Goal: Communication & Community: Answer question/provide support

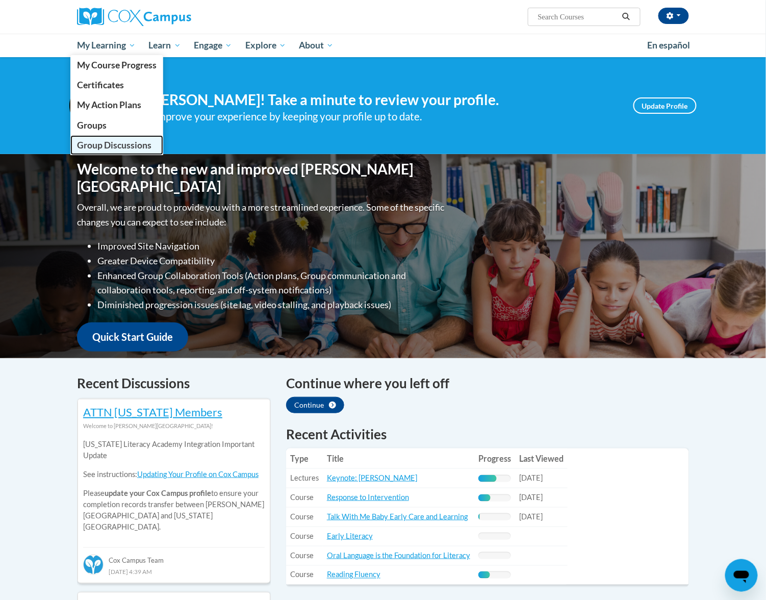
click at [107, 145] on span "Group Discussions" at bounding box center [114, 145] width 74 height 11
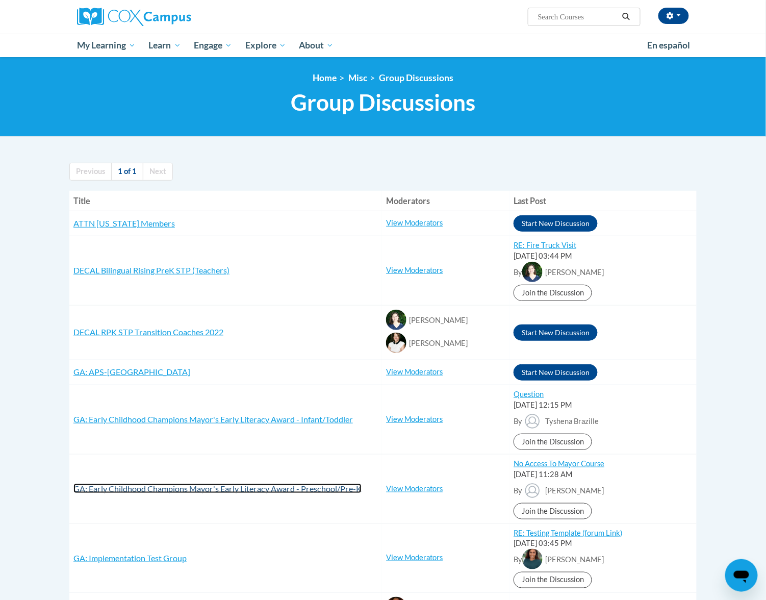
click at [246, 488] on span "GA: Early Childhood Champions Mayor's Early Literacy Award - Preschool/Pre-K" at bounding box center [217, 489] width 288 height 10
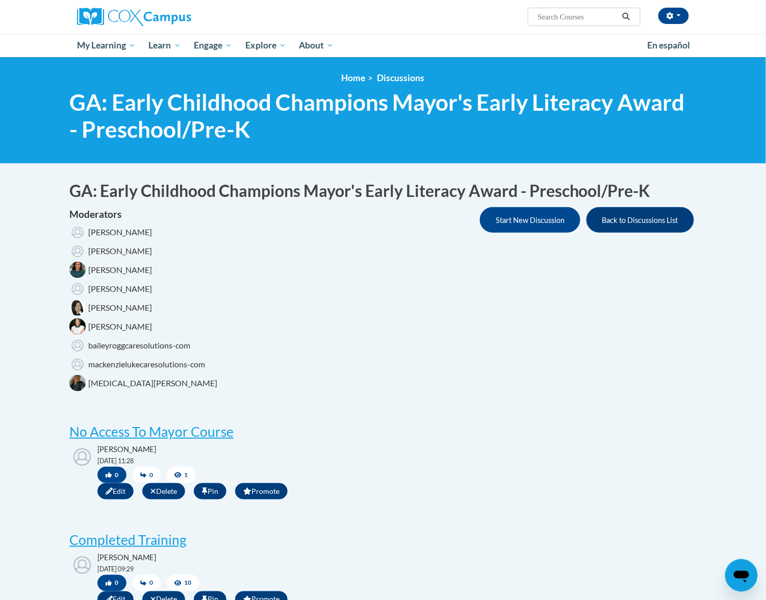
scroll to position [136, 0]
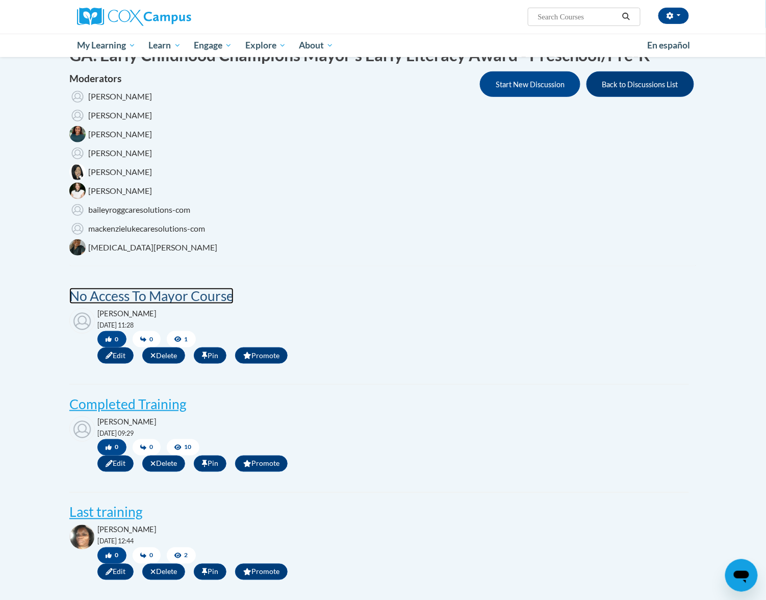
click at [192, 294] on post "No Access To Mayor Course" at bounding box center [151, 296] width 164 height 16
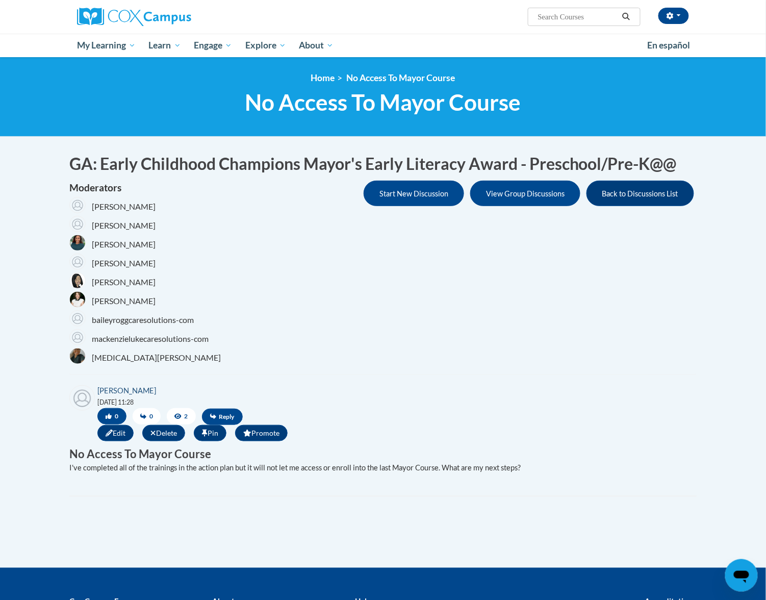
drag, startPoint x: 167, startPoint y: 392, endPoint x: 98, endPoint y: 390, distance: 69.4
click at [98, 390] on div "Dominique Rudd 10/15/2025 @ 11:28 0 0 2 Reply Edit Delete Pin Promote Placehold…" at bounding box center [379, 414] width 620 height 59
copy link "Dominique Rudd"
click at [668, 19] on button "button" at bounding box center [674, 16] width 31 height 16
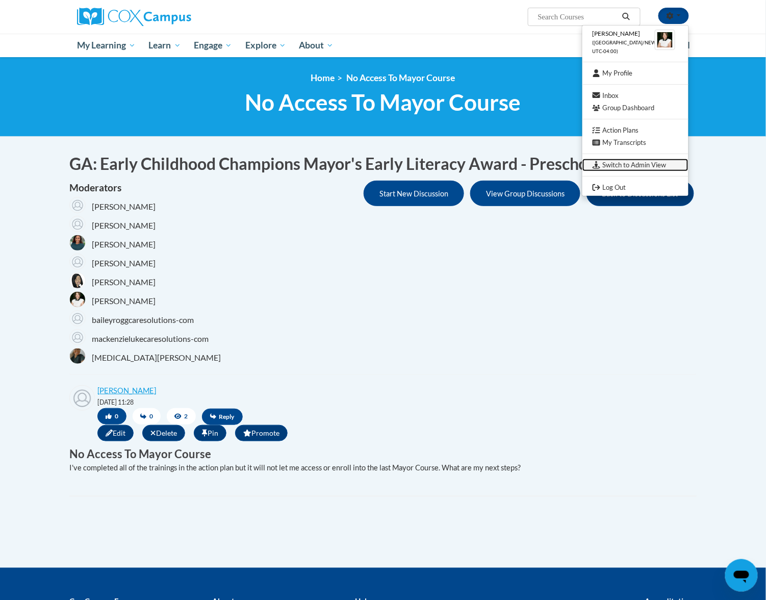
click at [614, 162] on link "Switch to Admin View" at bounding box center [636, 165] width 106 height 13
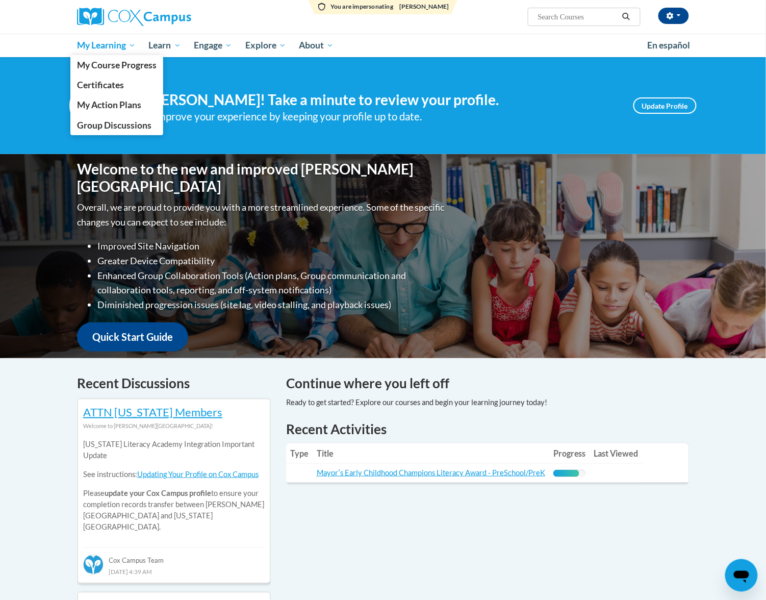
click at [110, 47] on span "My Learning" at bounding box center [106, 45] width 59 height 12
click at [101, 98] on link "My Action Plans" at bounding box center [116, 105] width 93 height 20
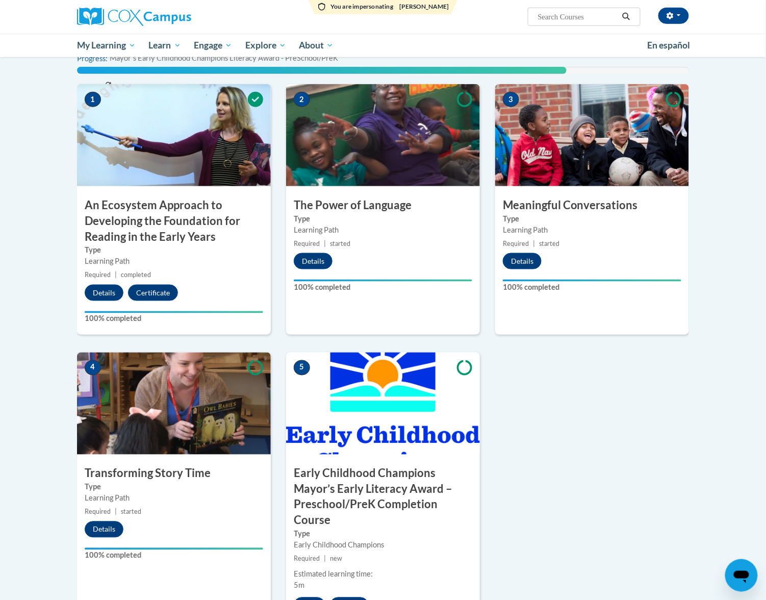
scroll to position [476, 0]
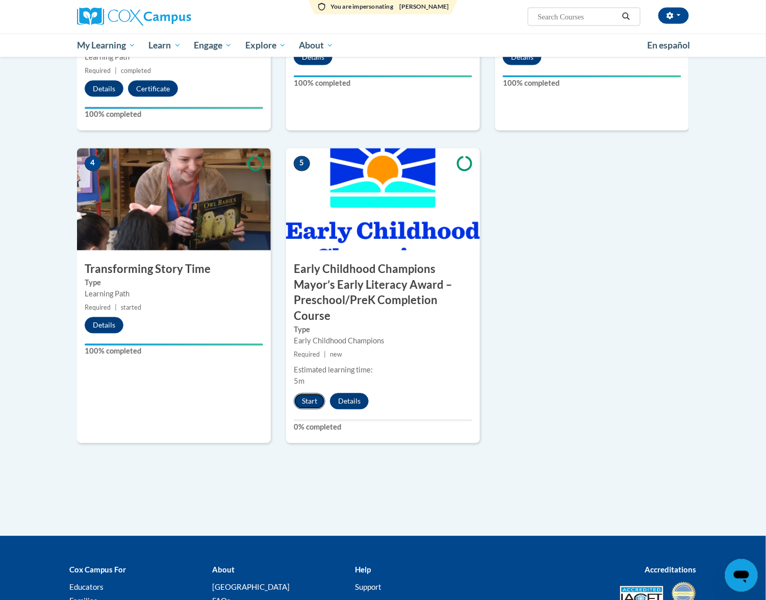
click at [308, 405] on button "Start" at bounding box center [310, 401] width 32 height 16
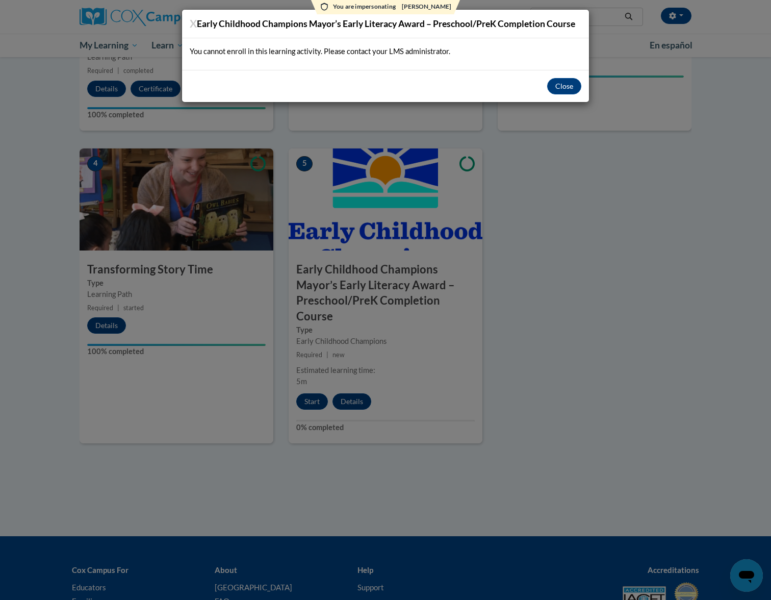
click at [556, 78] on div "Close" at bounding box center [385, 86] width 407 height 32
click at [560, 84] on button "Close" at bounding box center [564, 86] width 34 height 16
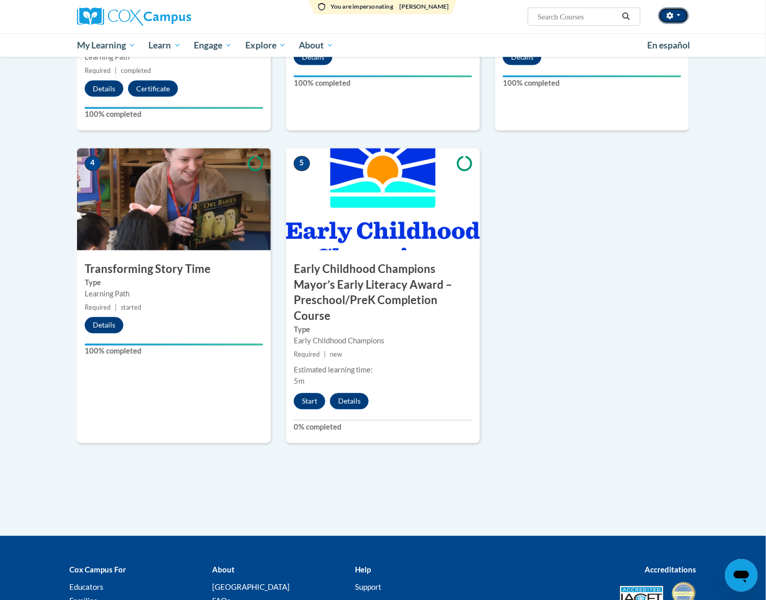
click at [680, 16] on span "button" at bounding box center [679, 15] width 4 height 2
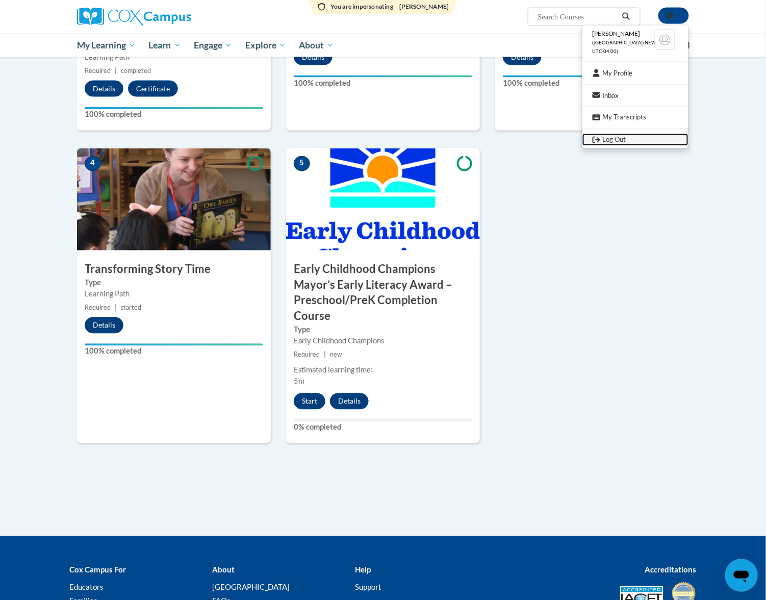
click at [638, 137] on link "Log Out" at bounding box center [636, 140] width 106 height 13
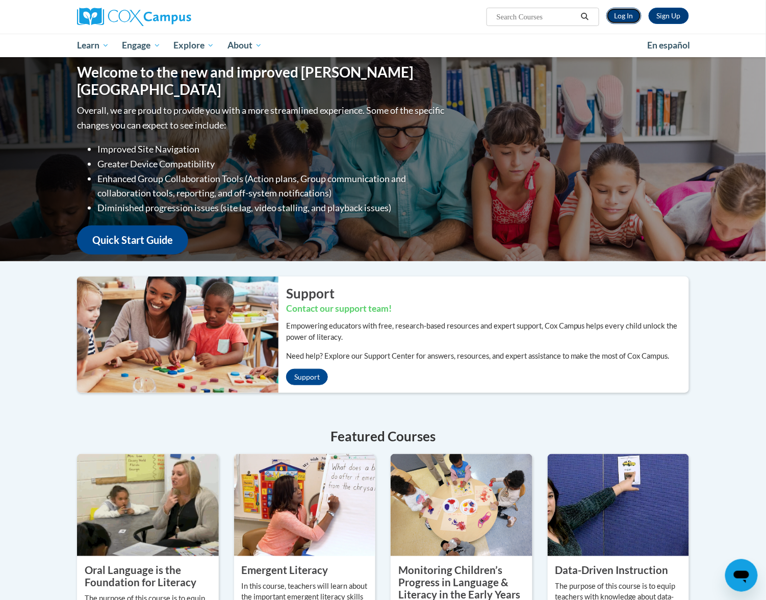
click at [632, 13] on link "Log In" at bounding box center [624, 16] width 35 height 16
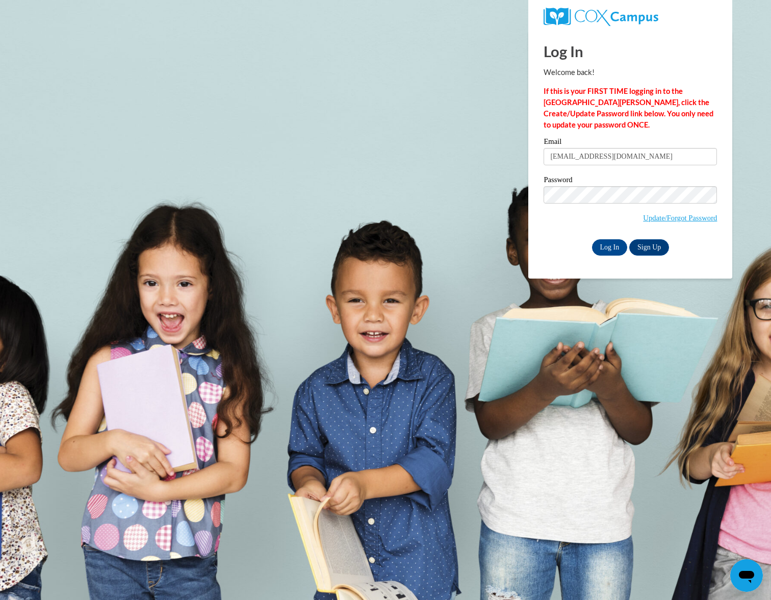
click at [490, 196] on body "Log In Welcome back! If this is your FIRST TIME logging in to the NEW Cox Campu…" at bounding box center [385, 300] width 771 height 600
click at [609, 243] on input "Log In" at bounding box center [610, 247] width 36 height 16
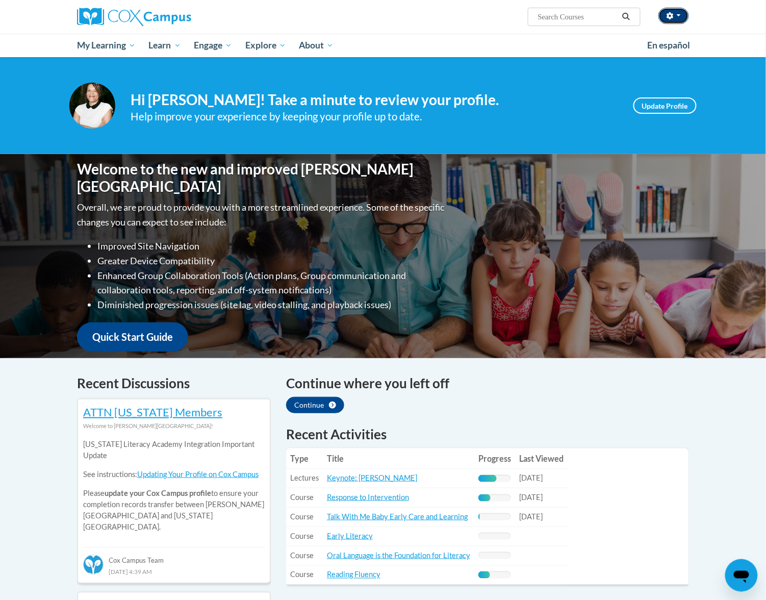
click at [680, 17] on button "button" at bounding box center [674, 16] width 31 height 16
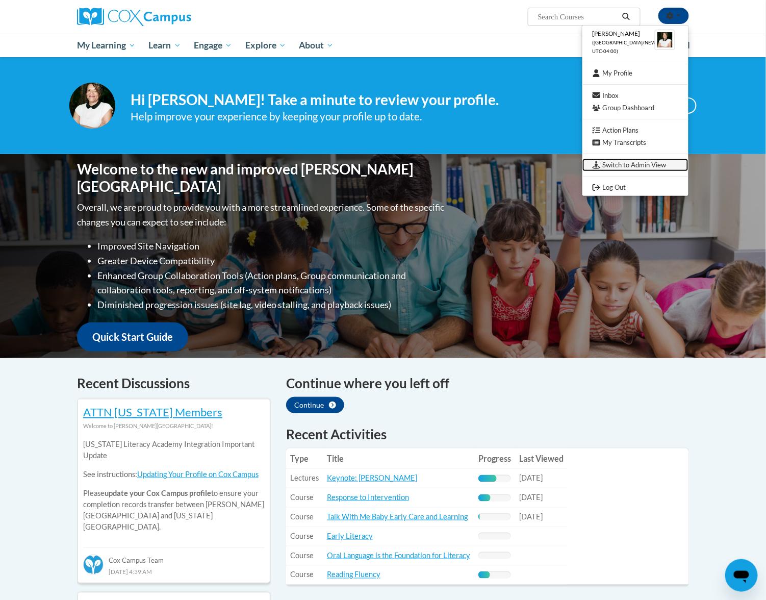
click at [634, 164] on link "Switch to Admin View" at bounding box center [636, 165] width 106 height 13
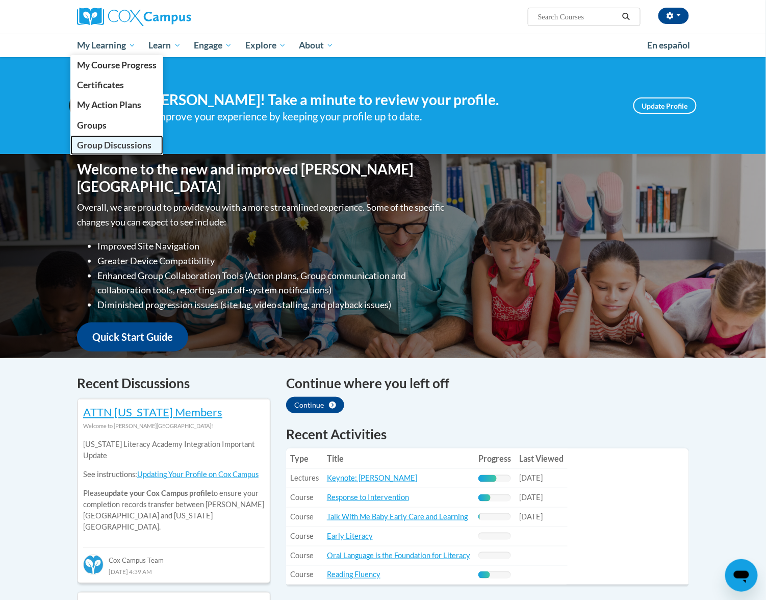
click at [99, 140] on span "Group Discussions" at bounding box center [114, 145] width 74 height 11
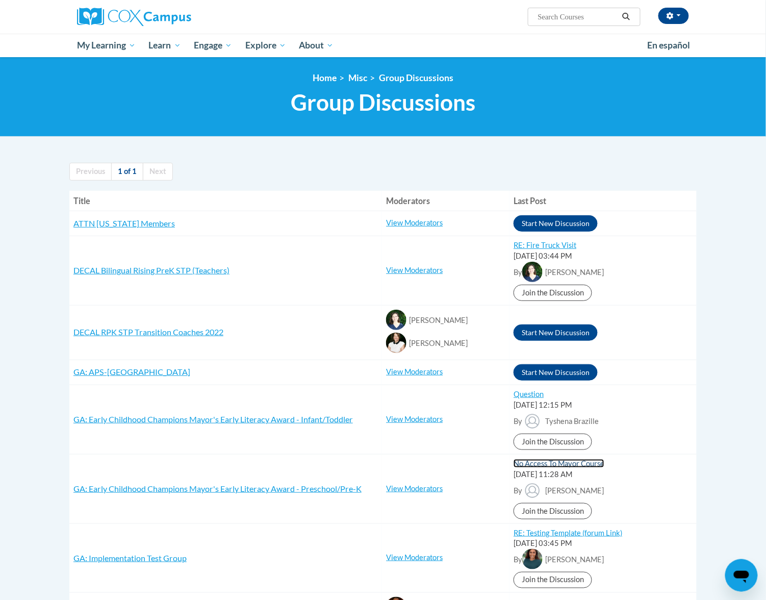
click at [552, 464] on link "No Access To Mayor Course" at bounding box center [559, 463] width 91 height 9
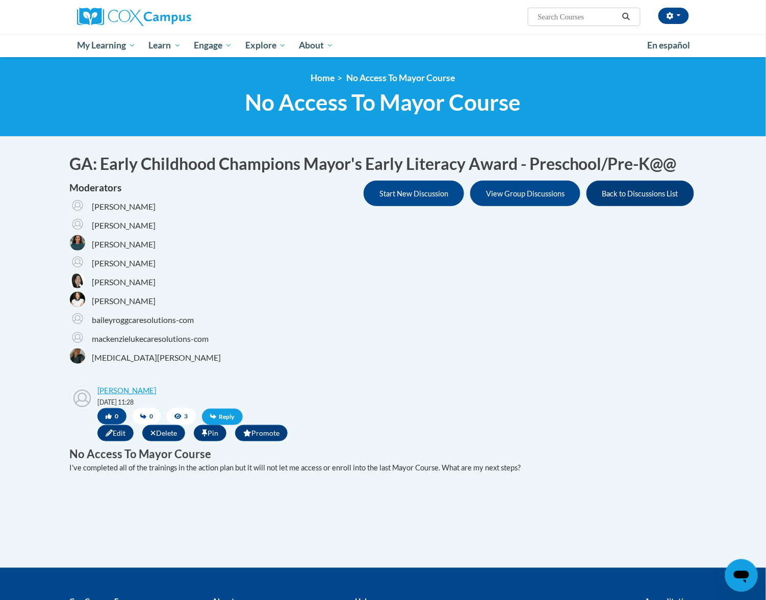
click at [224, 413] on span "Reply" at bounding box center [222, 417] width 41 height 16
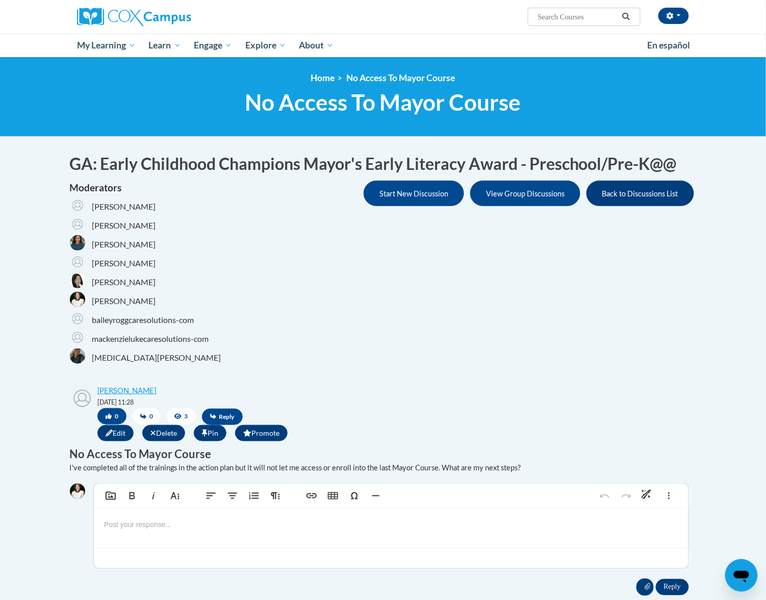
click at [208, 534] on div at bounding box center [391, 528] width 595 height 39
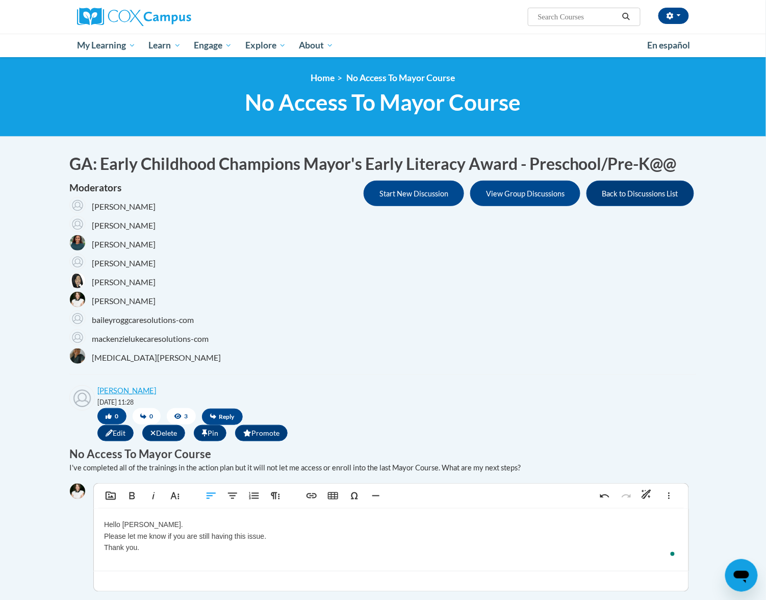
type textarea "<p>Hello Dominique.<br>Please let me know if you are still having this issue.<b…"
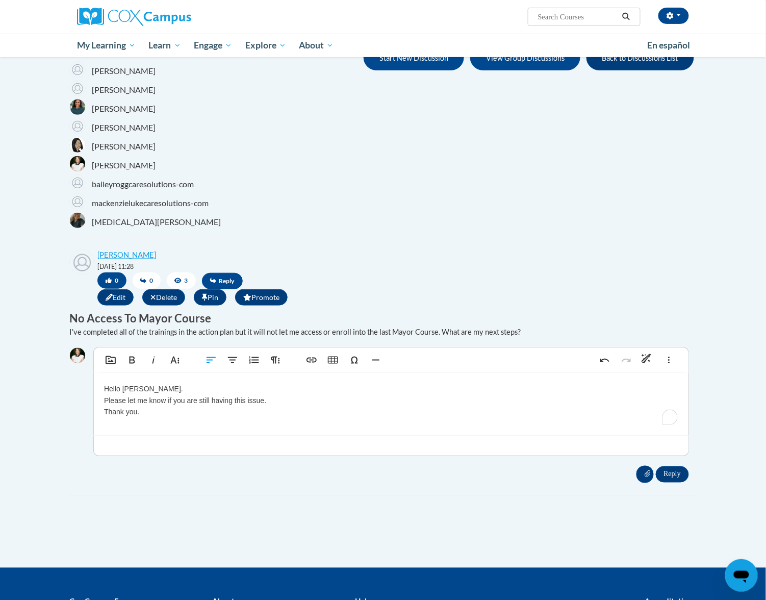
scroll to position [204, 0]
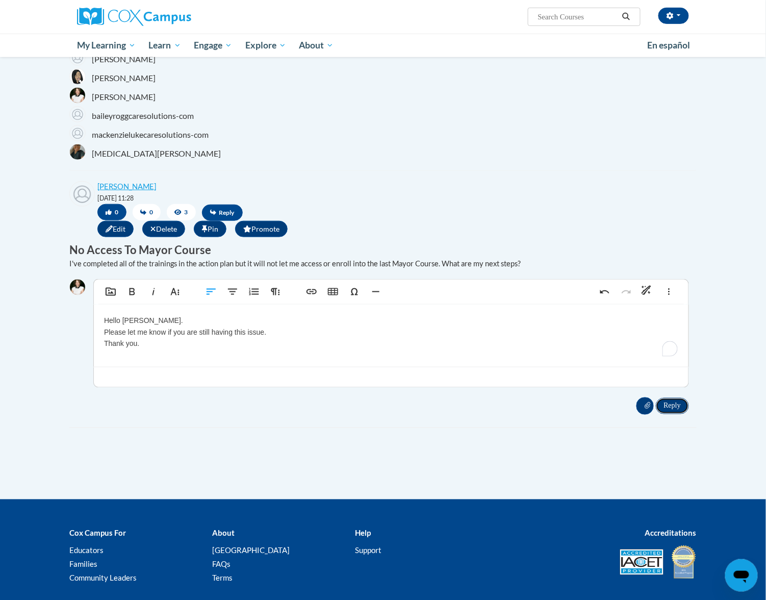
click at [682, 407] on input "Reply" at bounding box center [672, 406] width 33 height 16
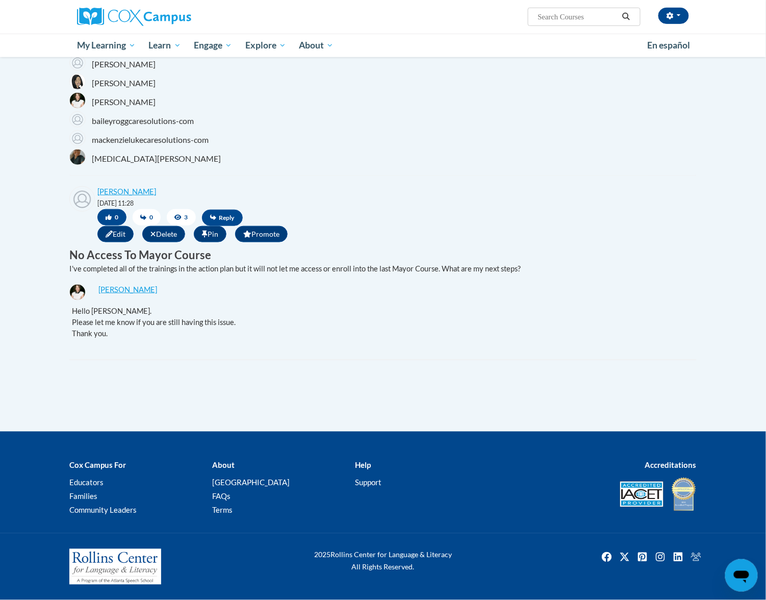
scroll to position [0, 0]
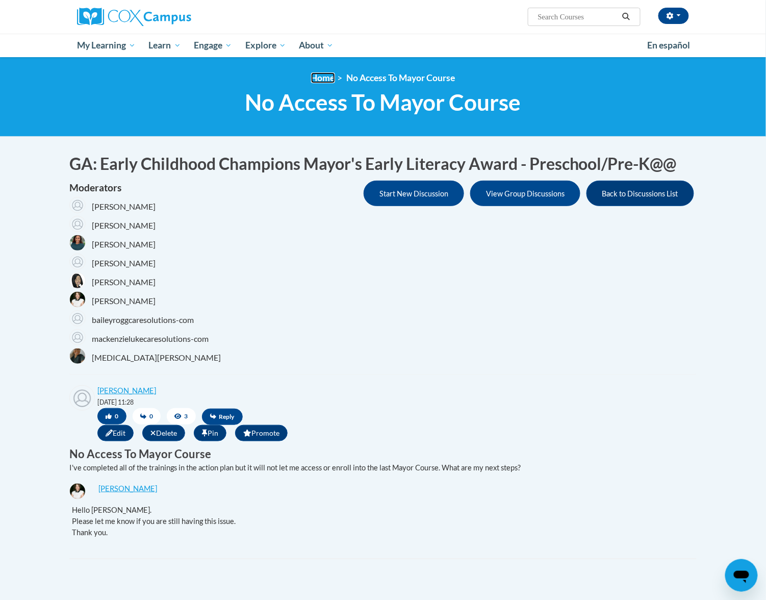
click at [321, 78] on link "Home" at bounding box center [323, 77] width 24 height 11
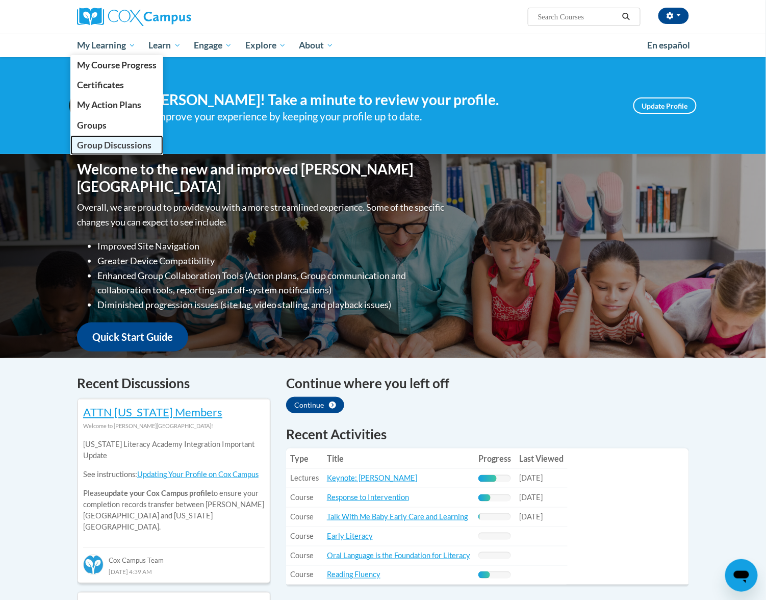
click at [111, 145] on span "Group Discussions" at bounding box center [114, 145] width 74 height 11
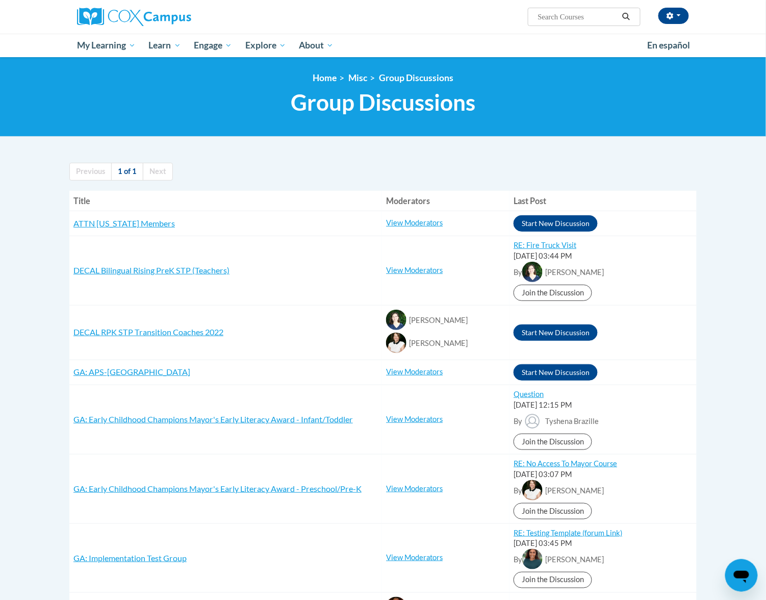
scroll to position [136, 0]
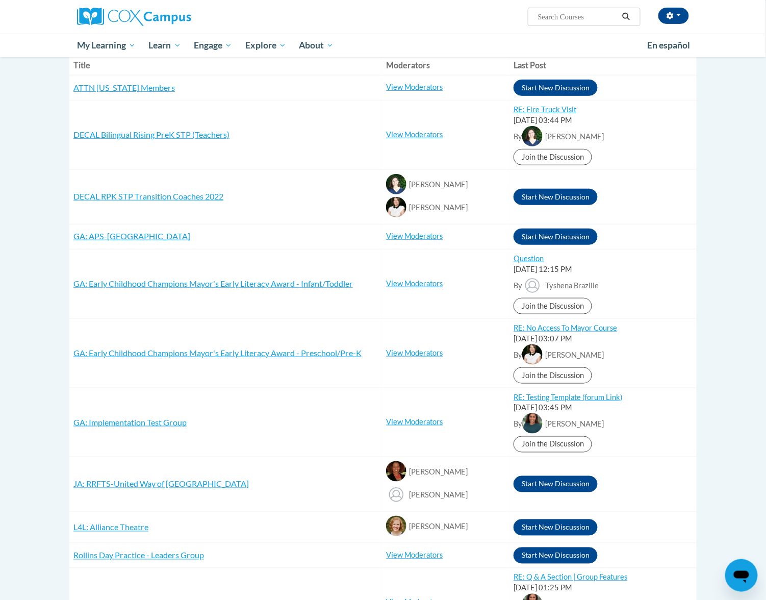
click at [245, 341] on td "GA: Early Childhood Champions Mayor's Early Literacy Award - Preschool/Pre-K RE…" at bounding box center [225, 352] width 313 height 69
click at [245, 352] on span "GA: Early Childhood Champions Mayor's Early Literacy Award - Preschool/Pre-K" at bounding box center [217, 353] width 288 height 10
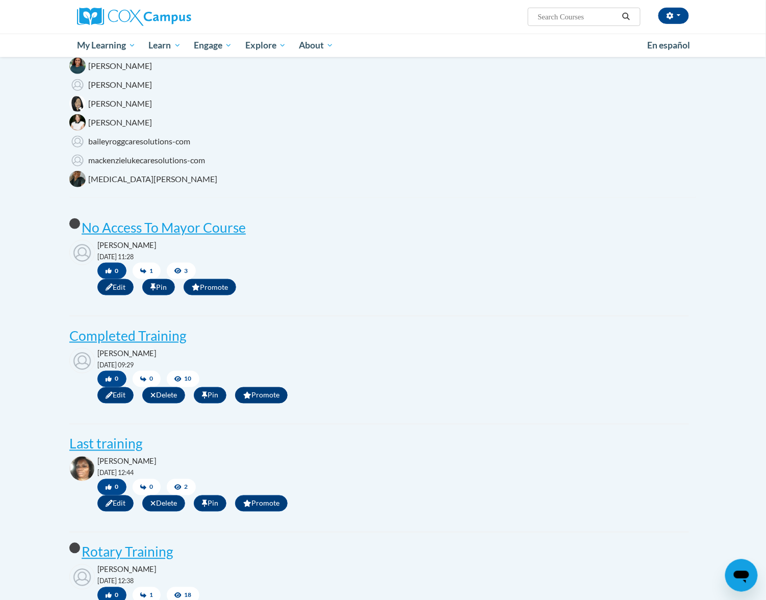
scroll to position [272, 0]
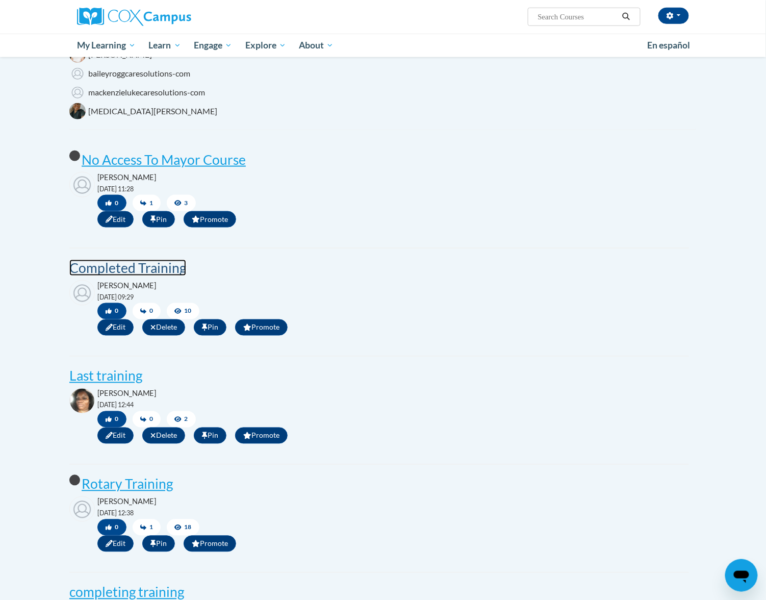
click at [150, 267] on post "Completed Training" at bounding box center [127, 268] width 117 height 16
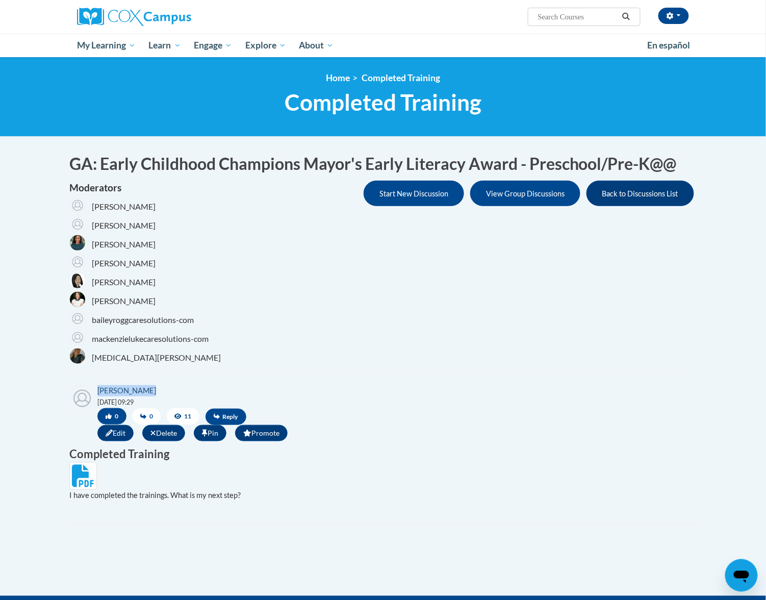
drag, startPoint x: 166, startPoint y: 388, endPoint x: 98, endPoint y: 392, distance: 67.5
click at [98, 392] on div "[PERSON_NAME] [DATE] 09:29 0 0 11 Reply Edit Delete Pin Promote Placeholder" at bounding box center [379, 414] width 620 height 59
copy link "[PERSON_NAME]"
click at [682, 12] on button "button" at bounding box center [674, 16] width 31 height 16
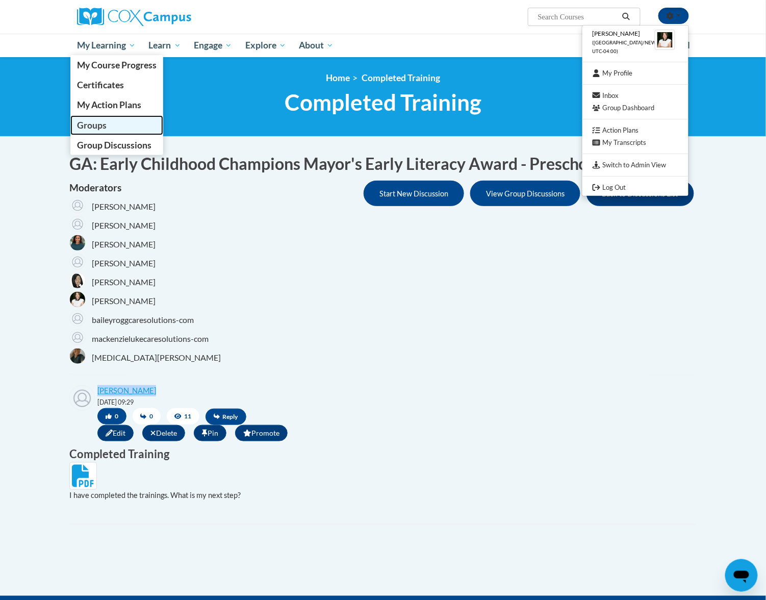
click at [83, 127] on span "Groups" at bounding box center [92, 125] width 30 height 11
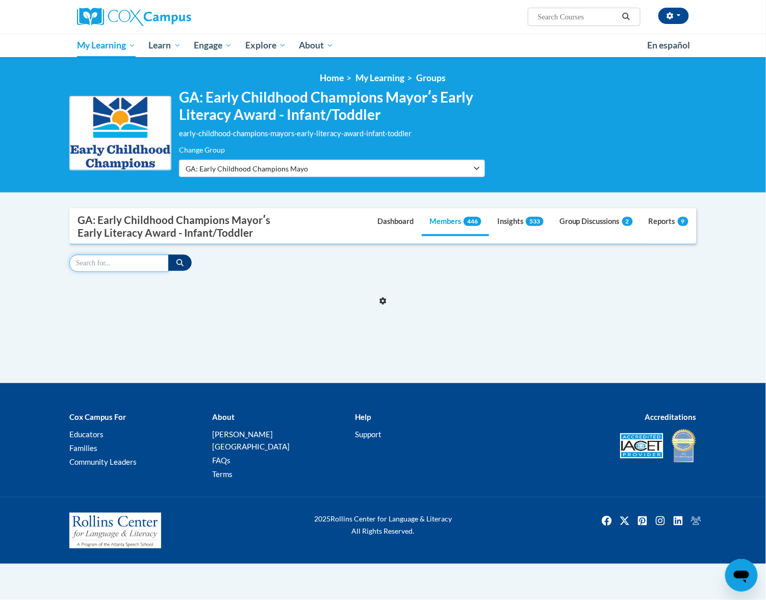
click at [152, 263] on div "Supervisor Modal Window GA: Early Childhood Champions Mayorʹs Early Literacy Aw…" at bounding box center [383, 265] width 628 height 114
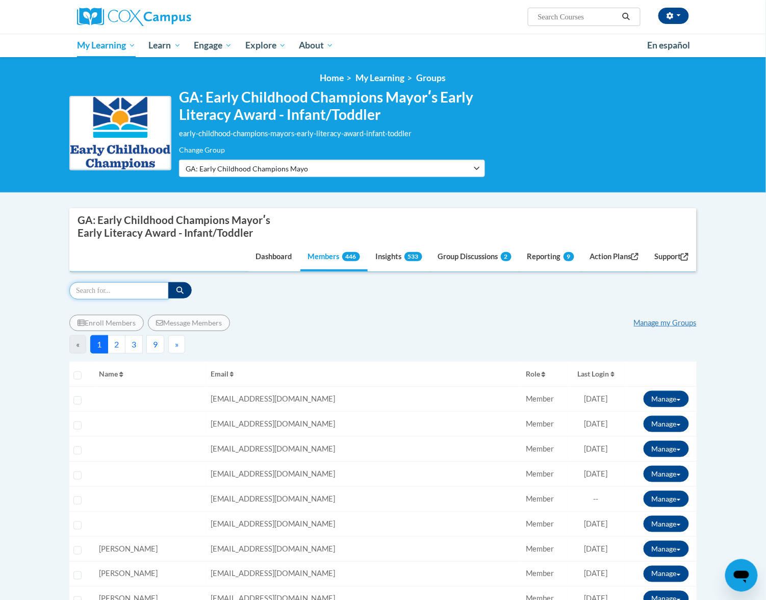
paste input "[PERSON_NAME]"
type input "Madelyn Owens"
click at [183, 291] on icon "button" at bounding box center [180, 290] width 7 height 7
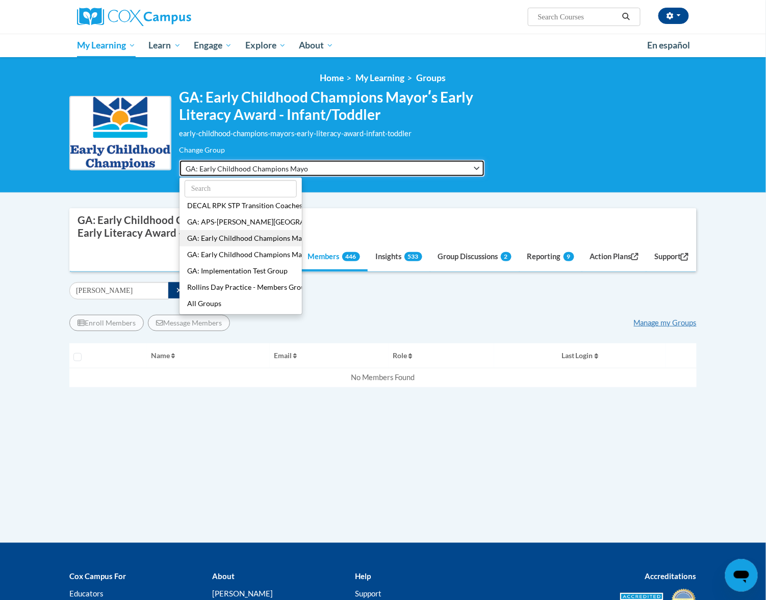
click at [409, 168] on button "GA: Early Childhood Champions Mayorʹs Early Literacy Award - Infant/Toddler" at bounding box center [332, 168] width 306 height 17
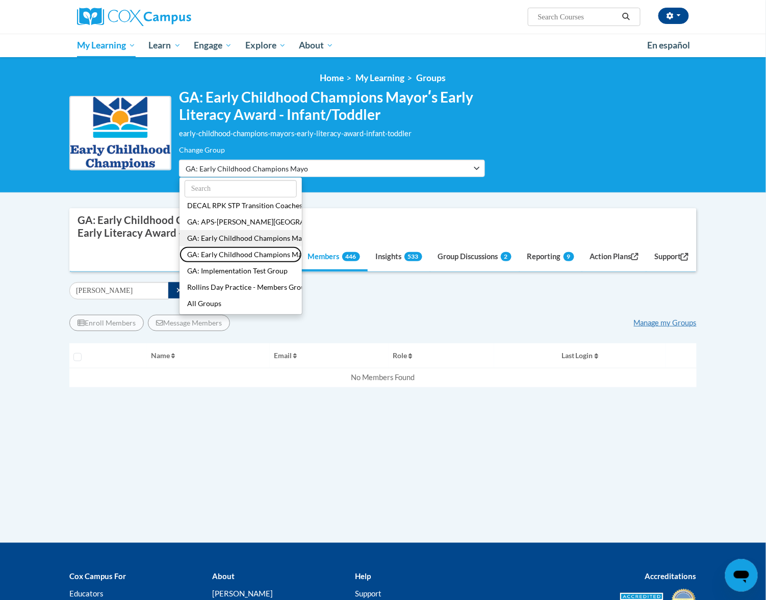
click at [231, 254] on button "GA: Early Childhood Champions Mayorʹs Early Literacy Award - Preschool/Pre-K" at bounding box center [241, 254] width 122 height 16
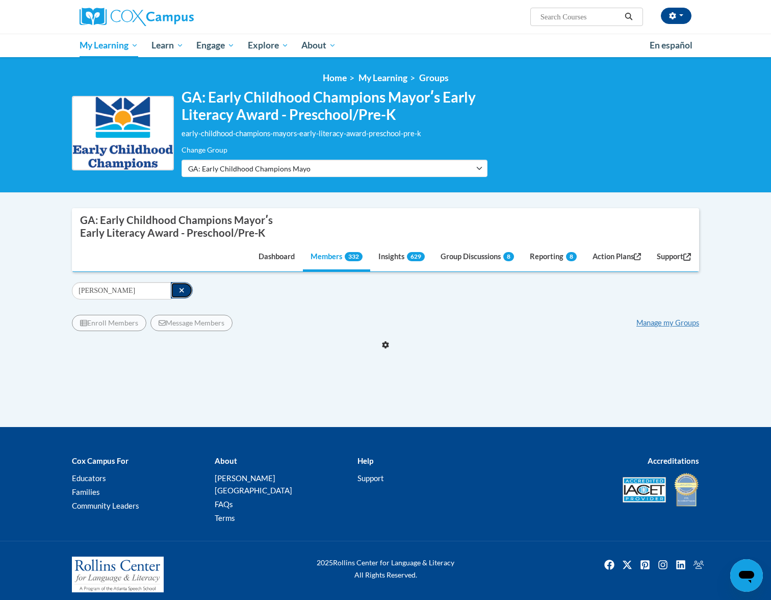
click at [172, 292] on button "button" at bounding box center [182, 290] width 22 height 16
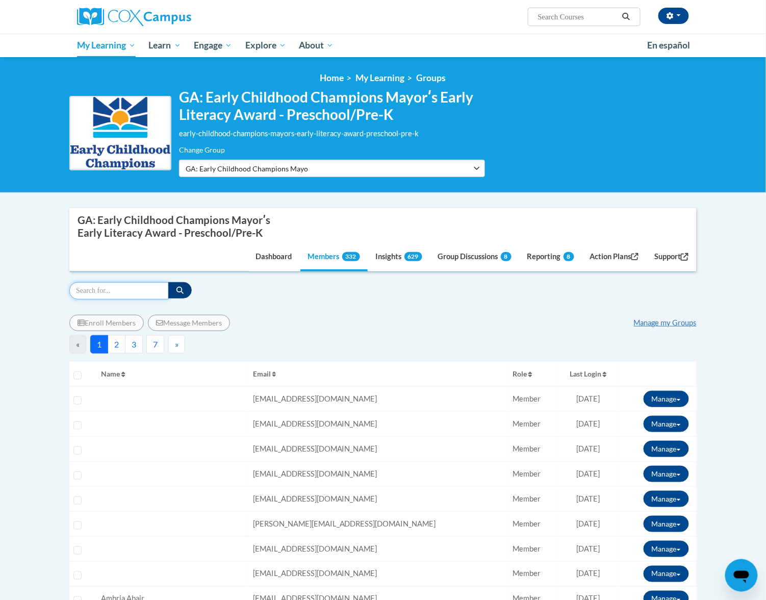
click at [130, 290] on input "Search" at bounding box center [118, 290] width 99 height 17
paste input "Madelyn Owens"
type input "[PERSON_NAME]"
click at [177, 290] on icon "button" at bounding box center [180, 290] width 7 height 7
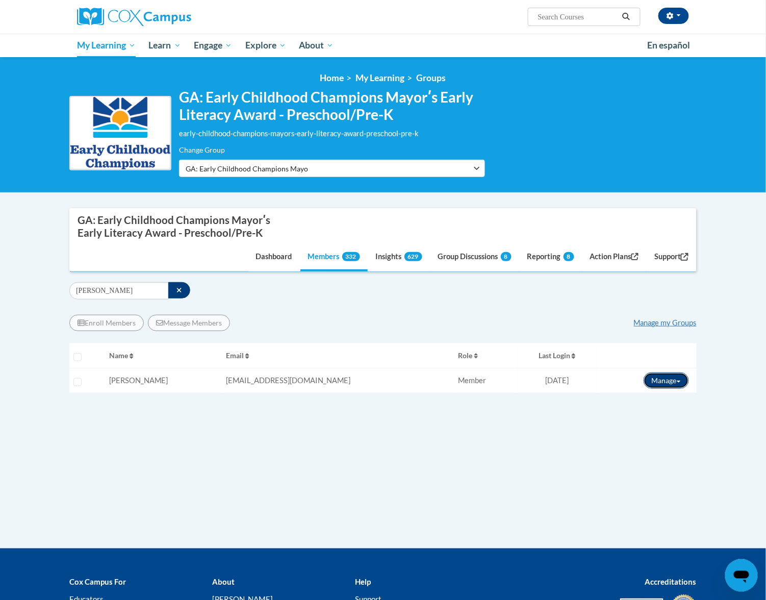
click at [658, 381] on button "Manage" at bounding box center [666, 380] width 45 height 16
click at [661, 417] on button "View Transcript" at bounding box center [642, 418] width 79 height 16
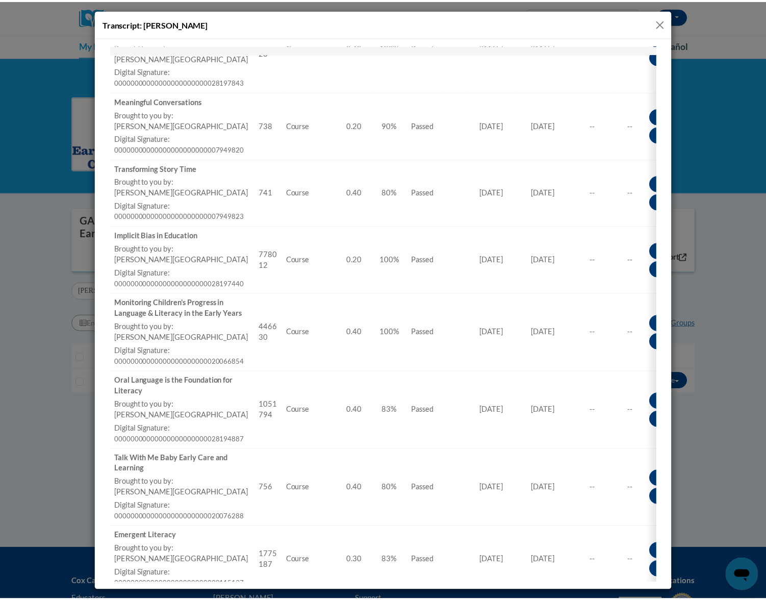
scroll to position [476, 0]
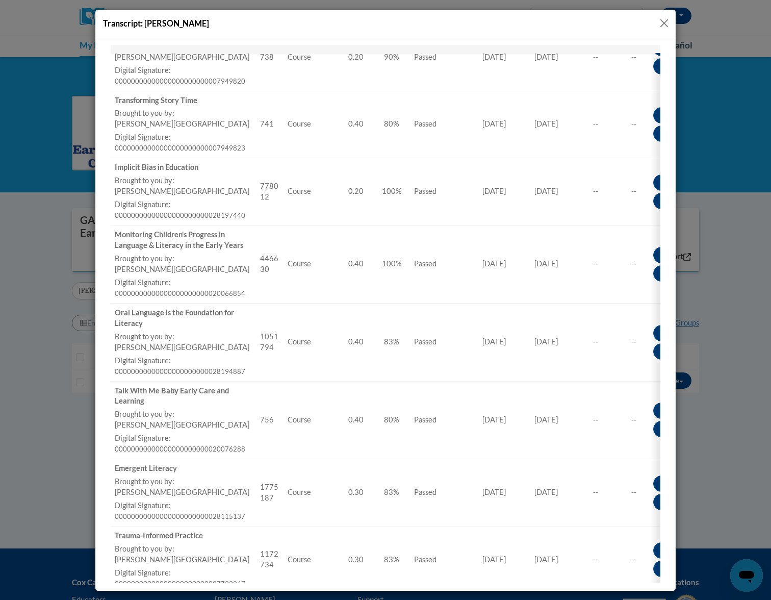
click at [667, 24] on button "Close" at bounding box center [664, 23] width 13 height 13
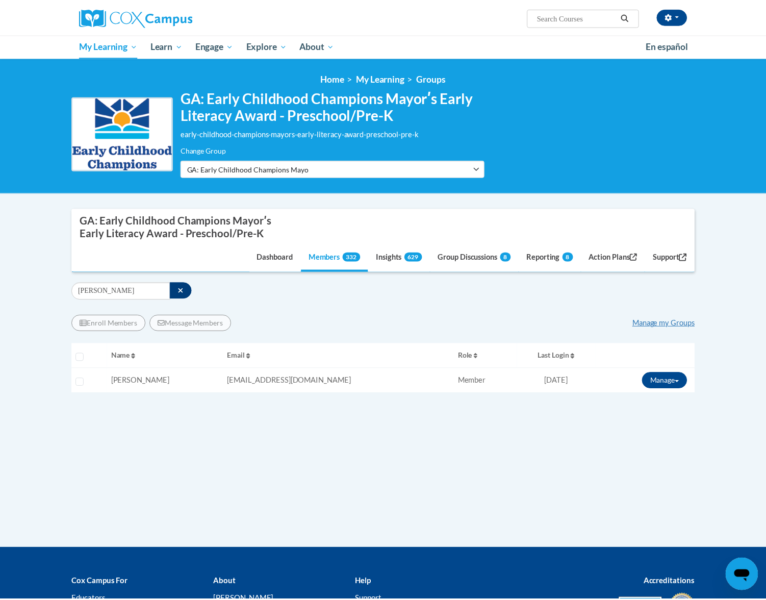
scroll to position [0, 0]
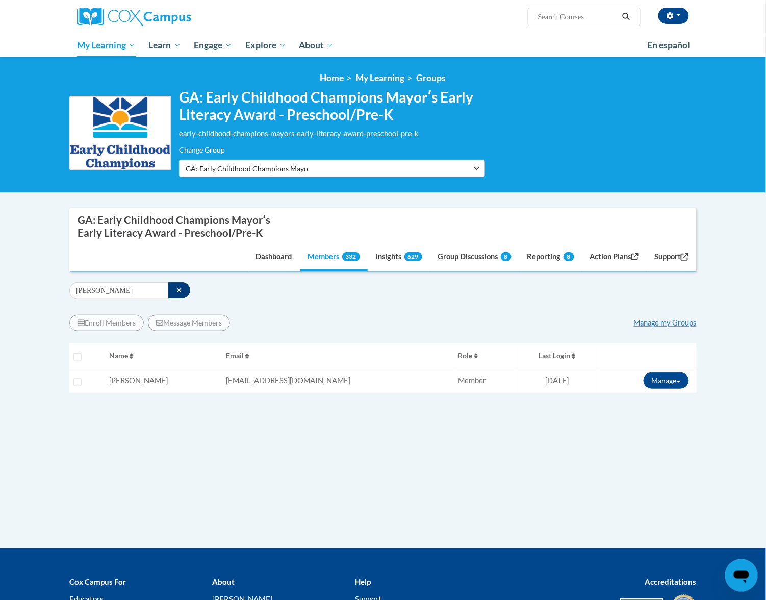
click at [686, 8] on div "Trina Heath (America/New_York UTC-04:00) My Profile Inbox Group Dashboard Actio…" at bounding box center [674, 16] width 31 height 16
click at [680, 18] on button "button" at bounding box center [674, 16] width 31 height 16
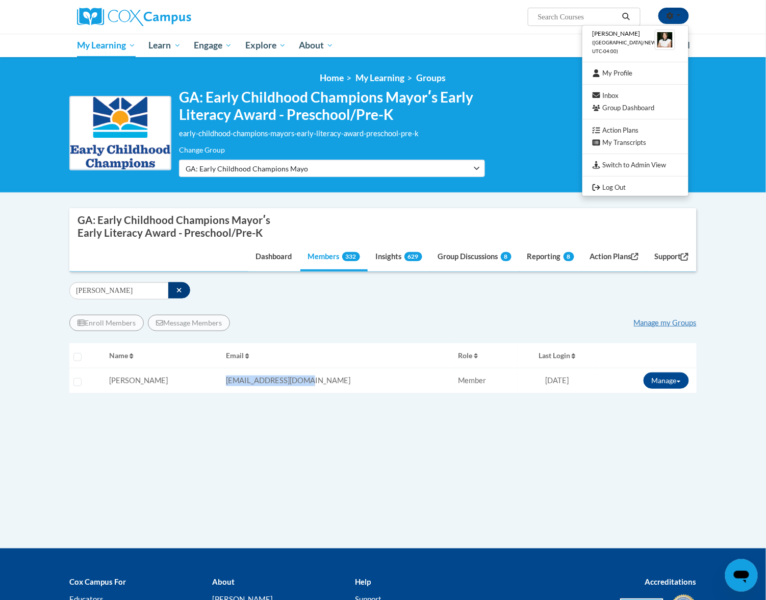
drag, startPoint x: 334, startPoint y: 378, endPoint x: 235, endPoint y: 388, distance: 99.0
click at [235, 388] on td "Email: tinystouch@yahoo.com" at bounding box center [338, 380] width 232 height 25
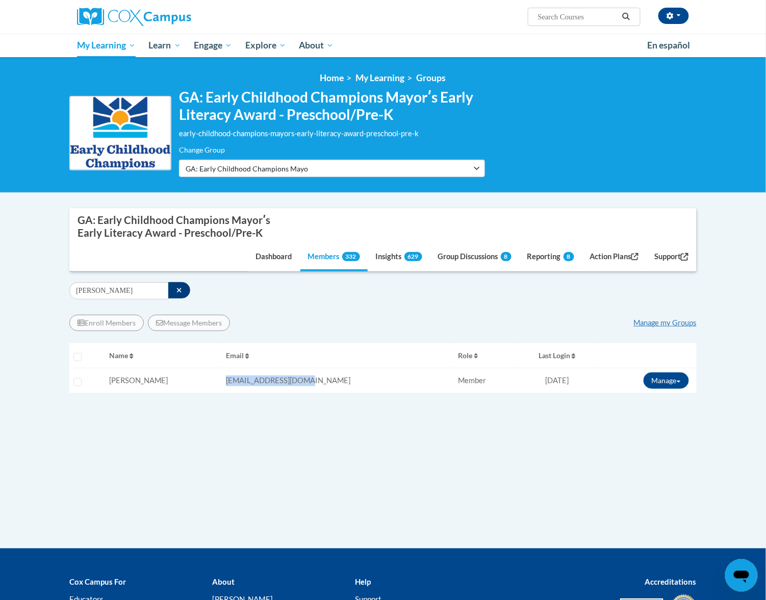
copy span "tinystouch@yahoo.com"
click at [674, 14] on button "button" at bounding box center [674, 16] width 31 height 16
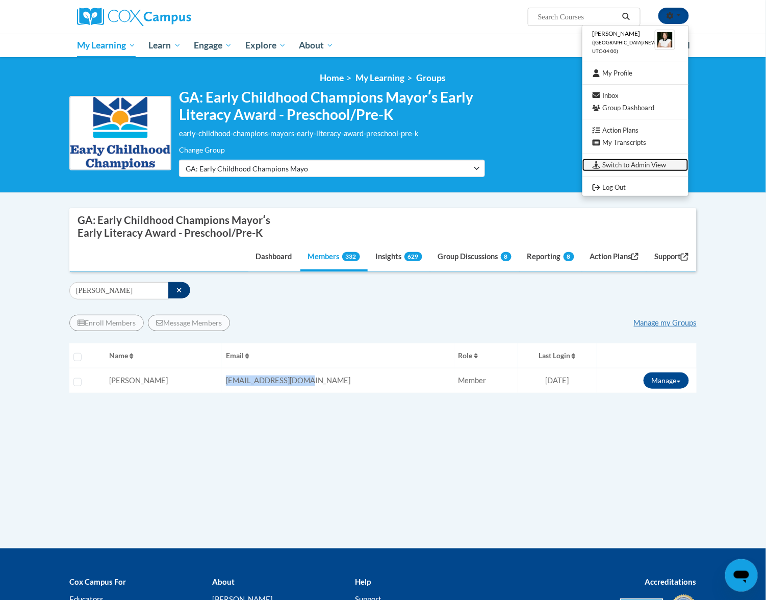
click at [622, 163] on link "Switch to Admin View" at bounding box center [636, 165] width 106 height 13
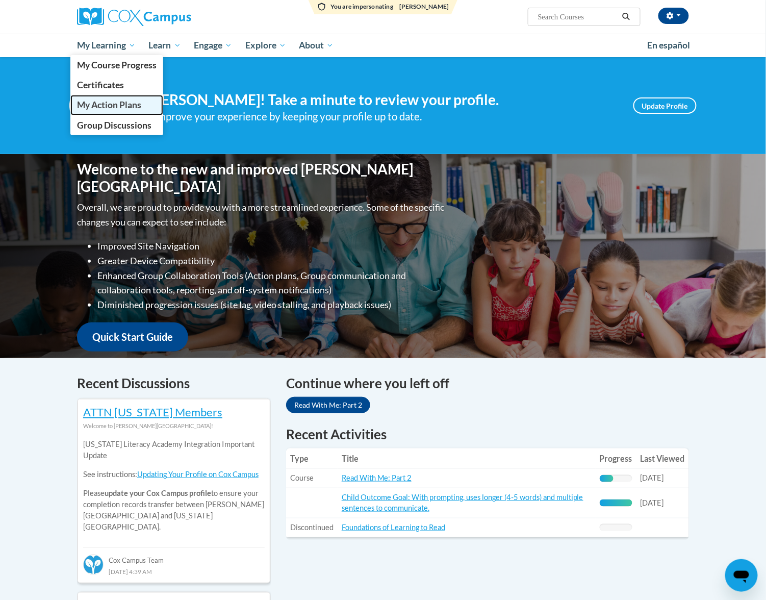
click at [111, 109] on span "My Action Plans" at bounding box center [109, 104] width 64 height 11
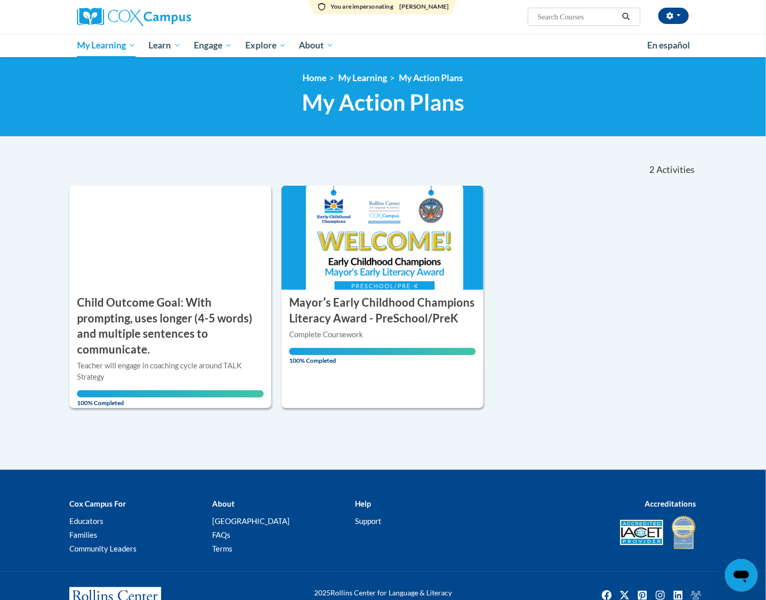
click at [407, 254] on img at bounding box center [383, 238] width 202 height 104
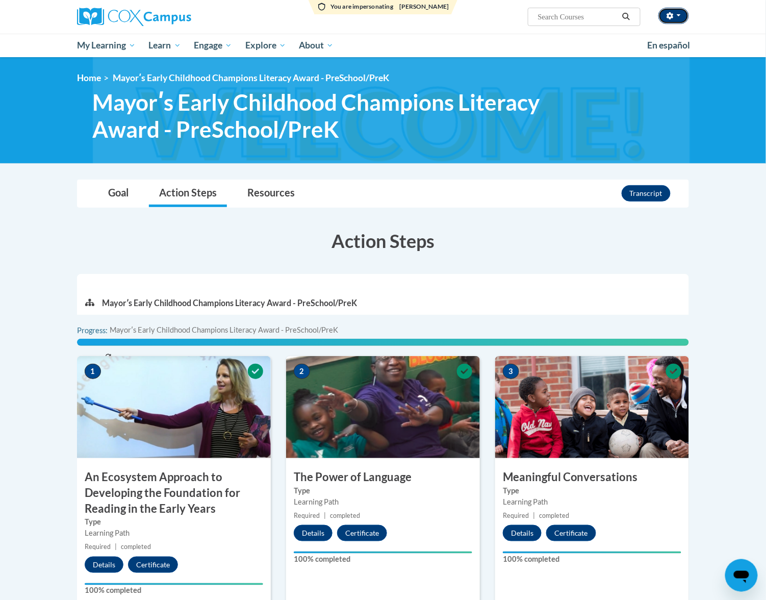
click at [684, 15] on button "button" at bounding box center [674, 16] width 31 height 16
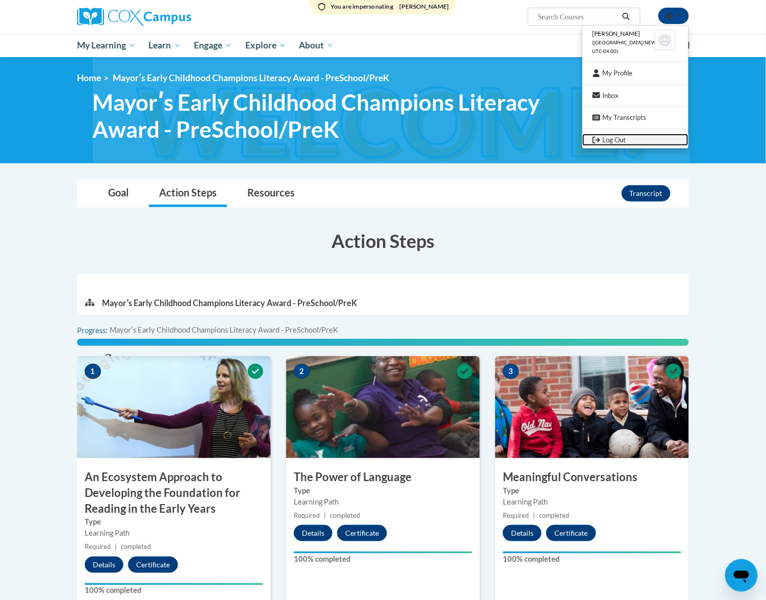
click at [628, 137] on link "Log Out" at bounding box center [636, 140] width 106 height 13
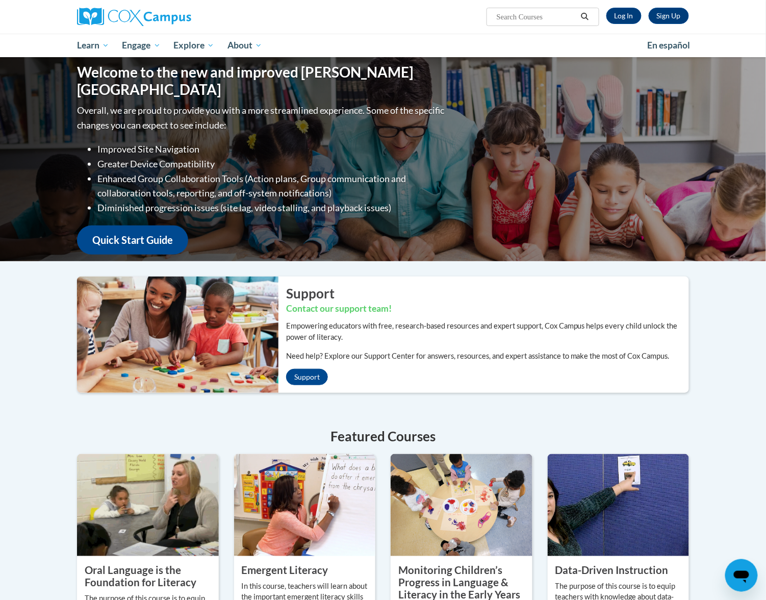
click at [731, 342] on div "Welcome to the new and improved Cox Campus Overall, we are proud to provide you…" at bounding box center [383, 399] width 766 height 685
click at [619, 13] on link "Log In" at bounding box center [624, 16] width 35 height 16
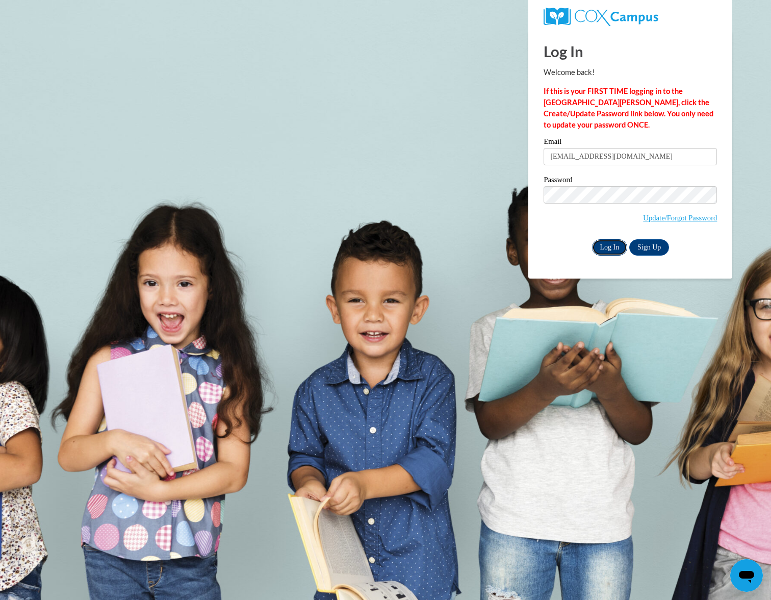
click at [612, 249] on input "Log In" at bounding box center [610, 247] width 36 height 16
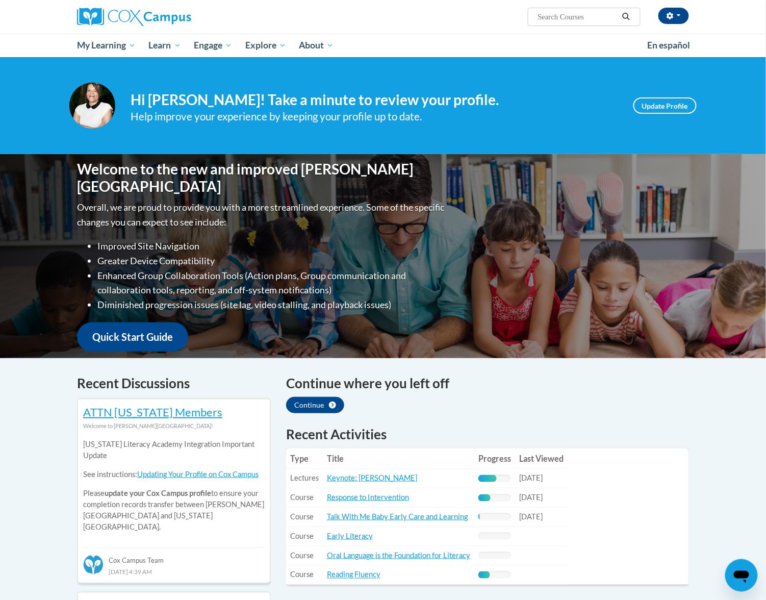
click at [522, 419] on div "Continue where you left off Continue" at bounding box center [488, 399] width 418 height 52
click at [664, 13] on button "button" at bounding box center [674, 16] width 31 height 16
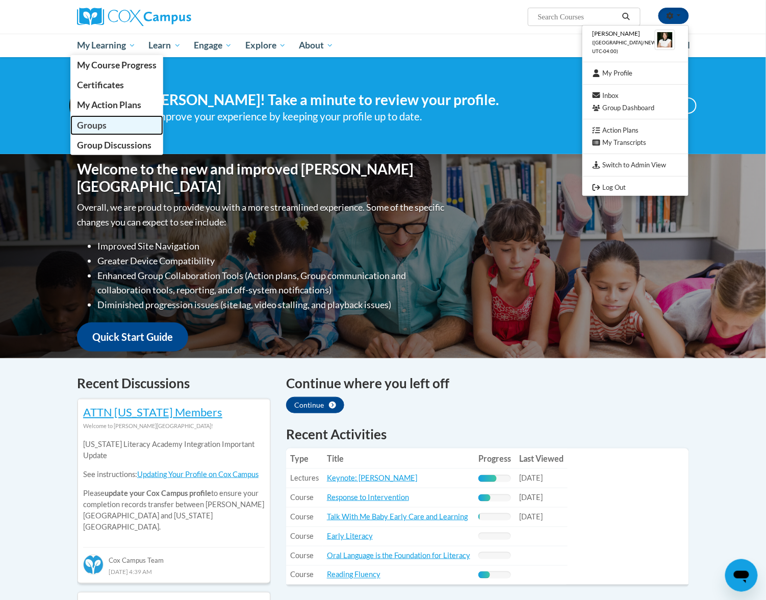
click at [98, 120] on span "Groups" at bounding box center [92, 125] width 30 height 11
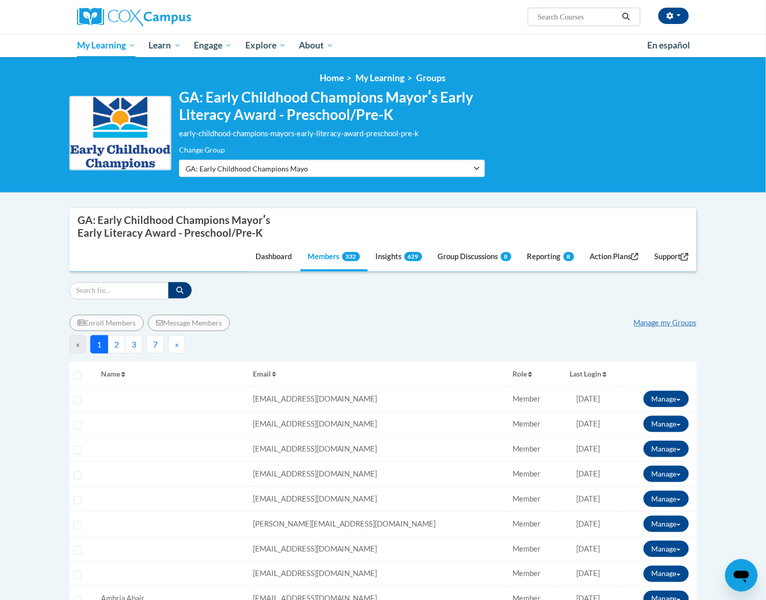
click at [134, 288] on input "Search" at bounding box center [118, 290] width 99 height 17
paste input "tinystouch@yahoo.com"
type input "tinystouch@yahoo.com"
click at [182, 292] on icon "button" at bounding box center [180, 290] width 7 height 7
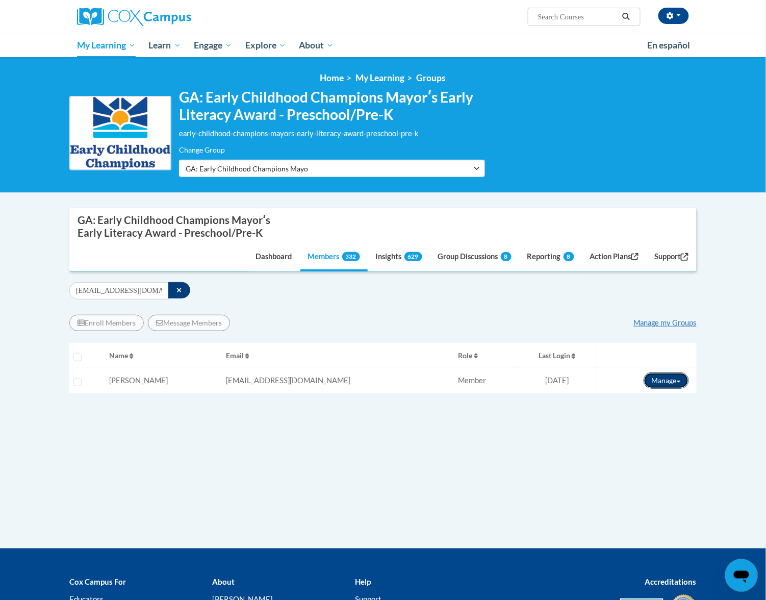
click at [677, 378] on button "Manage" at bounding box center [666, 380] width 45 height 16
click at [656, 422] on button "View Transcript" at bounding box center [642, 418] width 79 height 16
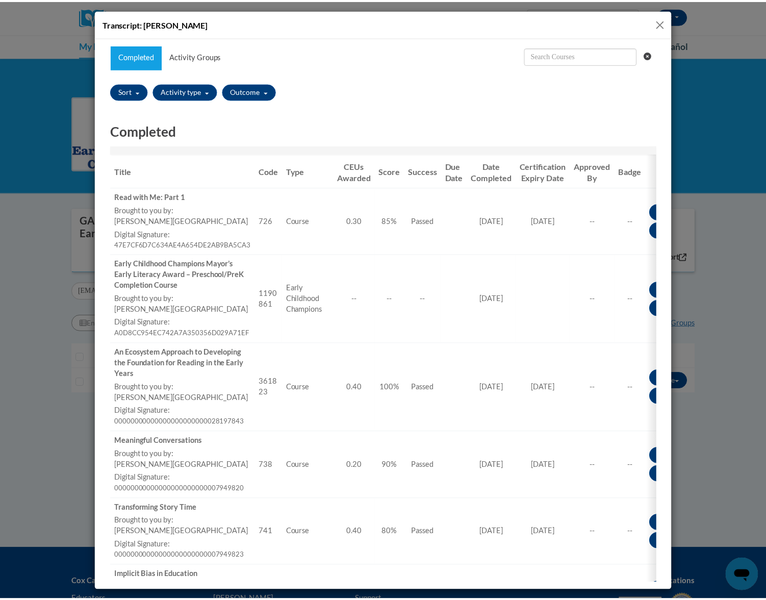
scroll to position [136, 0]
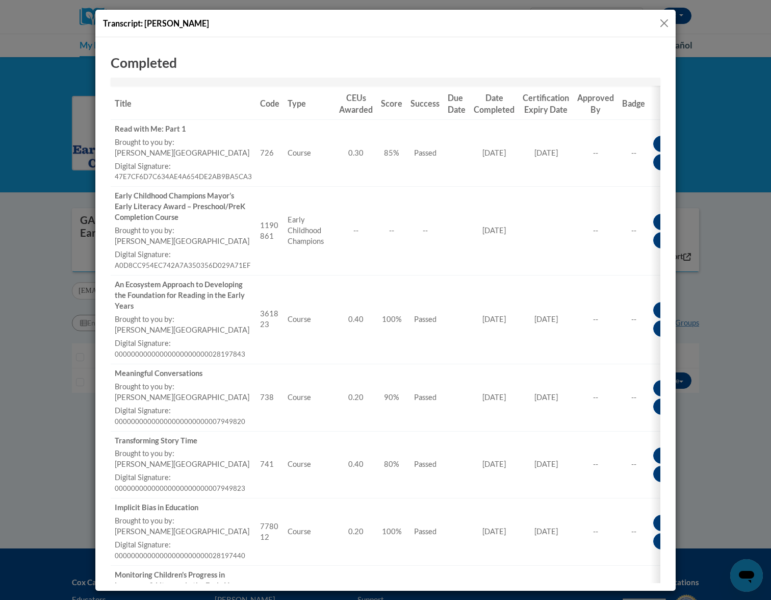
click at [664, 20] on button "Close" at bounding box center [664, 23] width 13 height 13
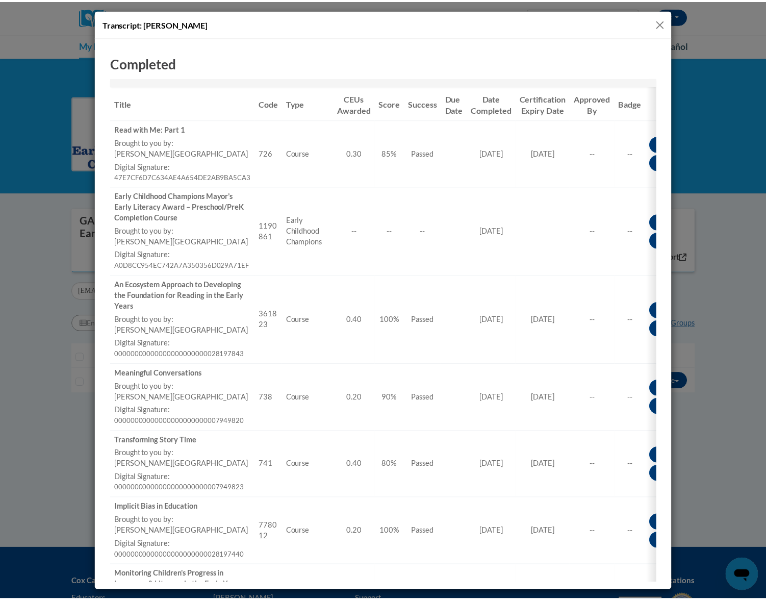
scroll to position [0, 0]
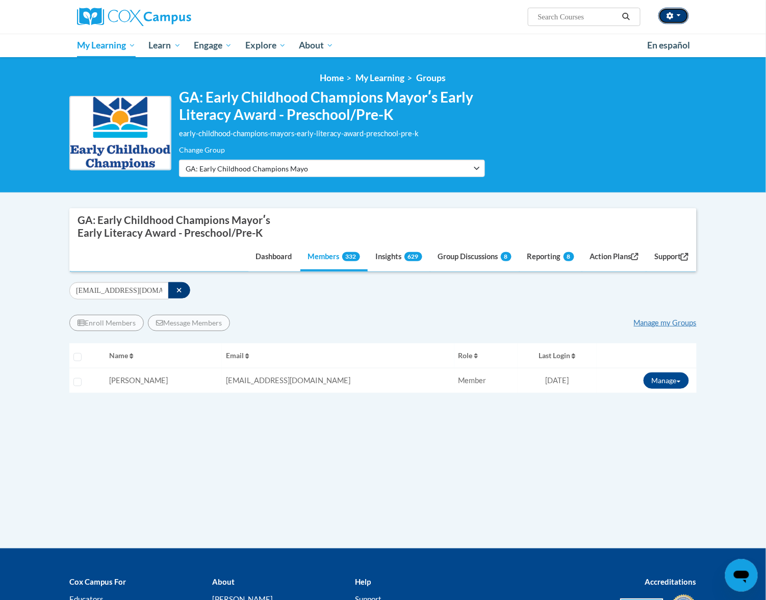
click at [682, 13] on button "button" at bounding box center [674, 16] width 31 height 16
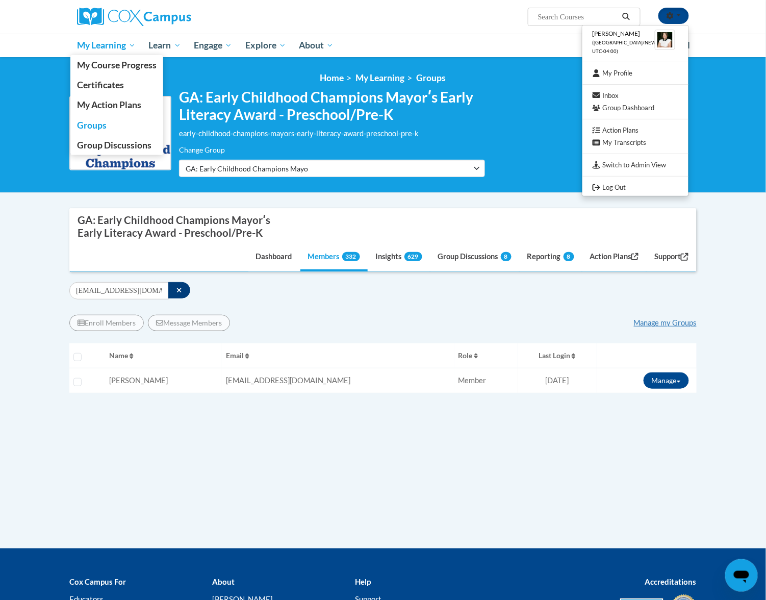
click at [101, 42] on span "My Learning" at bounding box center [106, 45] width 59 height 12
click at [109, 147] on span "Group Discussions" at bounding box center [114, 145] width 74 height 11
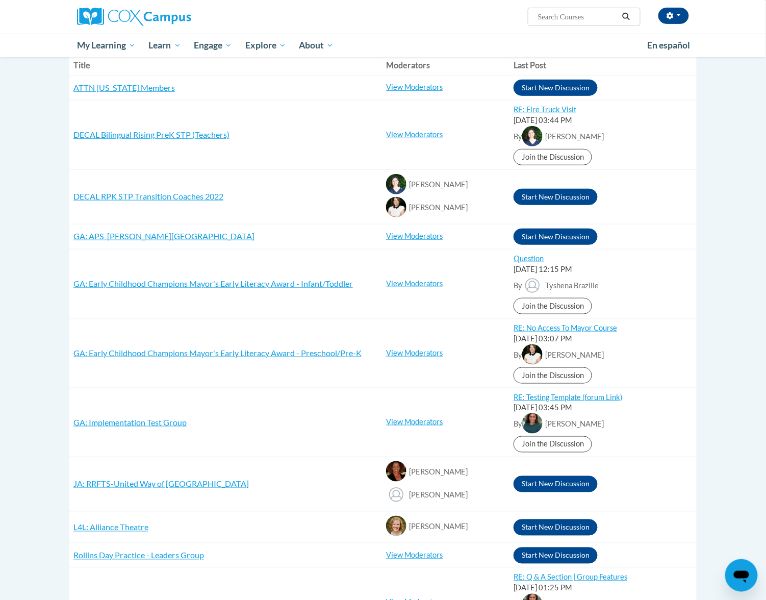
scroll to position [272, 0]
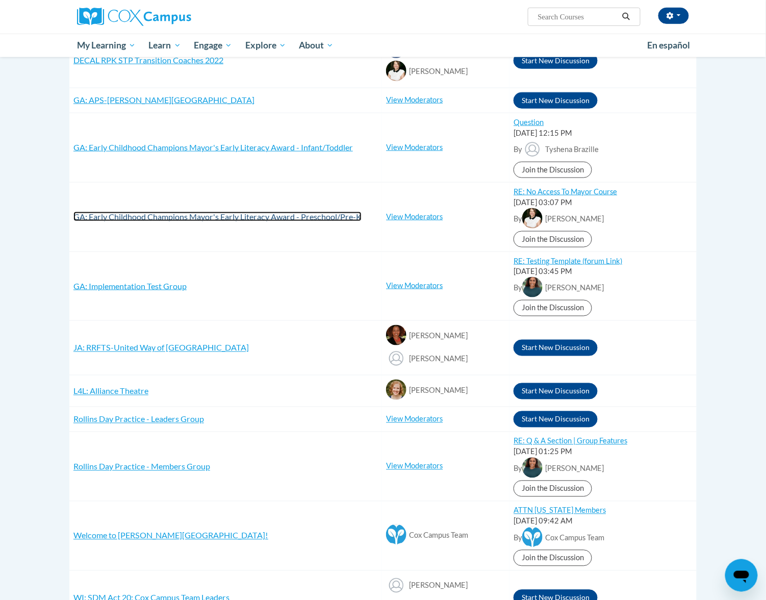
click at [226, 214] on span "GA: Early Childhood Champions Mayor's Early Literacy Award - Preschool/Pre-K" at bounding box center [217, 217] width 288 height 10
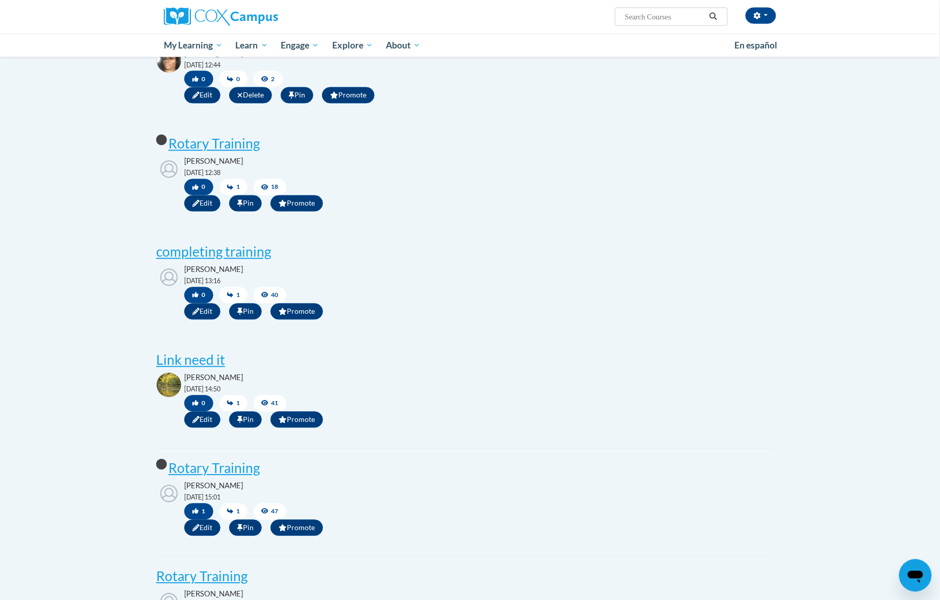
scroll to position [680, 0]
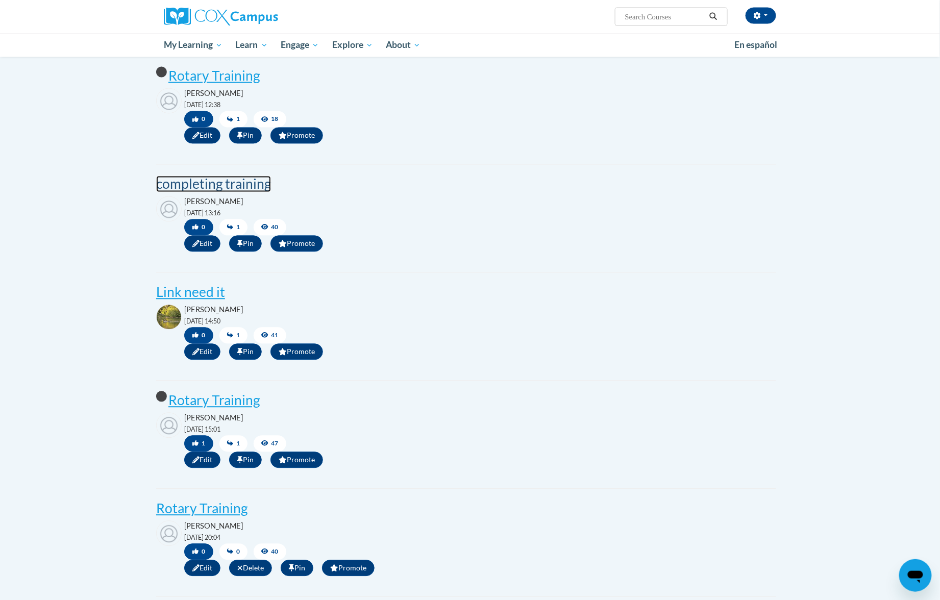
click at [239, 192] on post "completing training" at bounding box center [213, 184] width 115 height 16
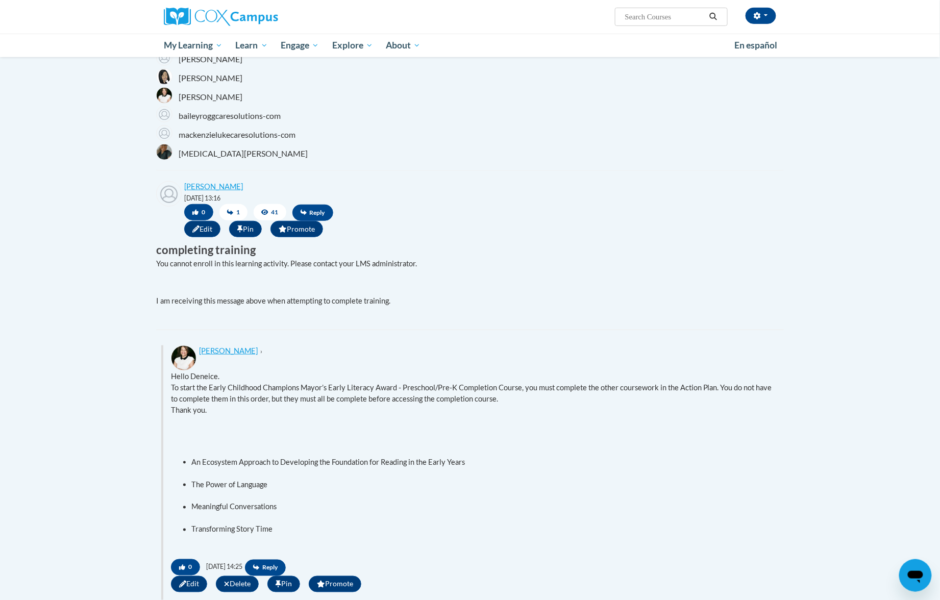
scroll to position [340, 0]
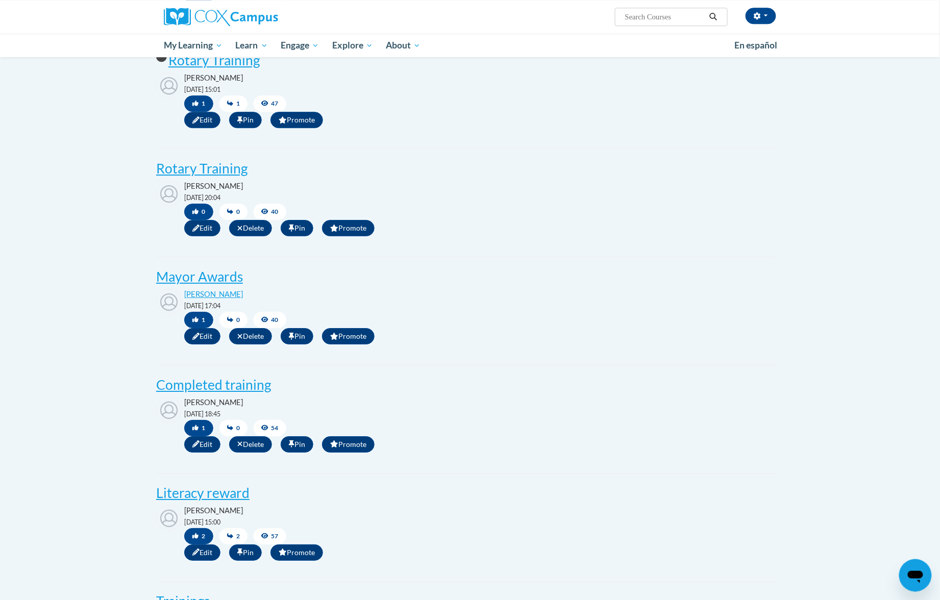
scroll to position [1088, 0]
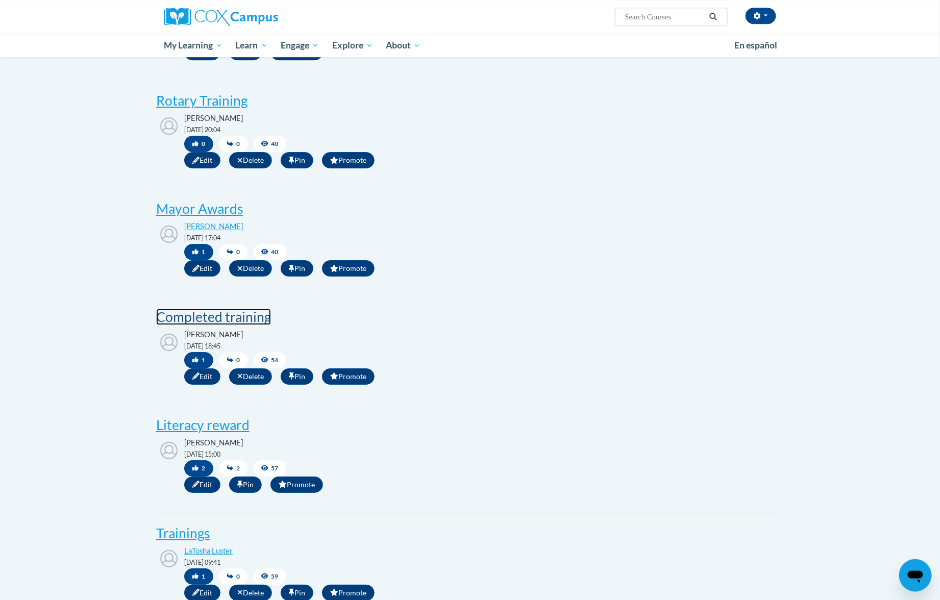
click at [231, 325] on post "Completed training" at bounding box center [213, 317] width 115 height 16
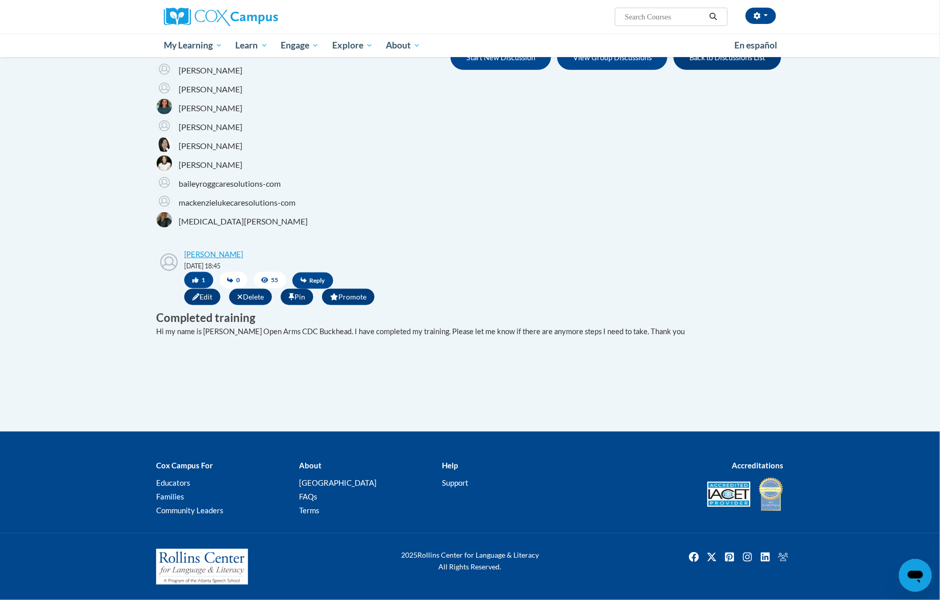
scroll to position [71, 0]
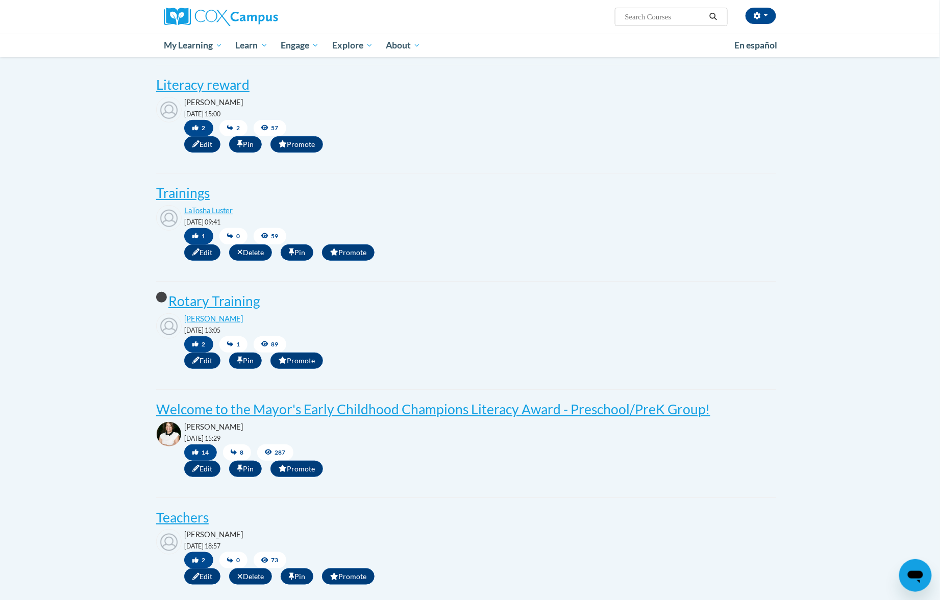
scroll to position [1496, 0]
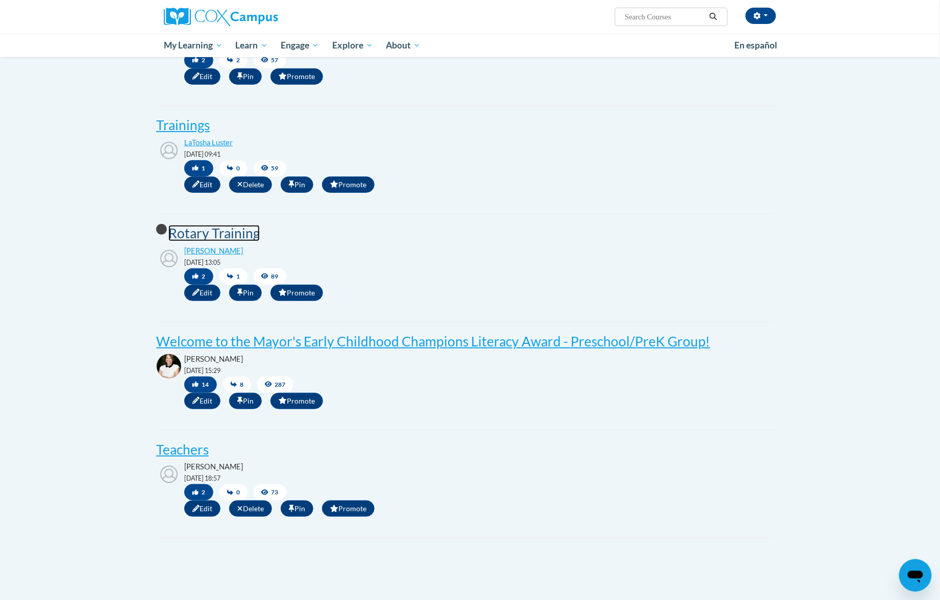
click at [214, 241] on post "Rotary Training" at bounding box center [213, 233] width 91 height 16
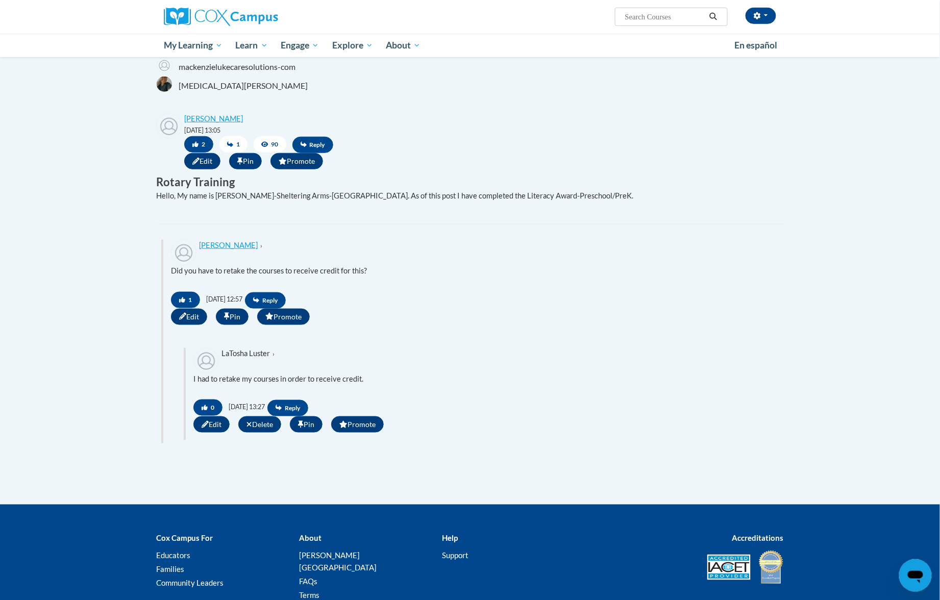
scroll to position [204, 0]
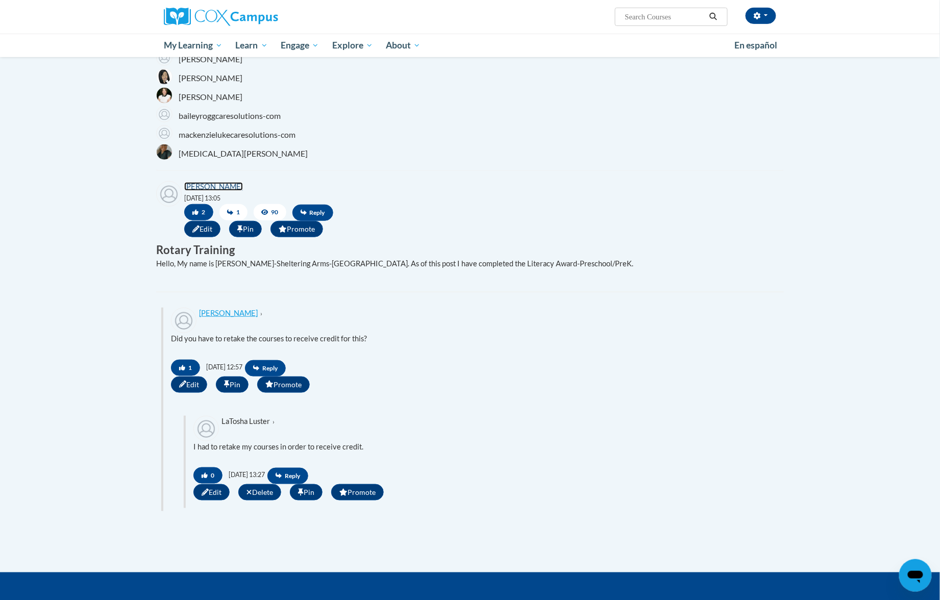
click at [207, 190] on link "[PERSON_NAME]" at bounding box center [213, 186] width 59 height 9
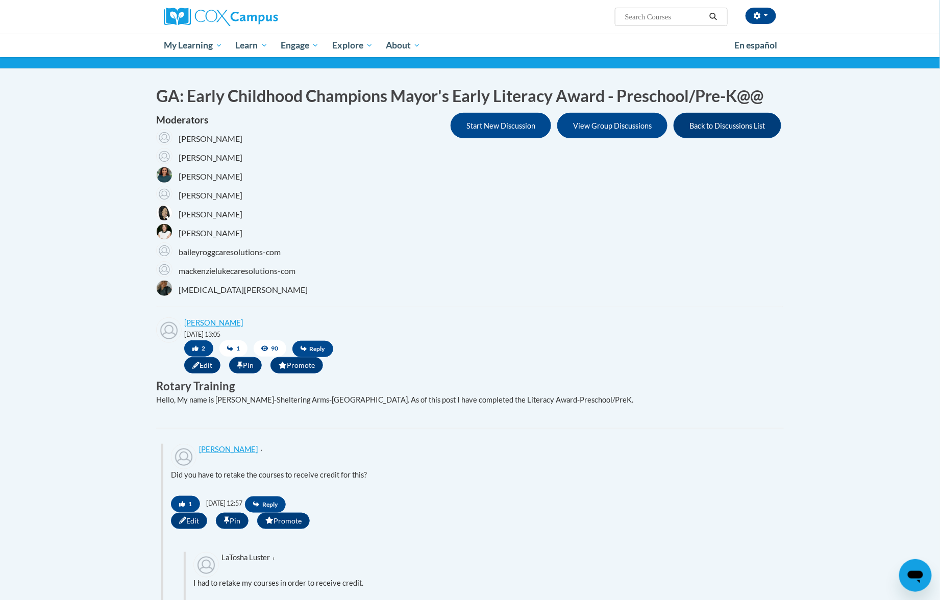
click at [333, 403] on p "Hello, My name is Selma Wilson-Sheltering Arms-Educare Center. As of this post …" at bounding box center [466, 399] width 620 height 11
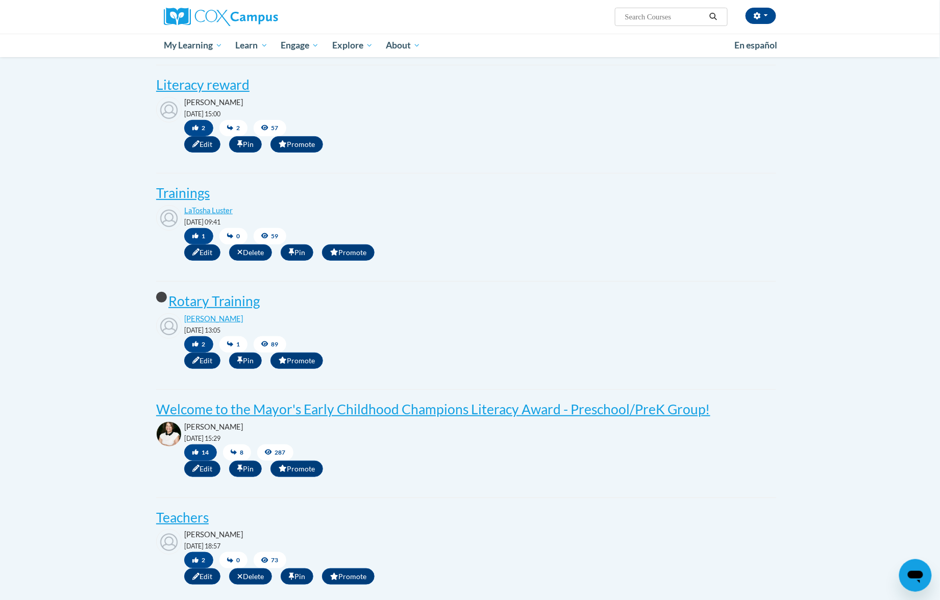
scroll to position [1360, 0]
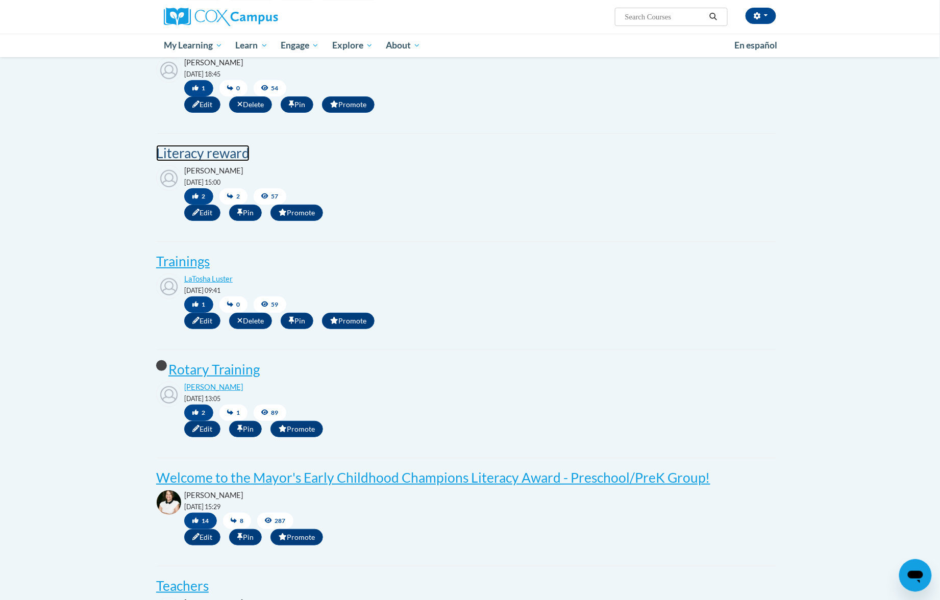
click at [238, 161] on post "Literacy reward" at bounding box center [202, 153] width 93 height 16
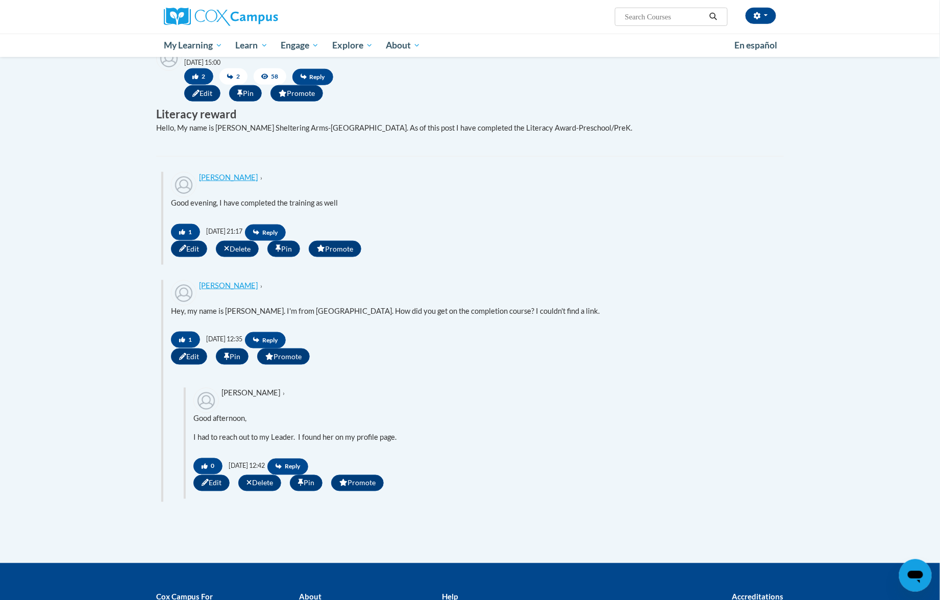
scroll to position [272, 0]
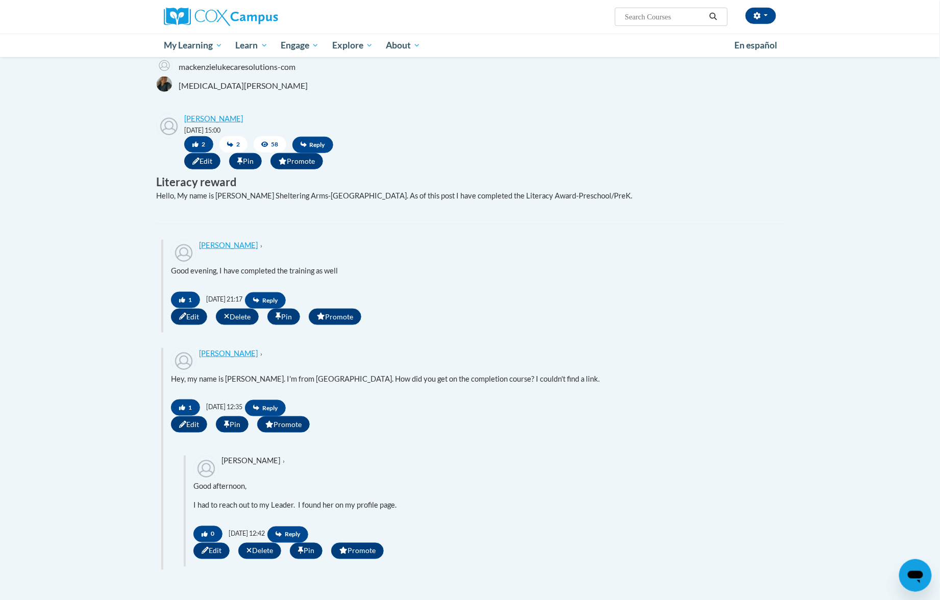
click at [232, 143] on icon at bounding box center [230, 144] width 6 height 6
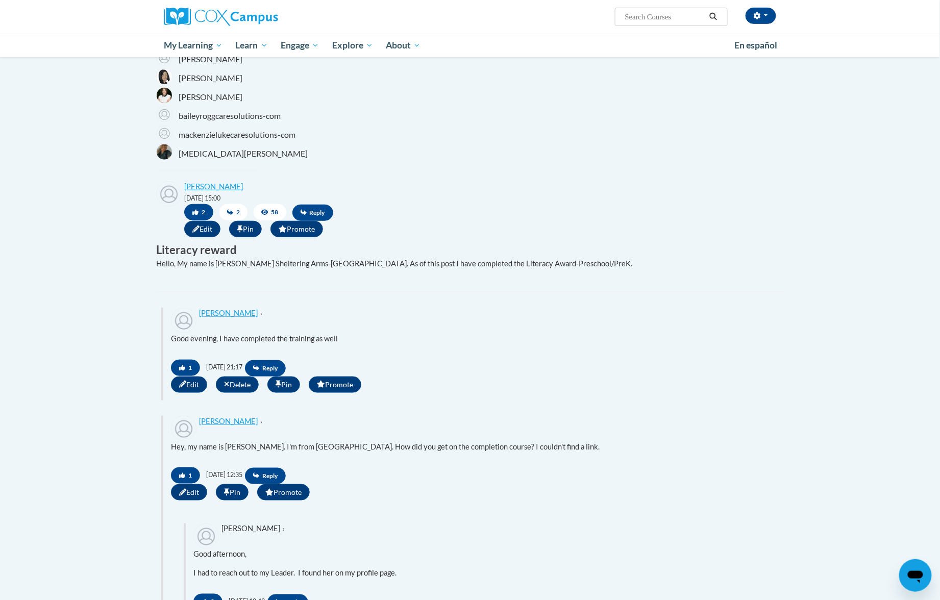
scroll to position [0, 0]
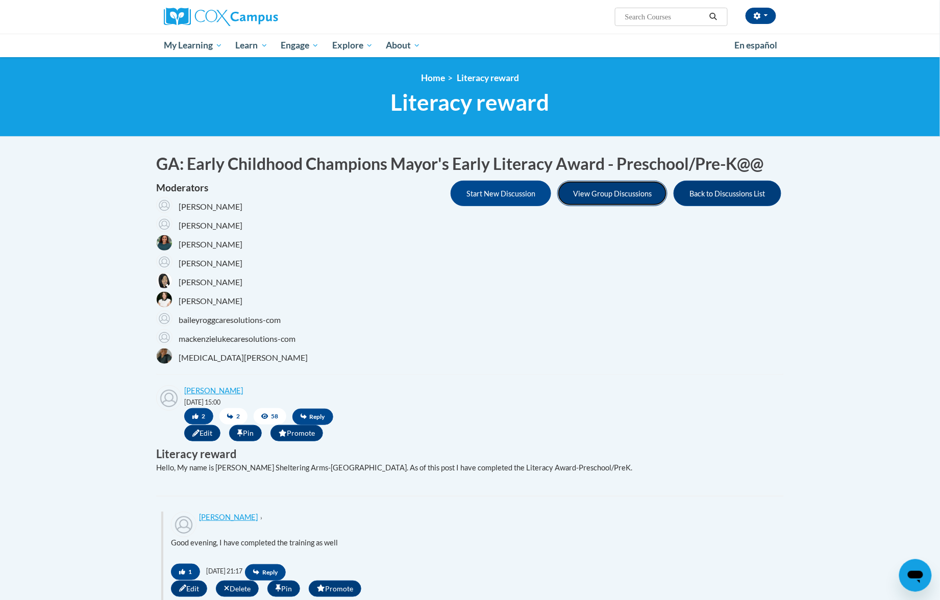
click at [589, 203] on button "View Group Discussions" at bounding box center [612, 194] width 110 height 26
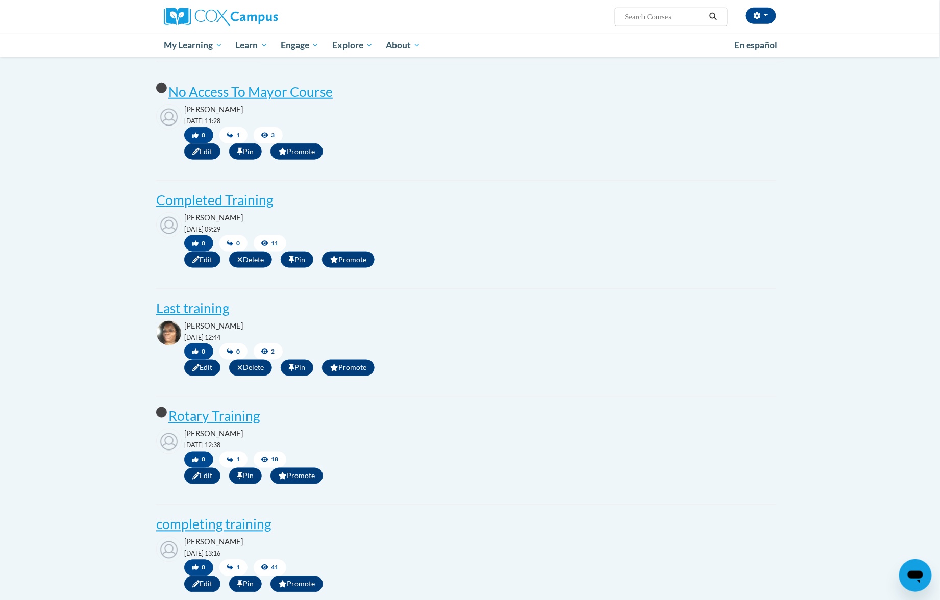
scroll to position [476, 0]
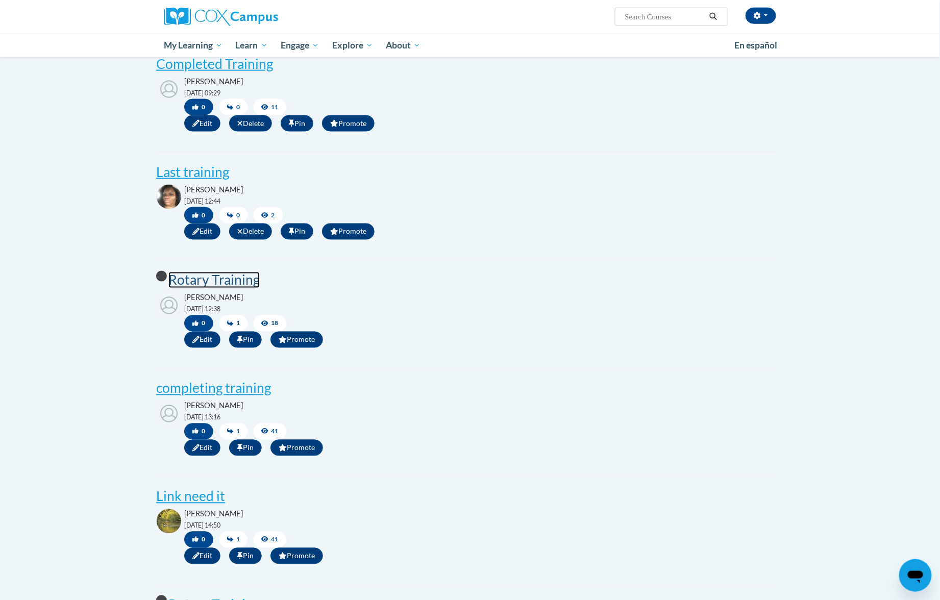
click at [238, 288] on post "Rotary Training" at bounding box center [213, 280] width 91 height 16
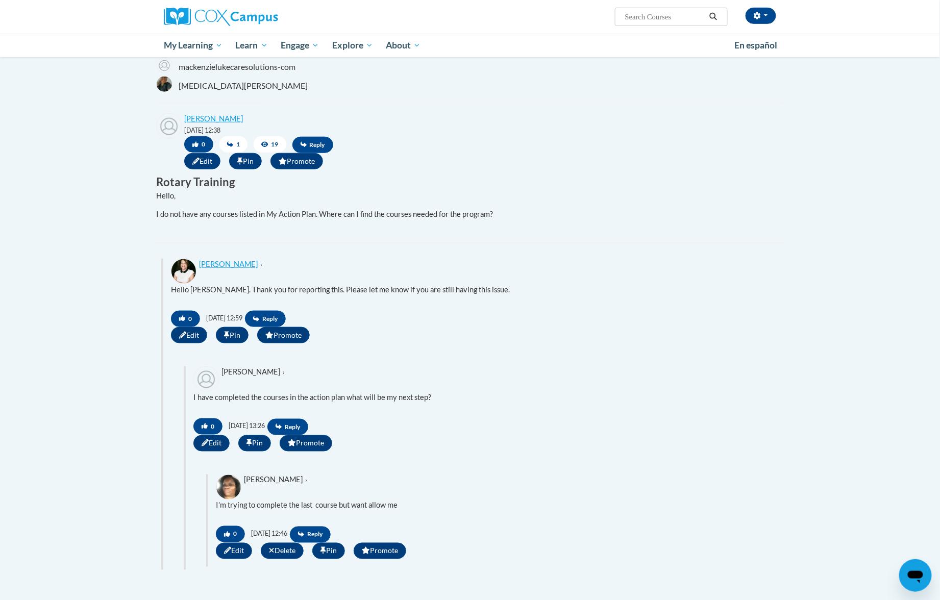
scroll to position [408, 0]
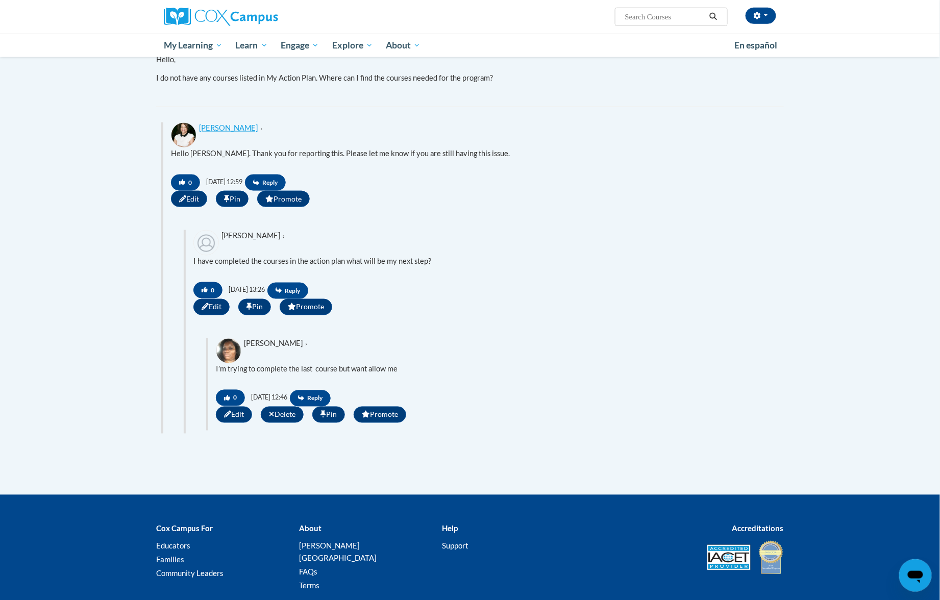
click at [254, 349] on div "Ruby Griffin › I’m trying to complete the last course but want allow me" at bounding box center [496, 361] width 560 height 47
drag, startPoint x: 246, startPoint y: 354, endPoint x: 288, endPoint y: 356, distance: 42.4
click at [288, 356] on div "Ruby Griffin › I’m trying to complete the last course but want allow me" at bounding box center [496, 361] width 560 height 47
copy div "[PERSON_NAME]"
click at [262, 354] on div "Ruby Griffin › I’m trying to complete the last course but want allow me" at bounding box center [496, 361] width 560 height 47
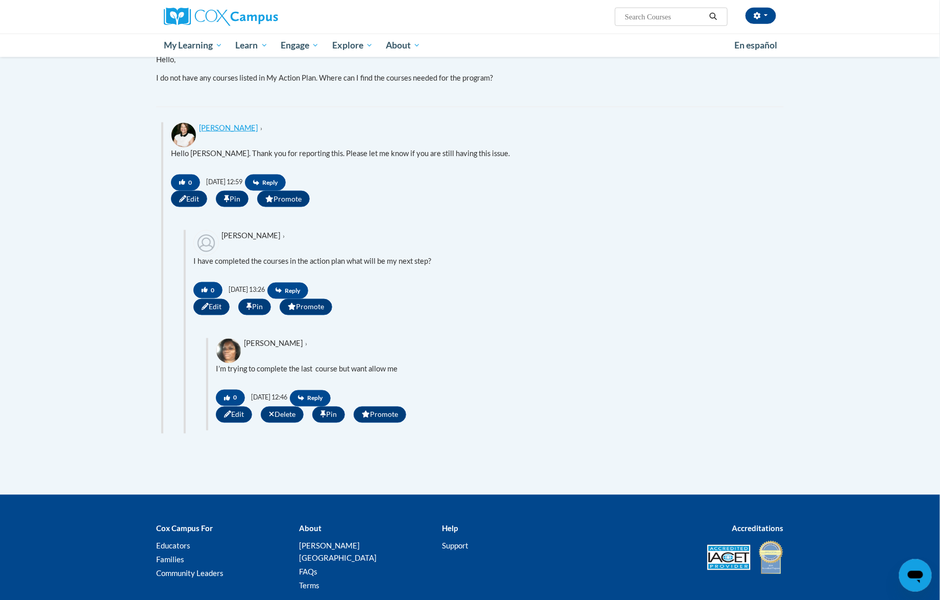
click at [227, 360] on img at bounding box center [229, 351] width 26 height 26
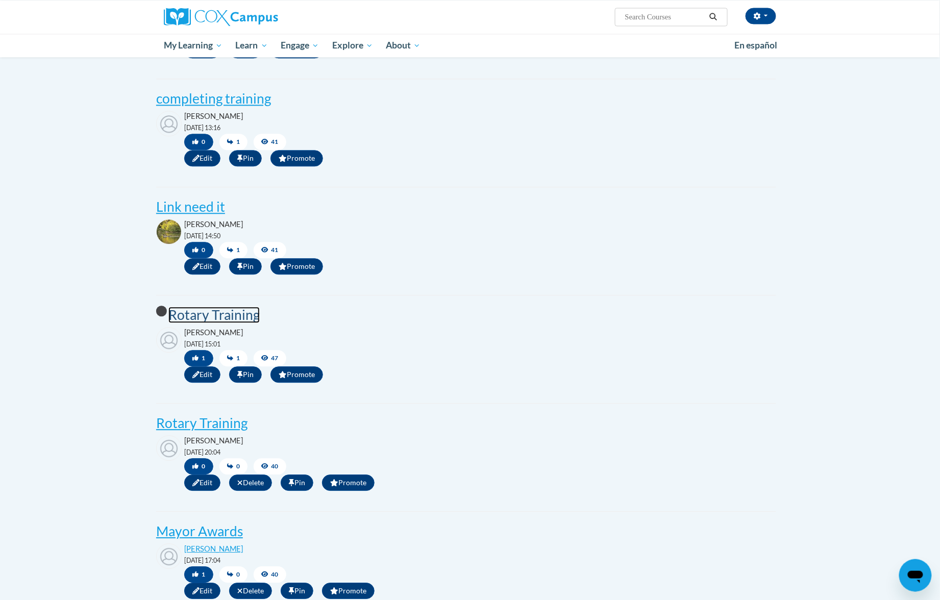
click at [243, 323] on post "Rotary Training" at bounding box center [213, 315] width 91 height 16
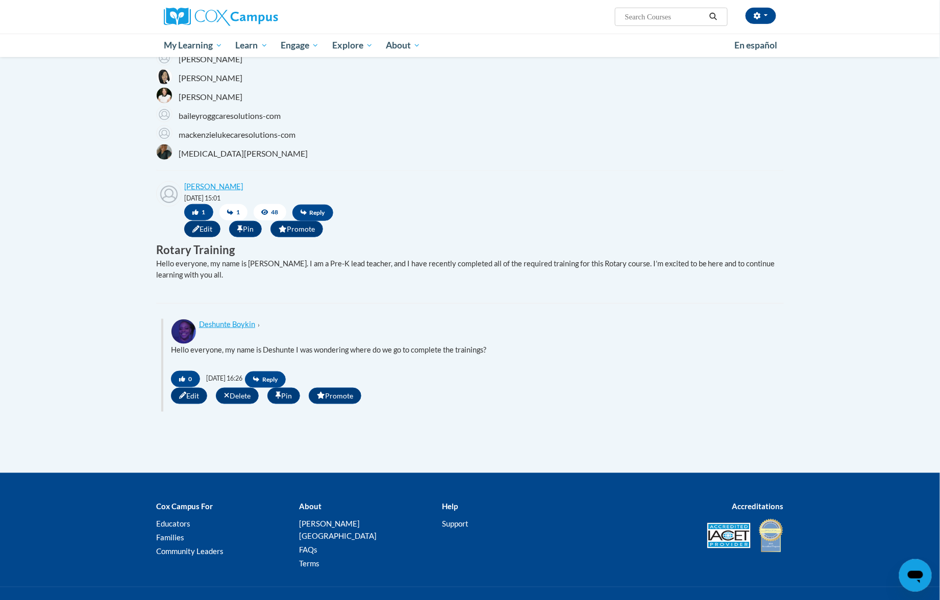
click at [199, 233] on span "Edit" at bounding box center [202, 229] width 36 height 16
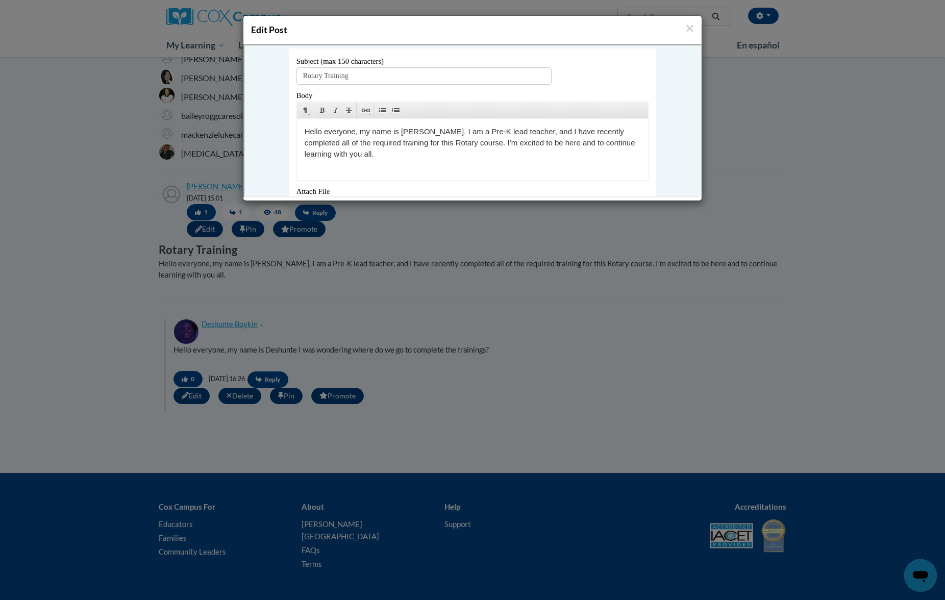
scroll to position [194, 0]
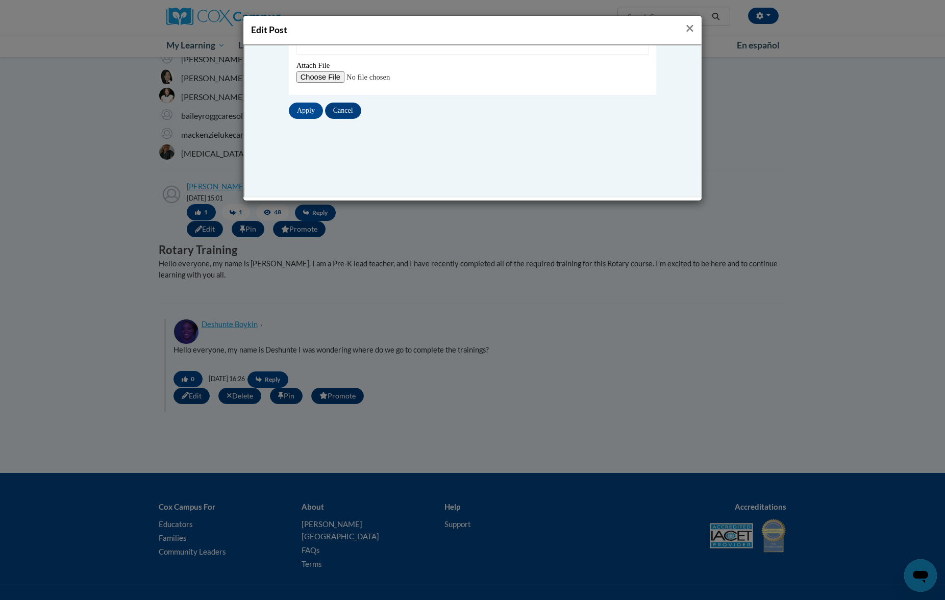
click at [689, 28] on icon "Close" at bounding box center [690, 28] width 7 height 7
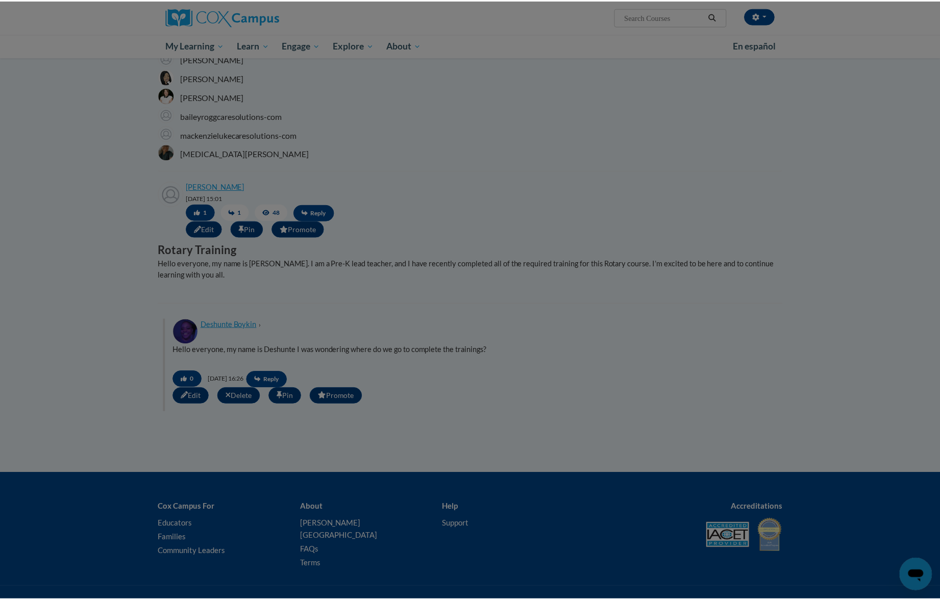
scroll to position [0, 0]
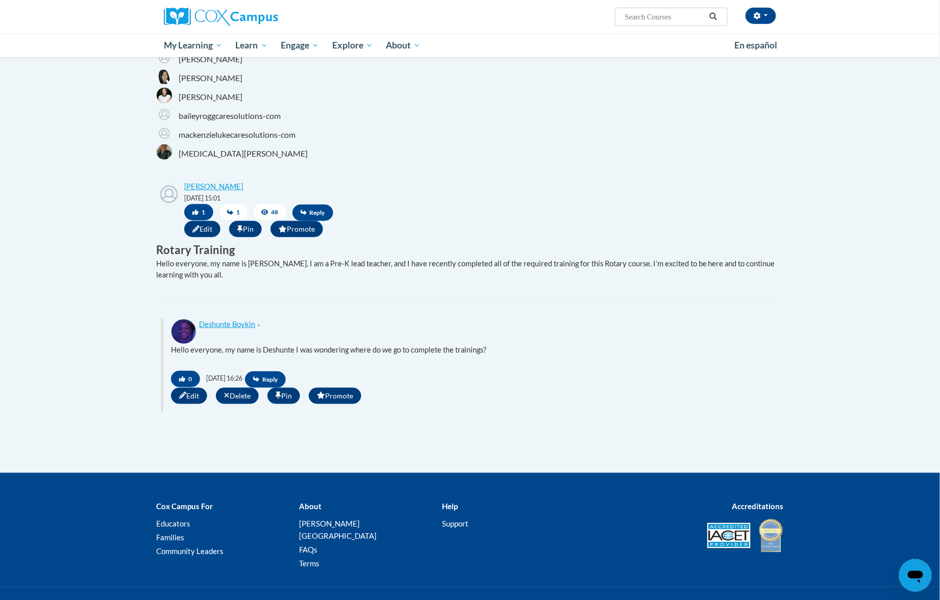
click at [233, 213] on span "1" at bounding box center [233, 212] width 28 height 16
click at [221, 211] on span "1" at bounding box center [233, 212] width 28 height 16
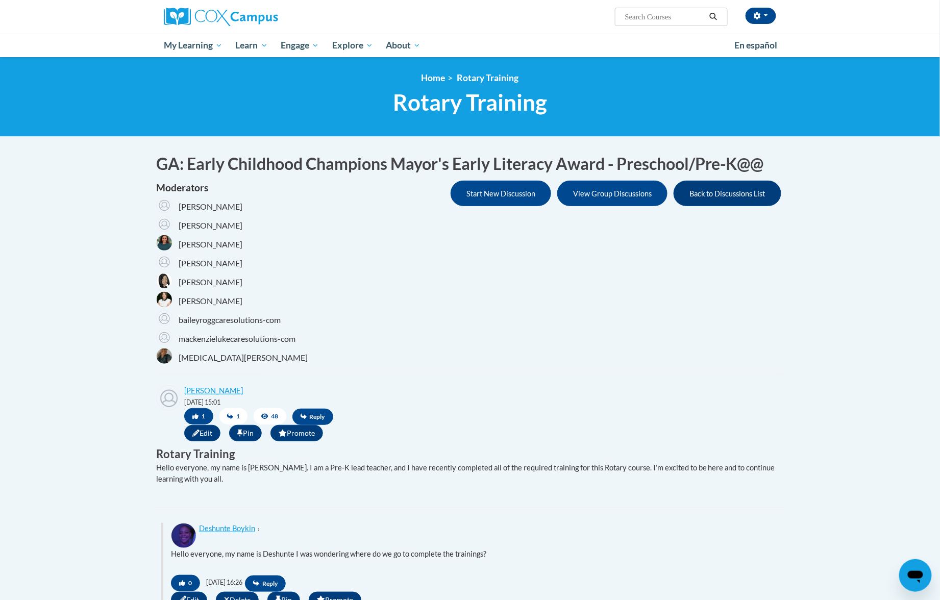
scroll to position [136, 0]
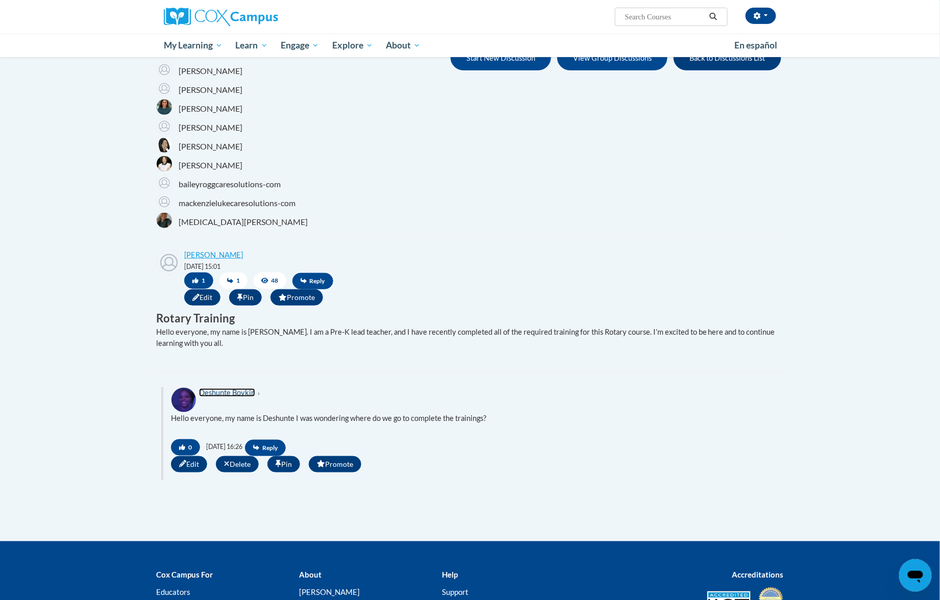
click at [250, 397] on link "Deshunte Boykin" at bounding box center [227, 392] width 56 height 9
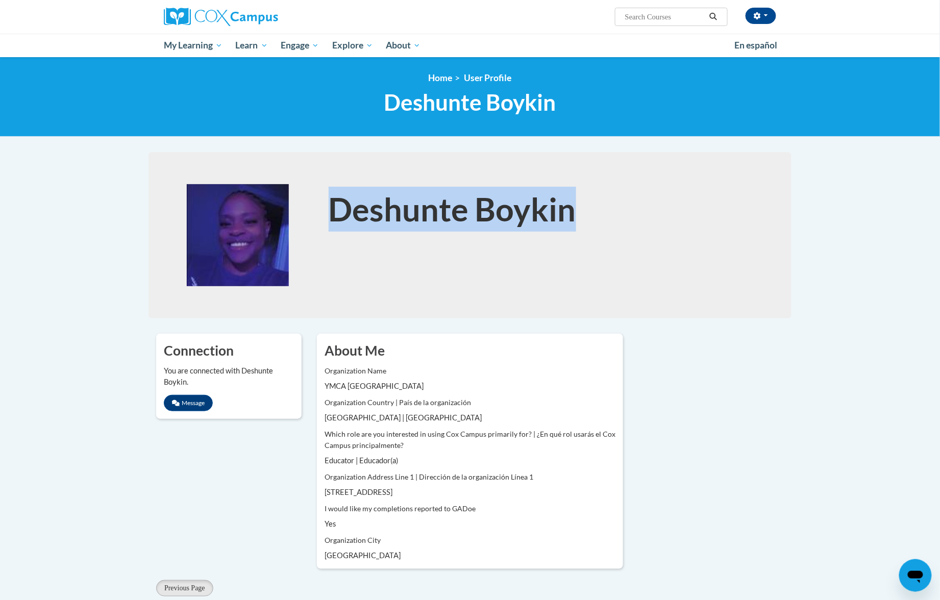
drag, startPoint x: 331, startPoint y: 213, endPoint x: 590, endPoint y: 211, distance: 259.2
click at [590, 211] on h1 "Deshunte Boykin" at bounding box center [545, 209] width 433 height 45
copy h1 "Deshunte Boykin"
click at [758, 21] on button "button" at bounding box center [760, 16] width 31 height 16
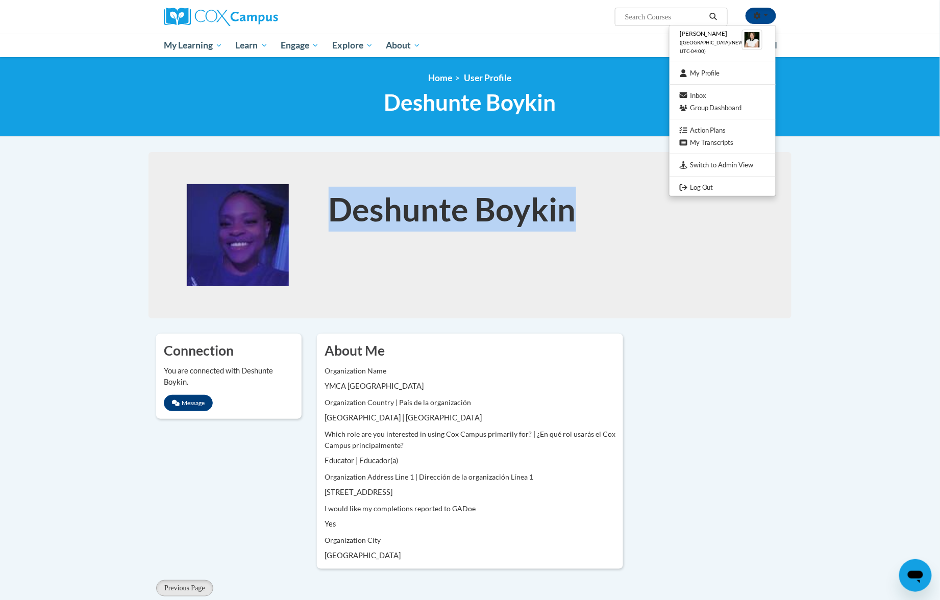
click at [541, 302] on div "Deshunte Boykin" at bounding box center [469, 235] width 643 height 166
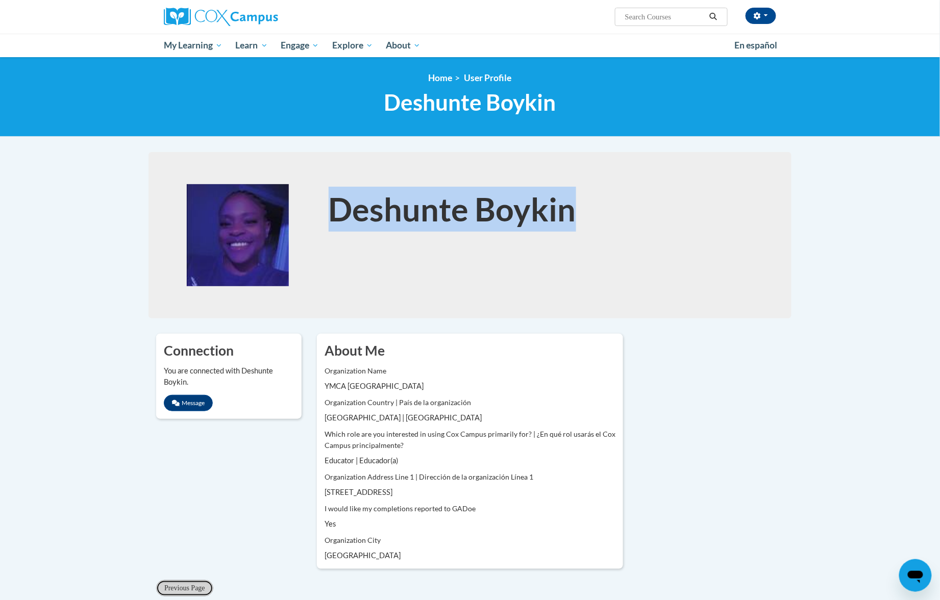
click at [196, 586] on span "Previous Page" at bounding box center [184, 588] width 41 height 8
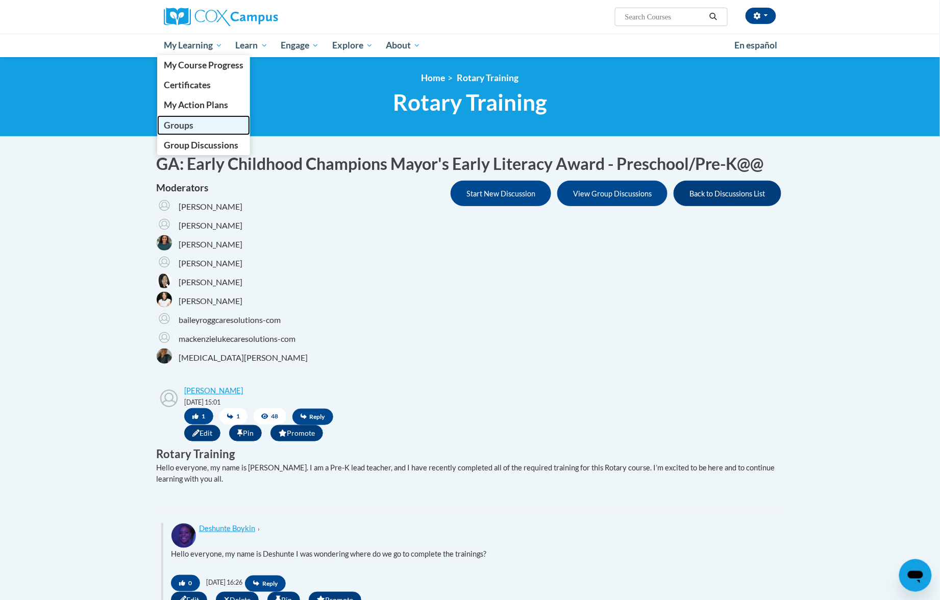
click at [170, 121] on span "Groups" at bounding box center [179, 125] width 30 height 11
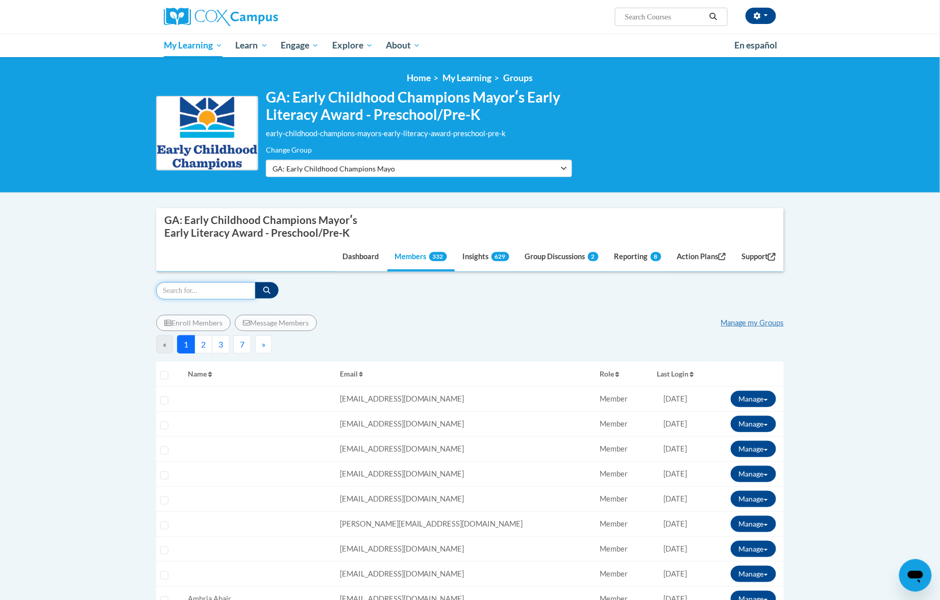
click at [198, 293] on input "Search" at bounding box center [205, 290] width 99 height 17
paste input "Deshunte Boykin"
type input "Deshunte Boykin"
click at [272, 293] on button "button" at bounding box center [266, 290] width 23 height 16
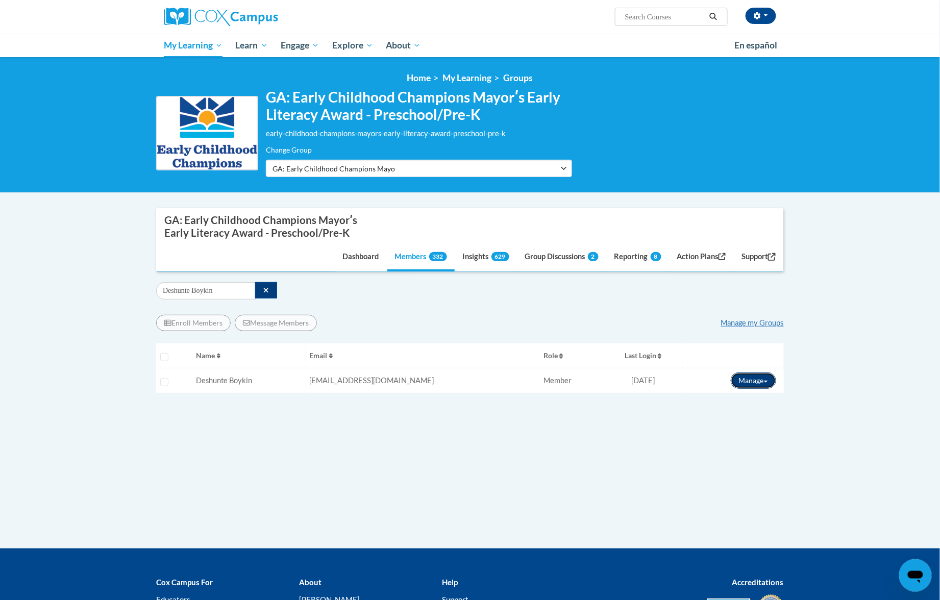
click at [760, 383] on button "Manage" at bounding box center [753, 380] width 45 height 16
click at [728, 418] on button "View Transcript" at bounding box center [728, 418] width 79 height 16
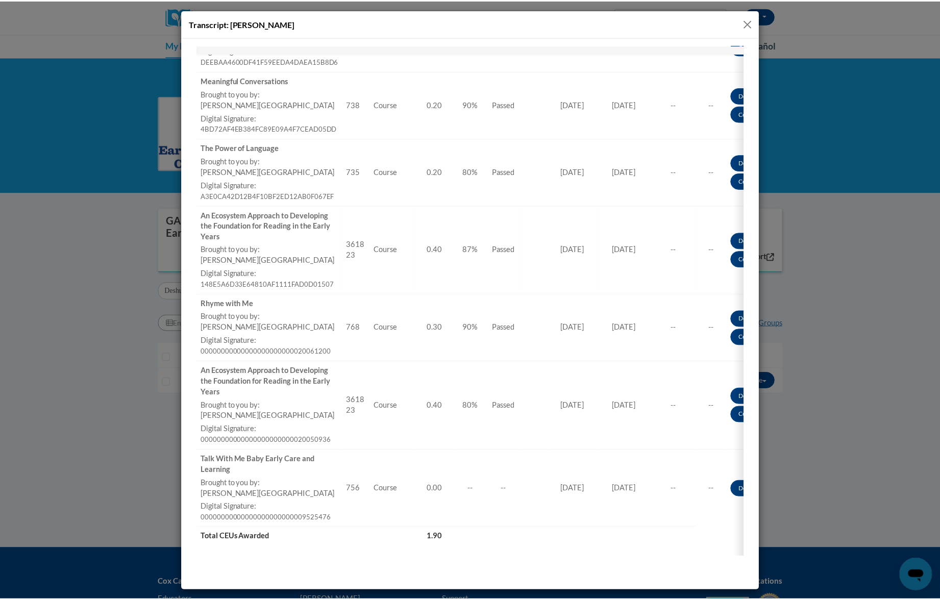
scroll to position [68, 0]
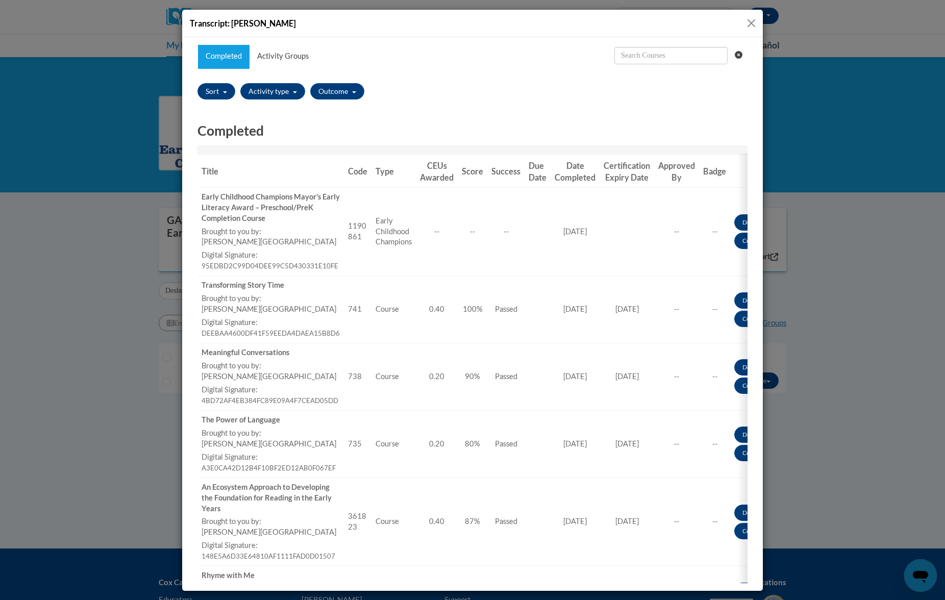
click at [749, 22] on button "Close" at bounding box center [751, 23] width 13 height 13
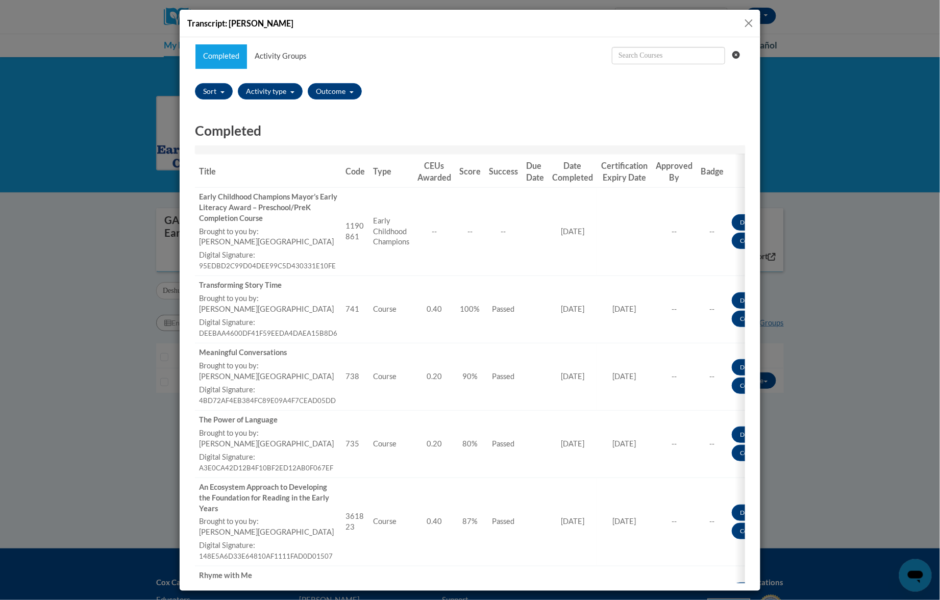
scroll to position [0, 0]
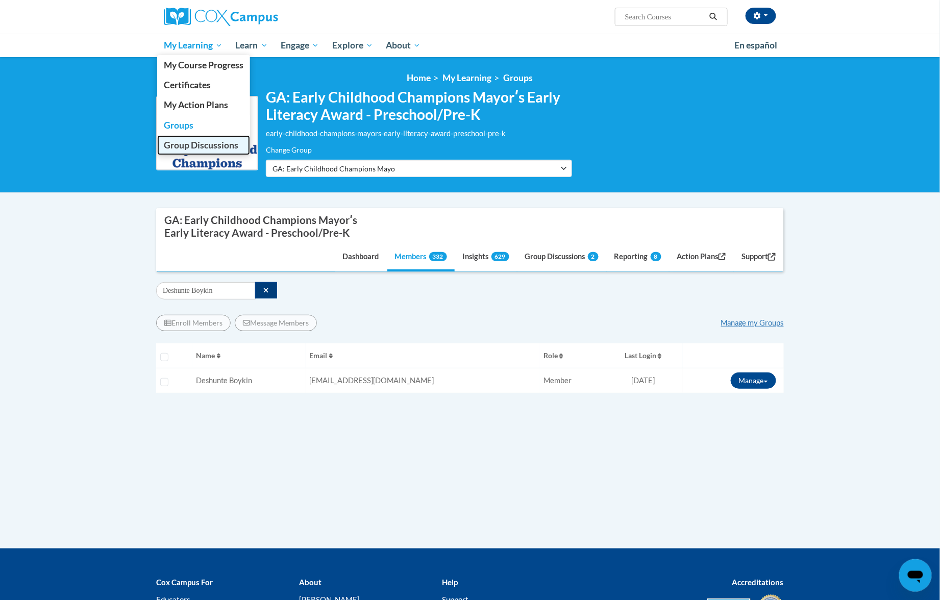
click at [195, 141] on span "Group Discussions" at bounding box center [201, 145] width 74 height 11
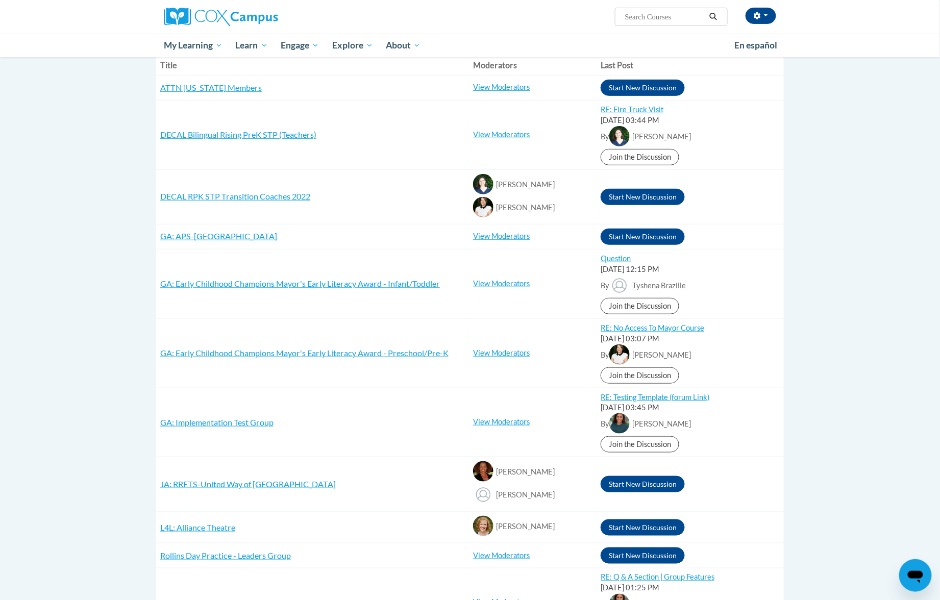
scroll to position [204, 0]
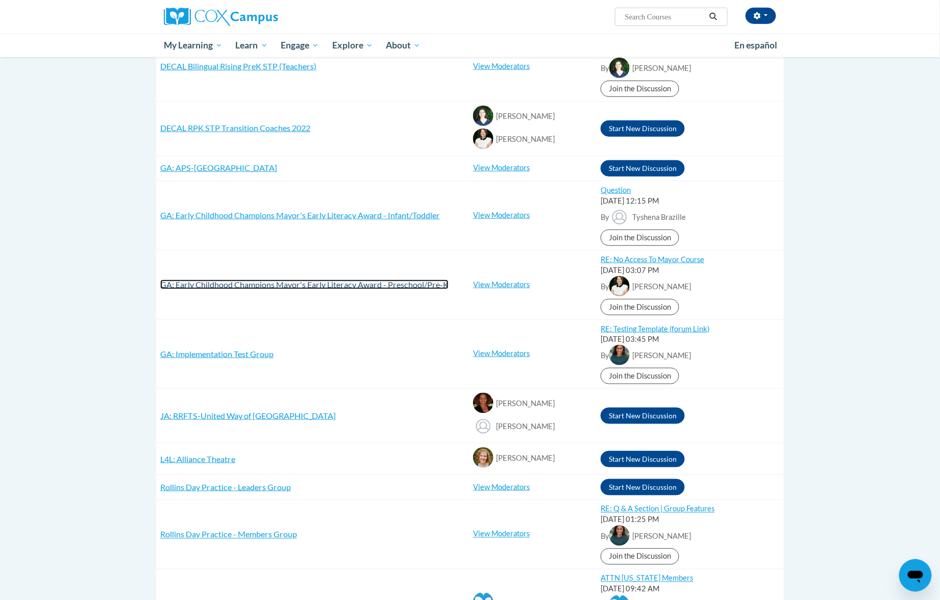
click at [347, 285] on span "GA: Early Childhood Champions Mayor's Early Literacy Award - Preschool/Pre-K" at bounding box center [304, 285] width 288 height 10
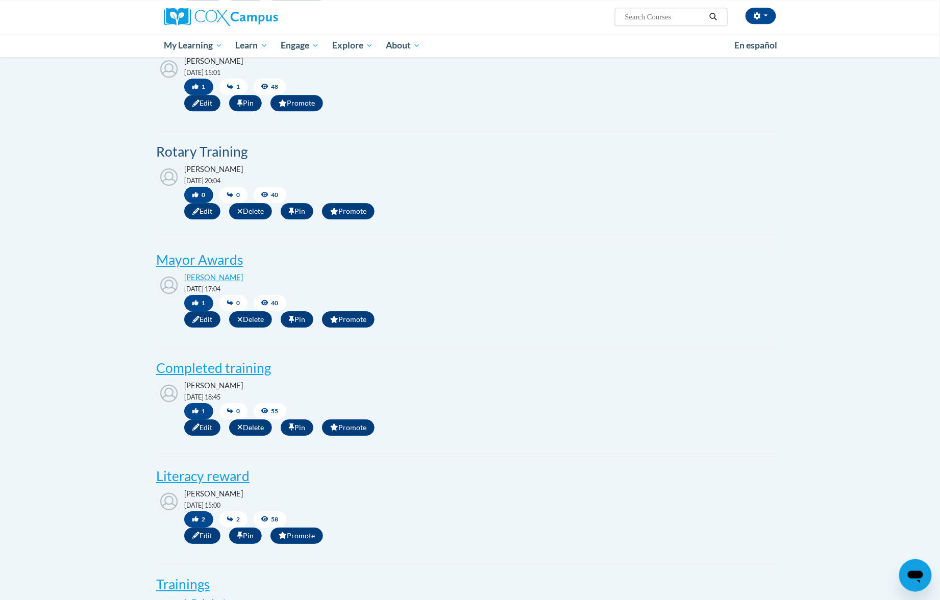
scroll to position [901, 0]
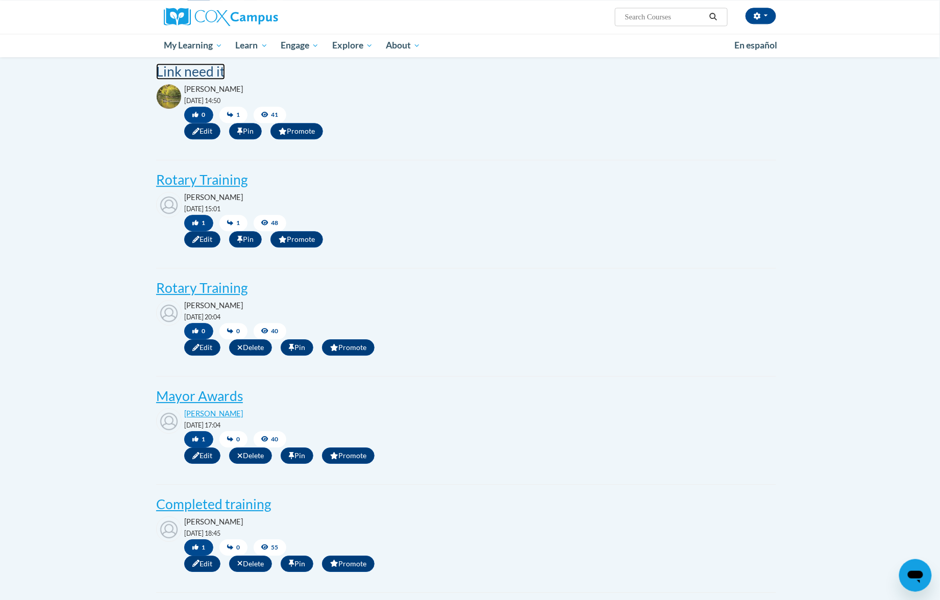
click at [194, 80] on post "Link need it" at bounding box center [190, 71] width 69 height 16
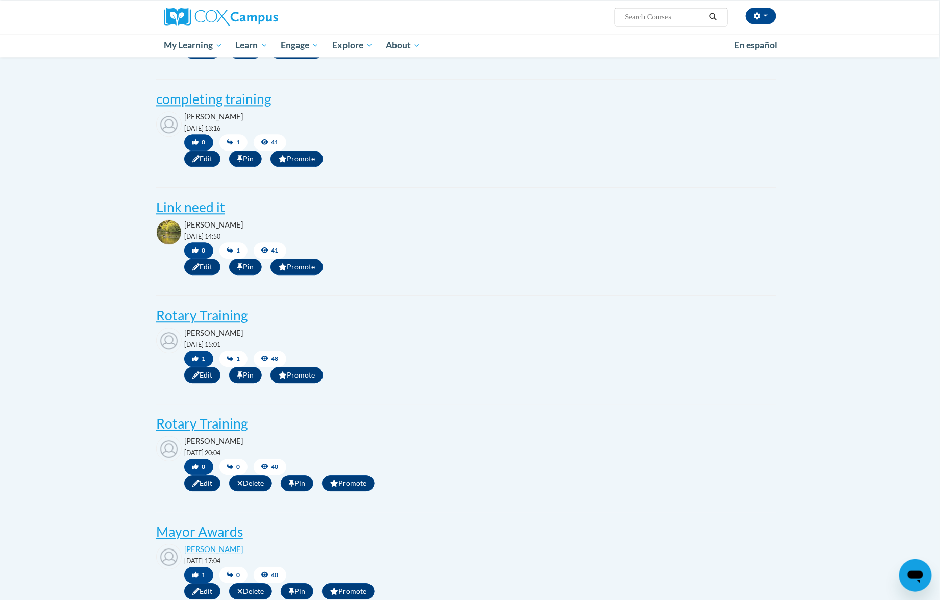
scroll to position [629, 0]
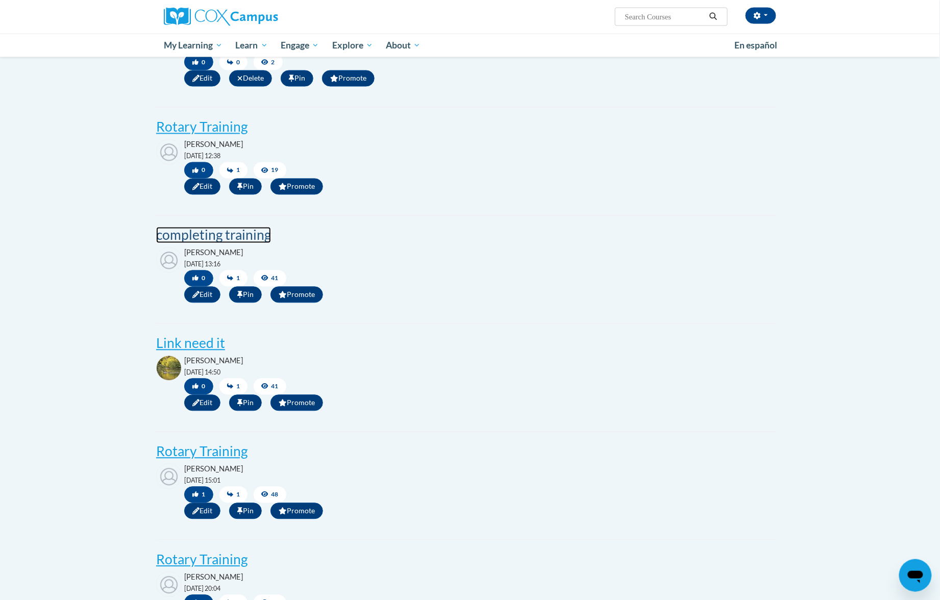
click at [231, 243] on post "completing training" at bounding box center [213, 235] width 115 height 16
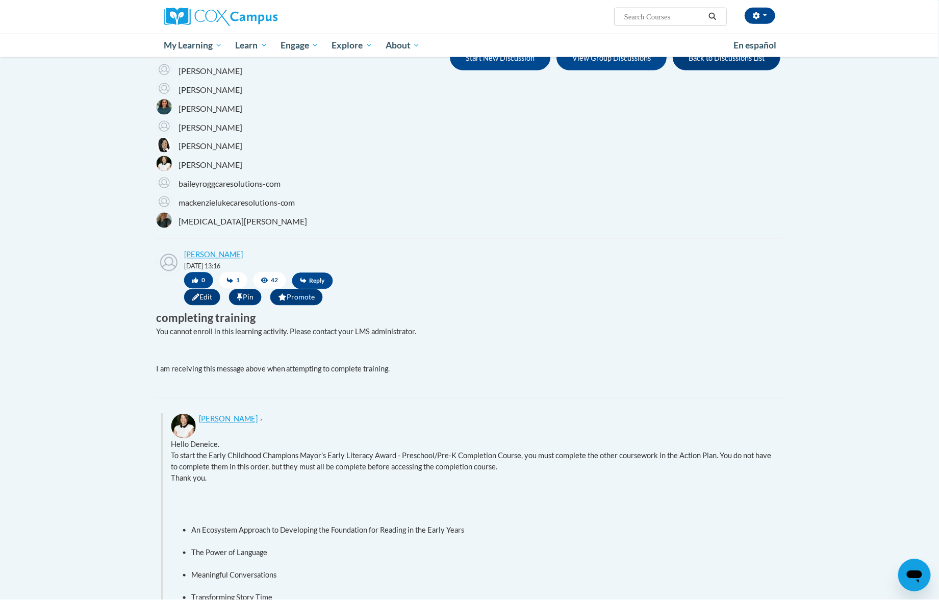
scroll to position [272, 0]
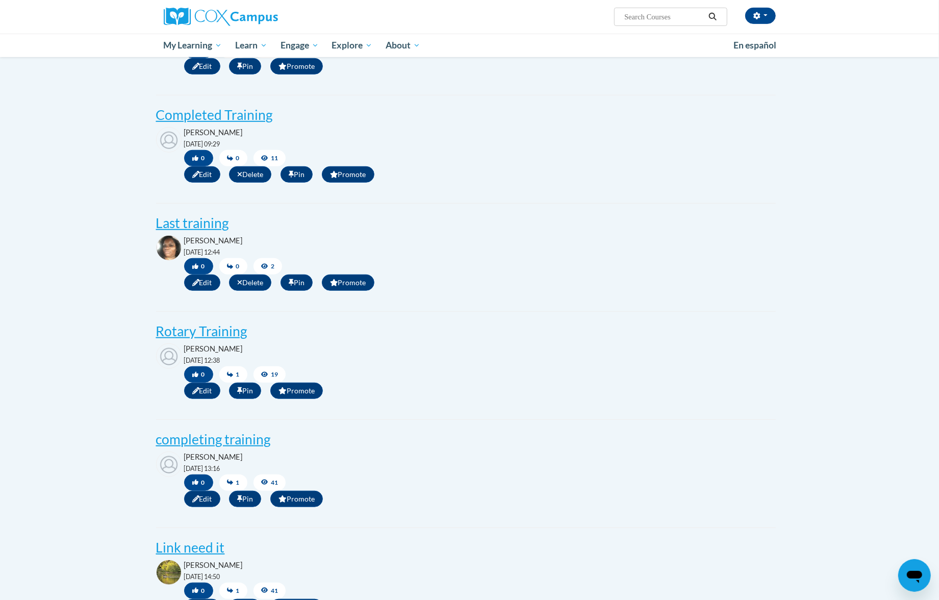
scroll to position [357, 0]
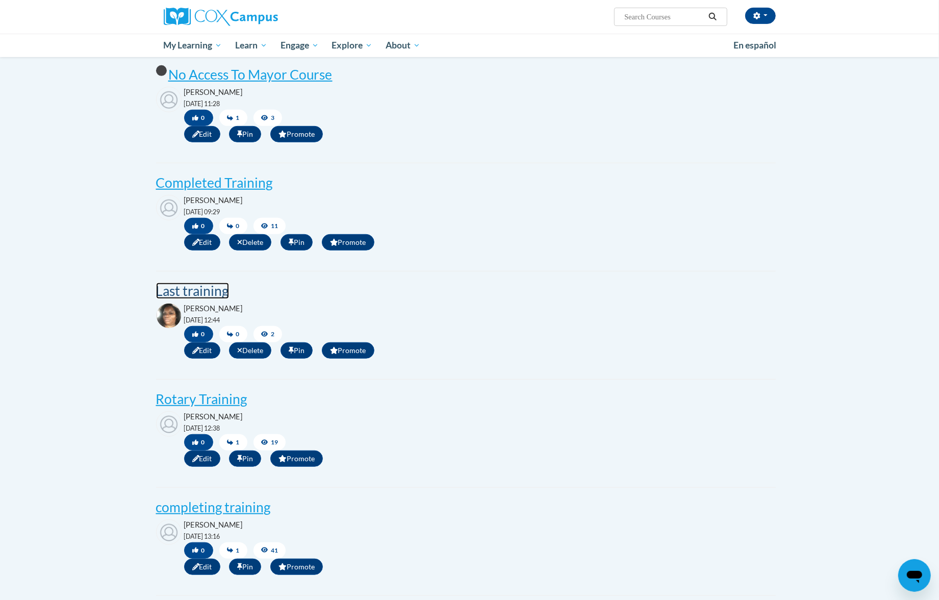
click at [195, 298] on post "Last training" at bounding box center [192, 291] width 73 height 16
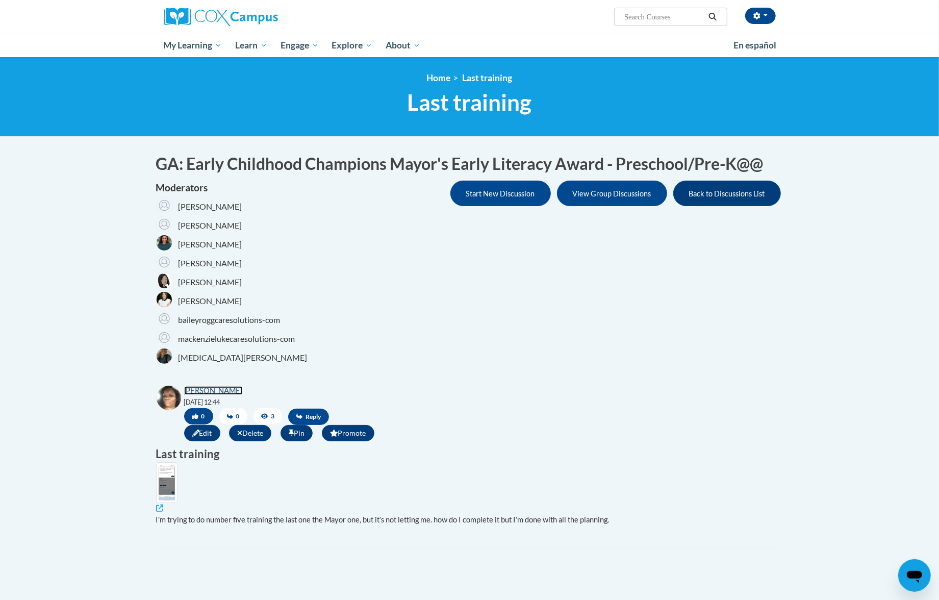
click at [213, 392] on link "[PERSON_NAME]" at bounding box center [213, 390] width 59 height 9
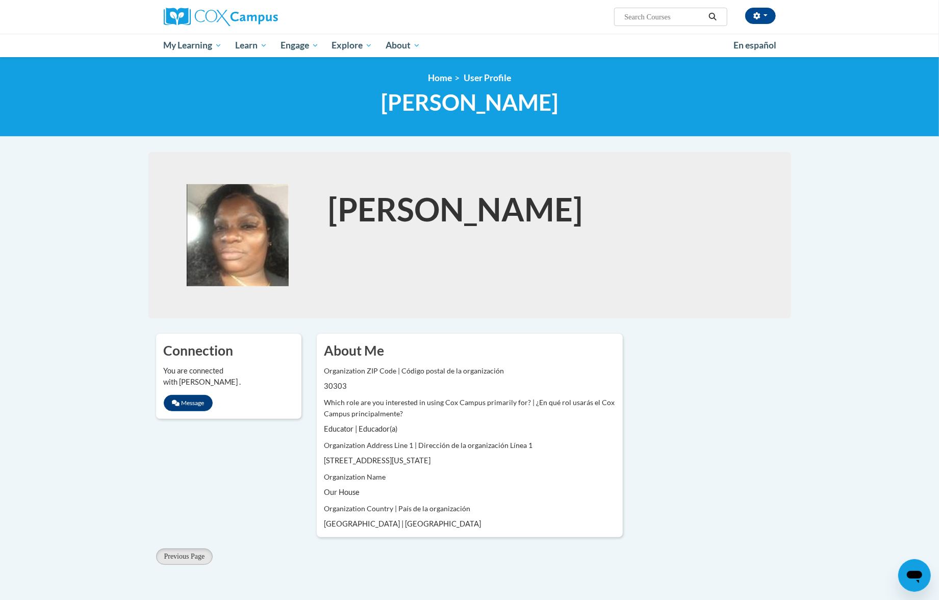
click at [380, 231] on h1 "[PERSON_NAME]" at bounding box center [544, 209] width 433 height 45
click at [380, 215] on h1 "[PERSON_NAME]" at bounding box center [544, 209] width 433 height 45
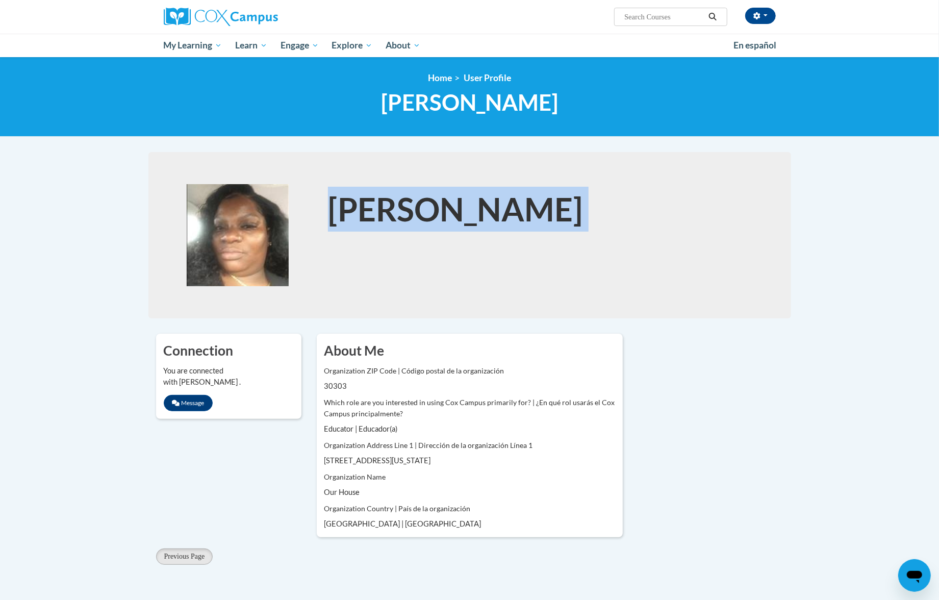
click at [380, 215] on h1 "[PERSON_NAME]" at bounding box center [544, 209] width 433 height 45
copy h1 "[PERSON_NAME]"
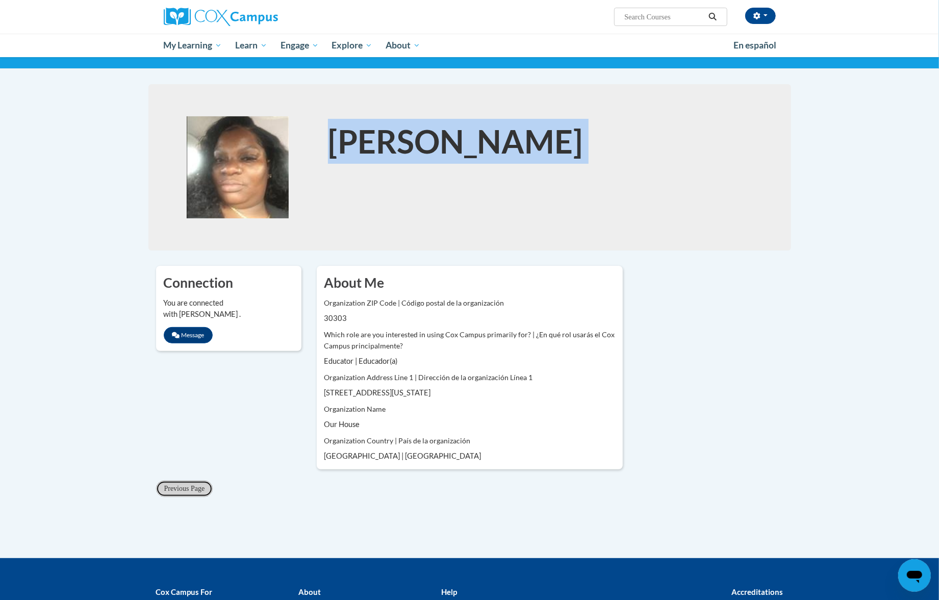
click at [180, 488] on span "Previous Page" at bounding box center [184, 489] width 41 height 8
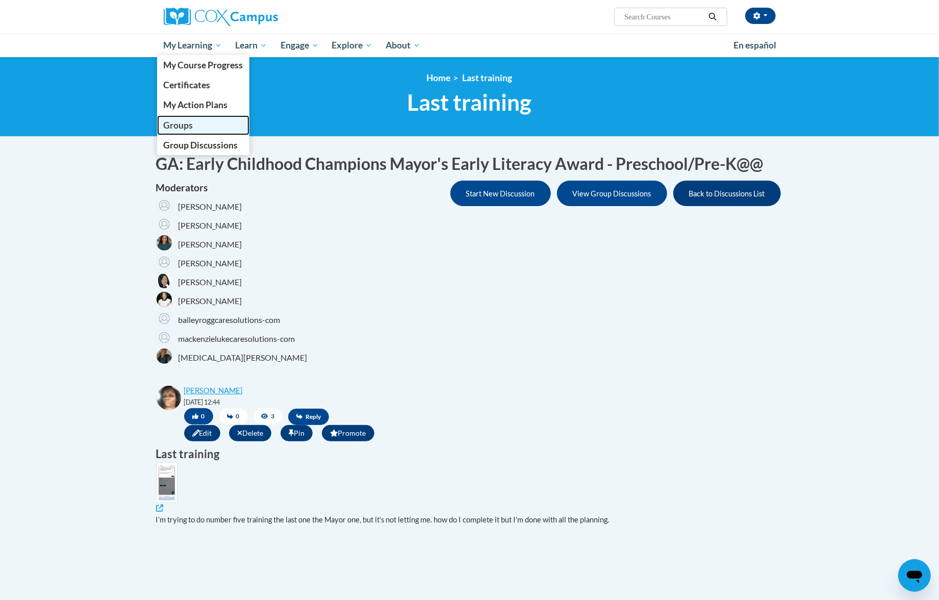
click at [186, 123] on span "Groups" at bounding box center [178, 125] width 30 height 11
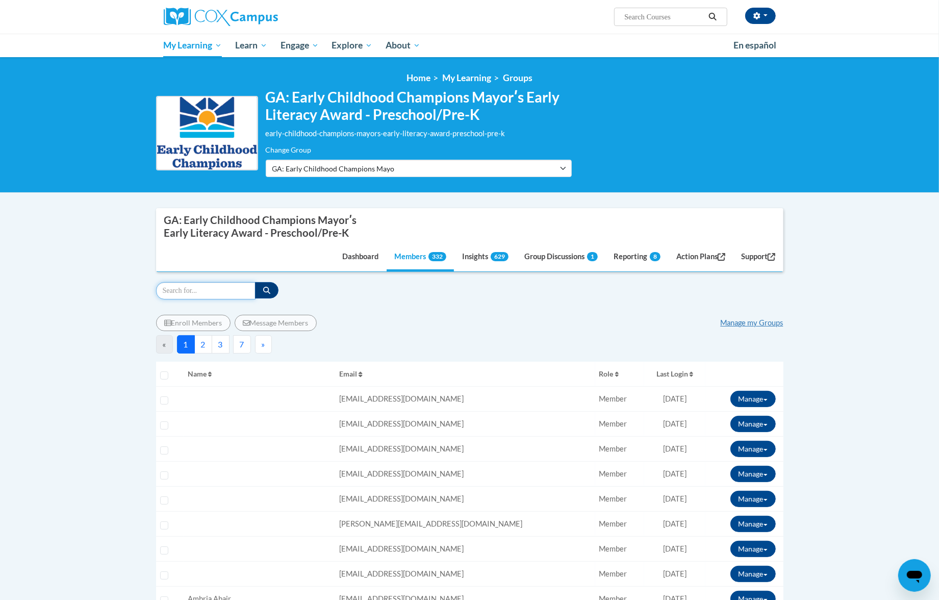
click at [181, 288] on input "Search" at bounding box center [205, 290] width 99 height 17
paste input "[PERSON_NAME]"
type input "Ruby Griffin"
click at [271, 295] on button "button" at bounding box center [266, 290] width 23 height 16
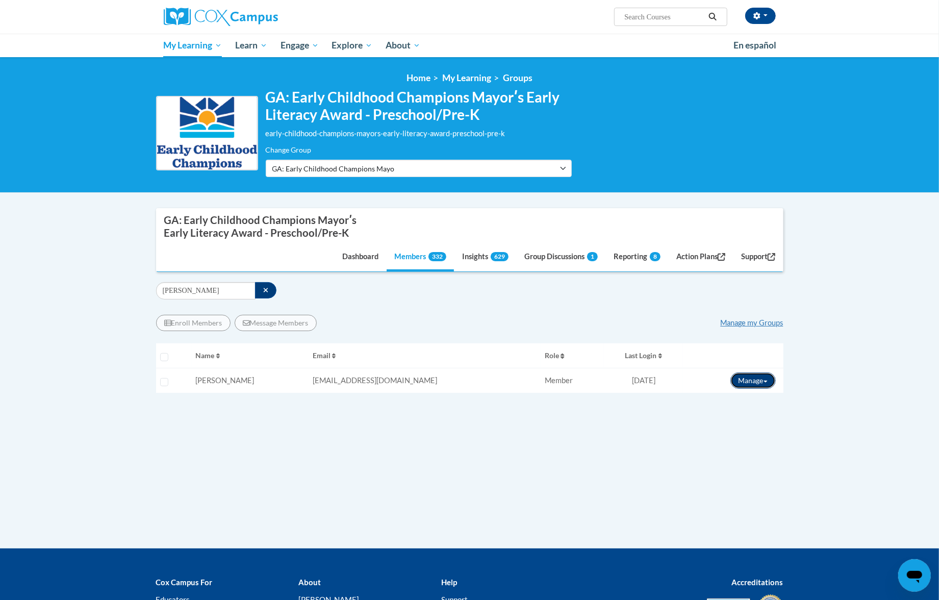
click at [766, 381] on span at bounding box center [766, 382] width 4 height 2
click at [750, 413] on button "View Transcript" at bounding box center [728, 418] width 79 height 16
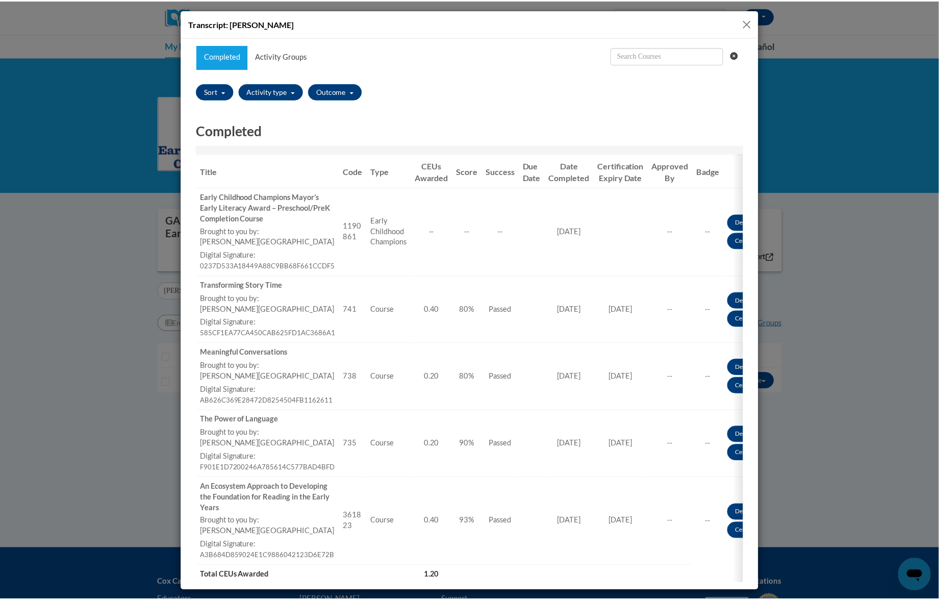
scroll to position [136, 0]
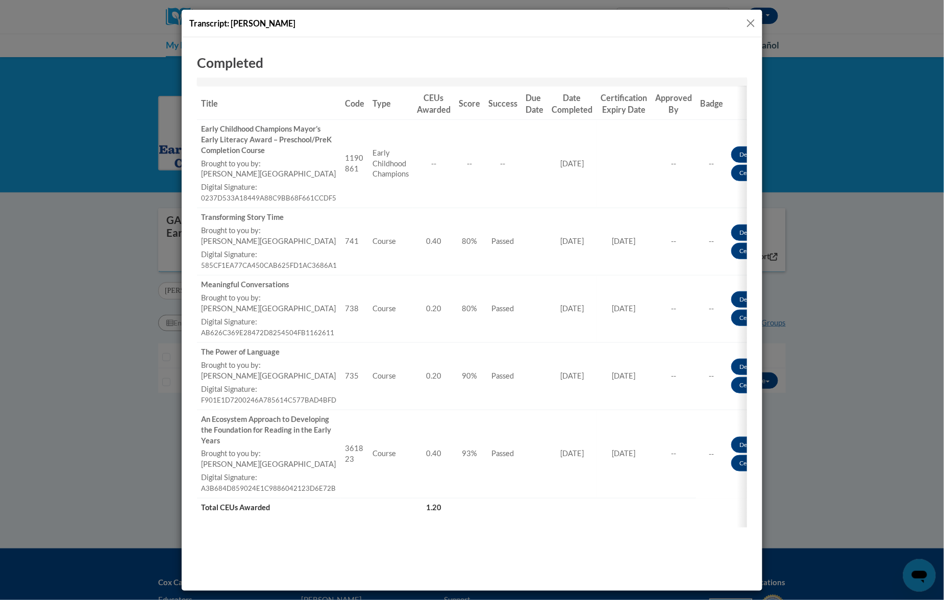
drag, startPoint x: 751, startPoint y: 21, endPoint x: 726, endPoint y: 35, distance: 28.5
click at [751, 21] on button "Close" at bounding box center [750, 23] width 13 height 13
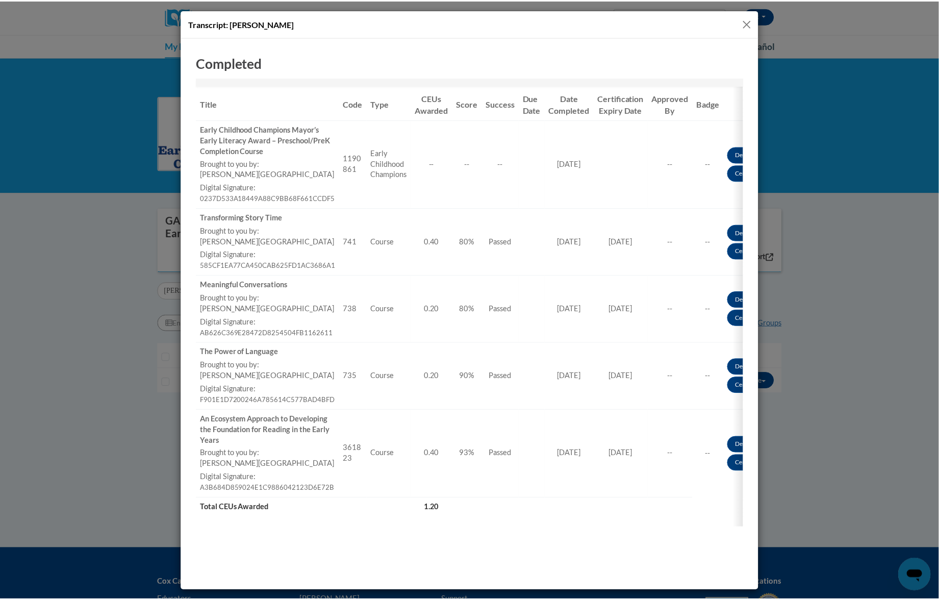
scroll to position [0, 0]
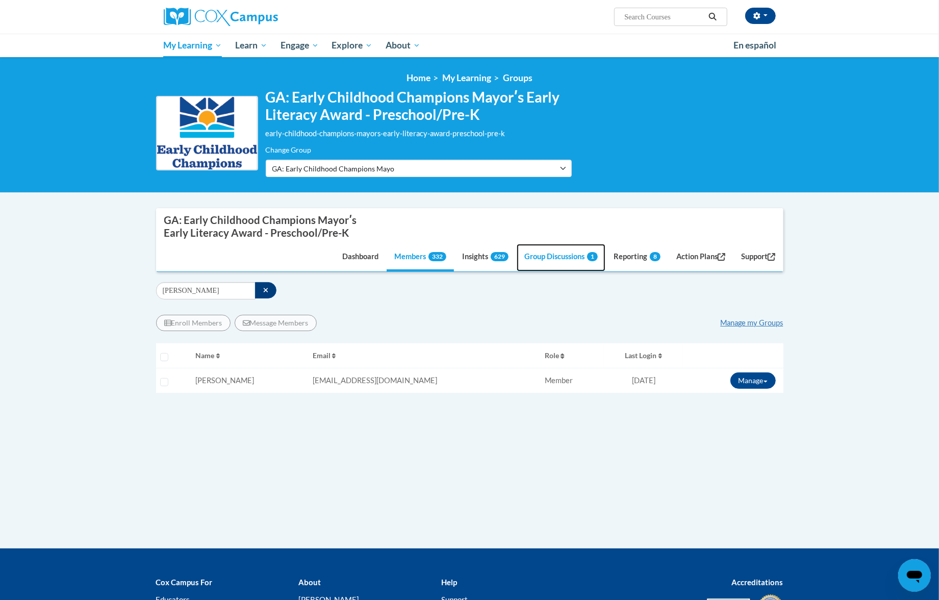
click at [559, 263] on link "Group Discussions 1" at bounding box center [561, 258] width 89 height 28
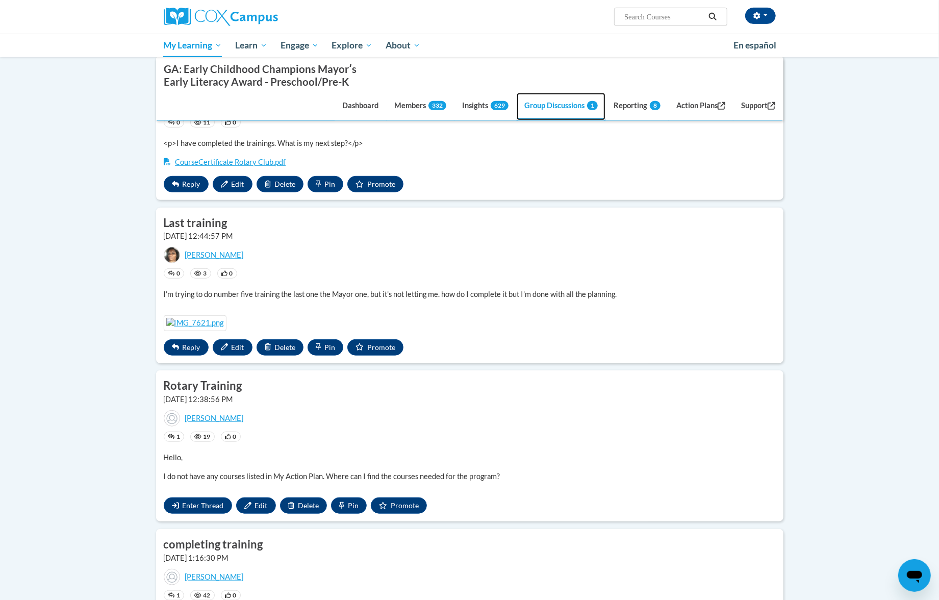
scroll to position [476, 0]
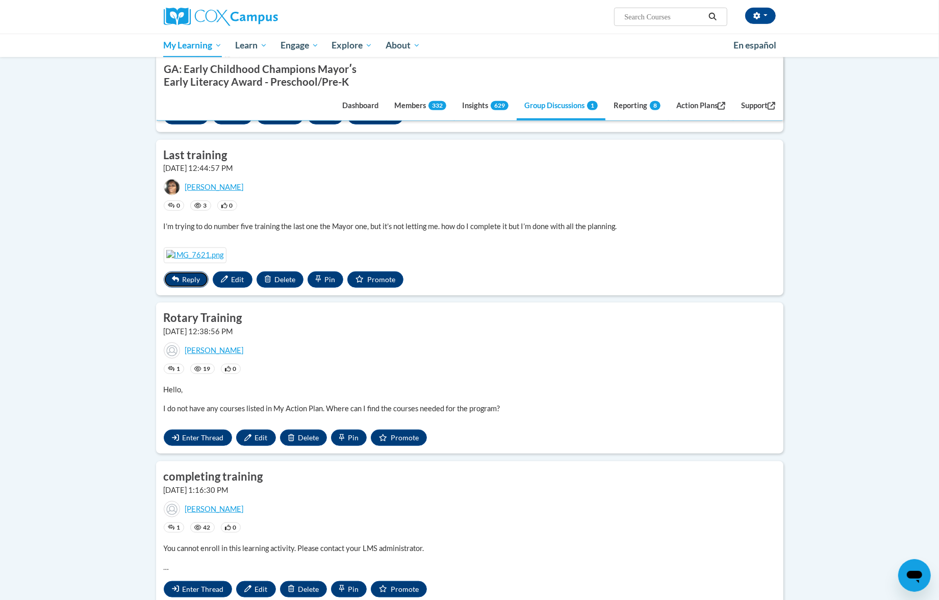
click at [194, 288] on button "Reply" at bounding box center [186, 279] width 45 height 16
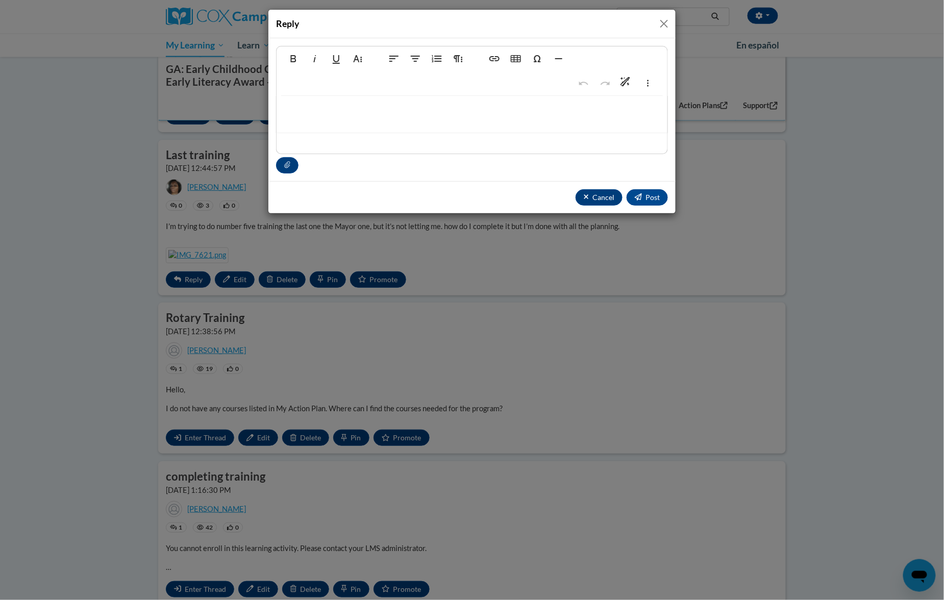
click at [378, 107] on p at bounding box center [472, 111] width 370 height 11
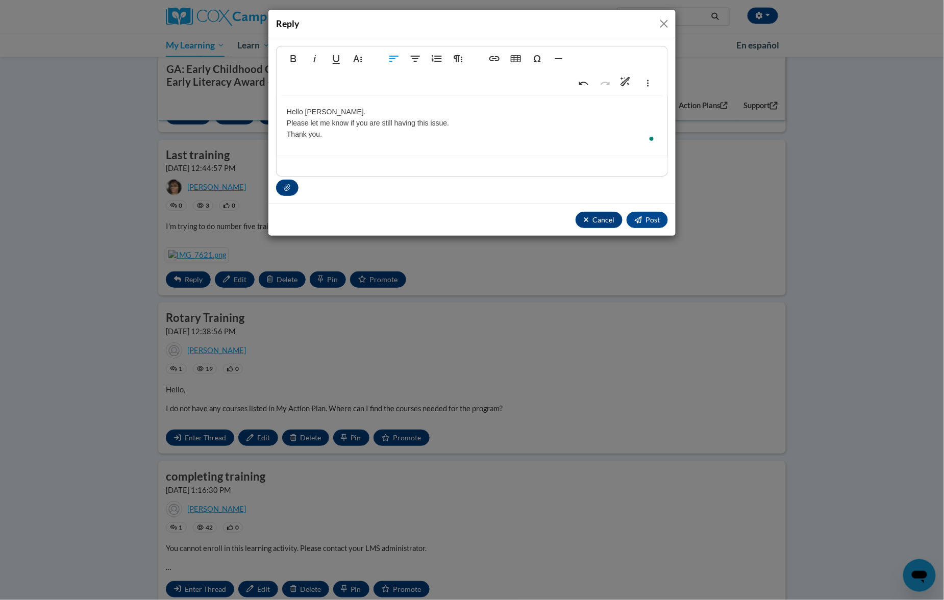
type textarea "<p>Hello Ruby.<br>Please let me know if you are still having this issue.<br>Tha…"
click at [638, 216] on button "Post" at bounding box center [647, 220] width 41 height 16
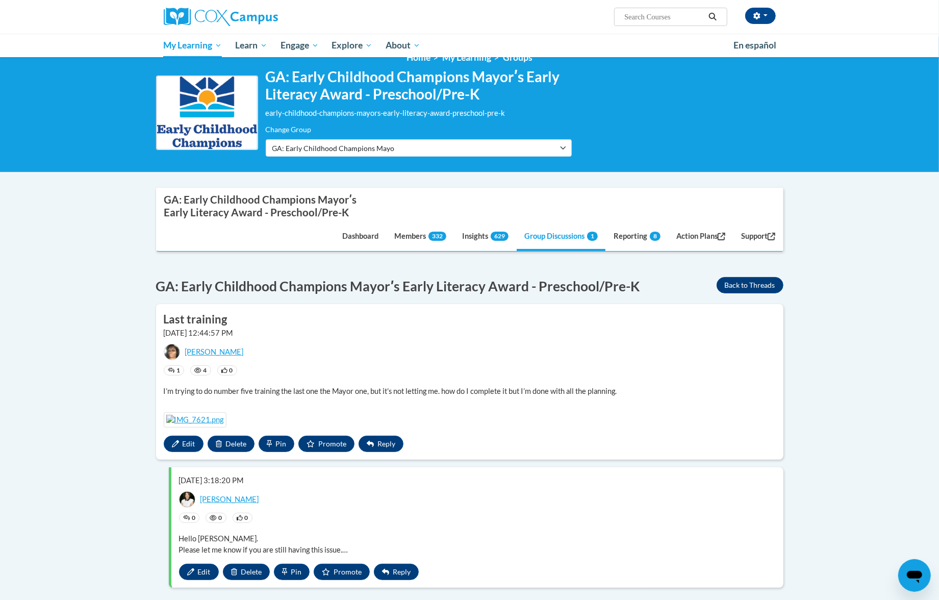
scroll to position [0, 0]
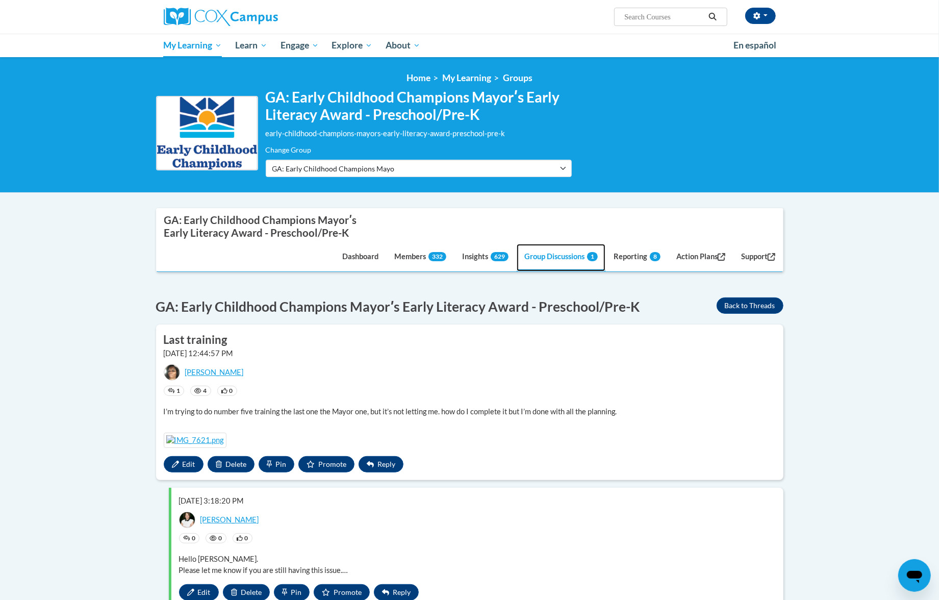
click at [543, 254] on link "Group Discussions 1" at bounding box center [561, 258] width 89 height 28
click at [554, 260] on link "Group Discussions 1" at bounding box center [561, 258] width 89 height 28
click at [751, 303] on button "Back to Threads" at bounding box center [750, 305] width 67 height 16
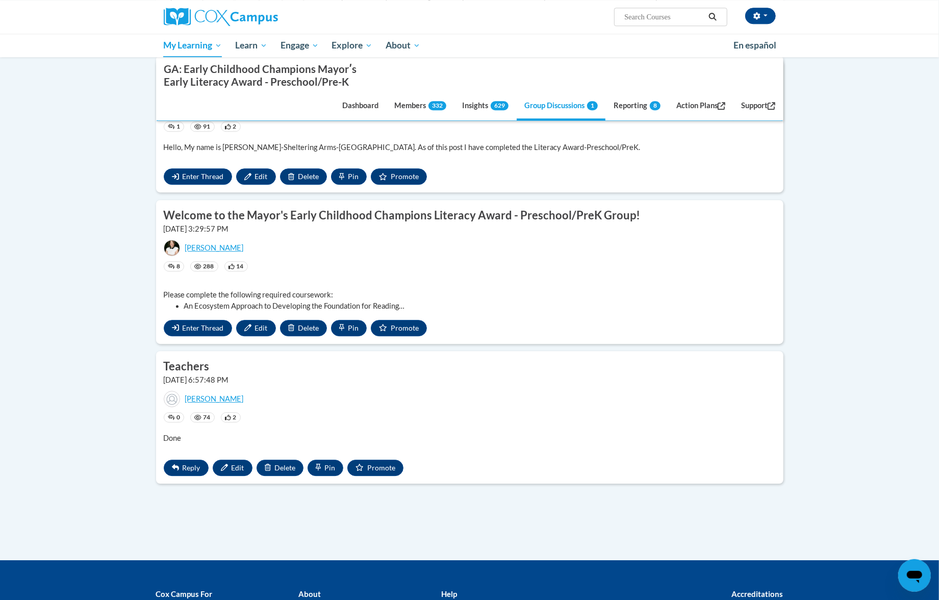
scroll to position [1972, 0]
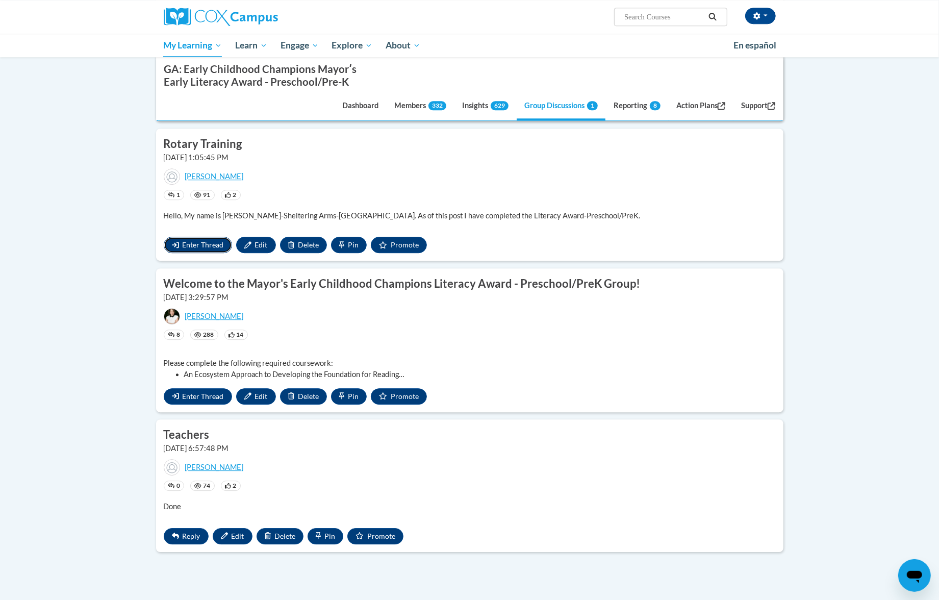
click at [210, 249] on span "Enter Thread" at bounding box center [203, 244] width 41 height 9
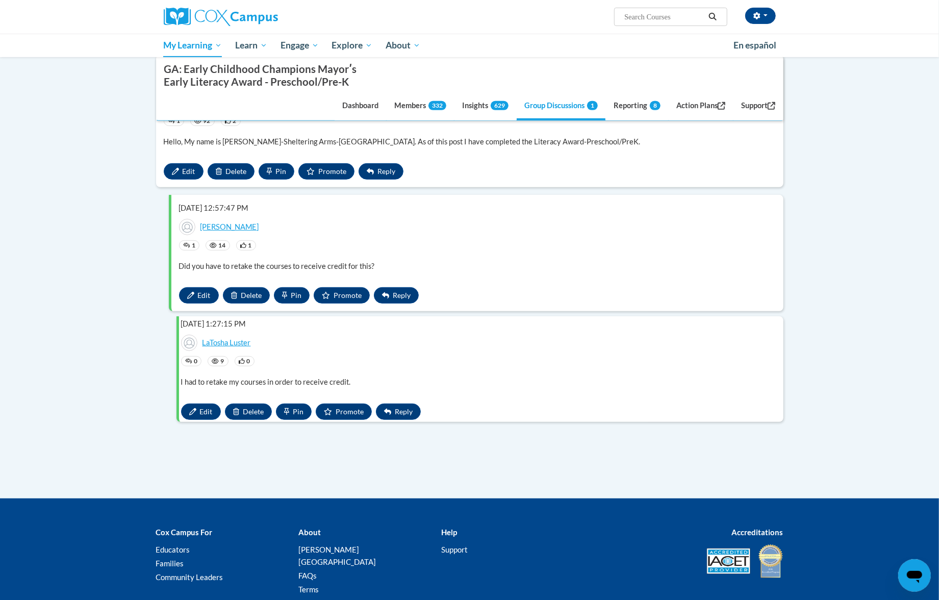
scroll to position [134, 0]
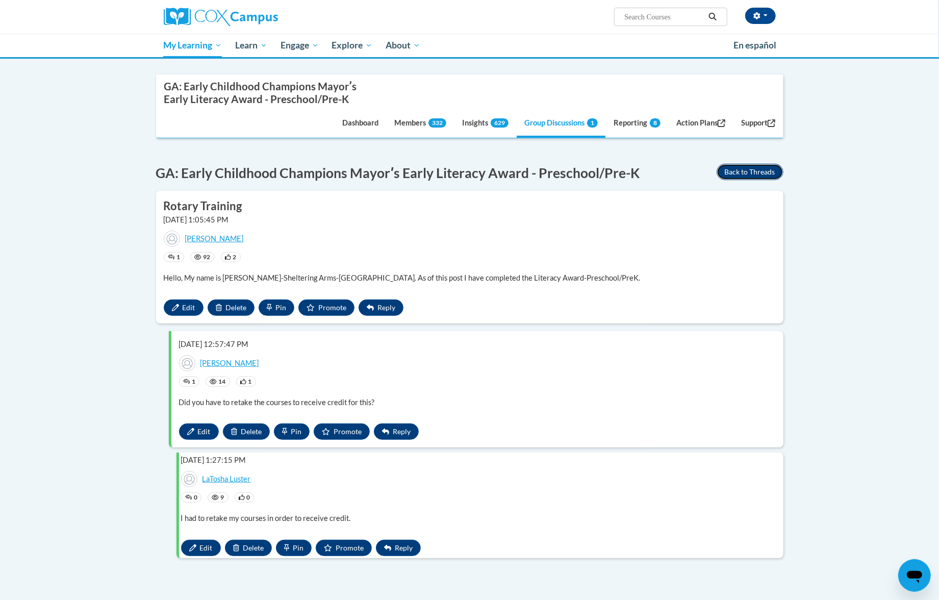
click at [732, 174] on button "Back to Threads" at bounding box center [750, 172] width 67 height 16
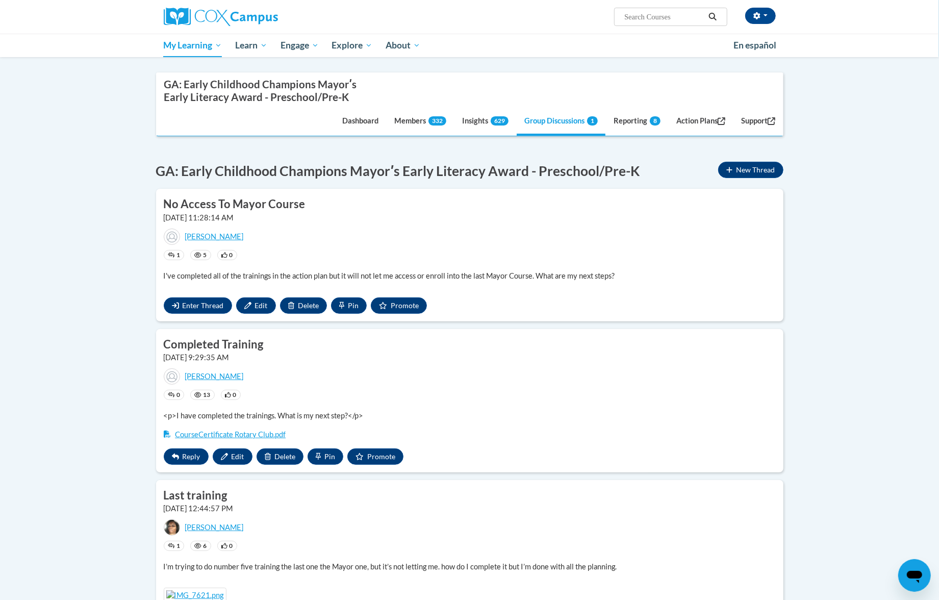
scroll to position [272, 0]
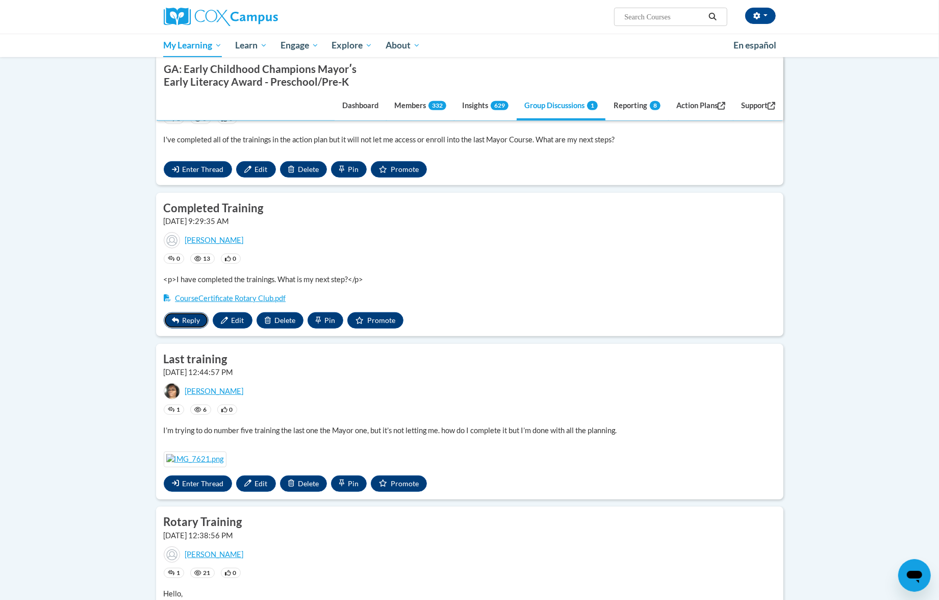
click at [192, 321] on span "Reply" at bounding box center [192, 320] width 18 height 9
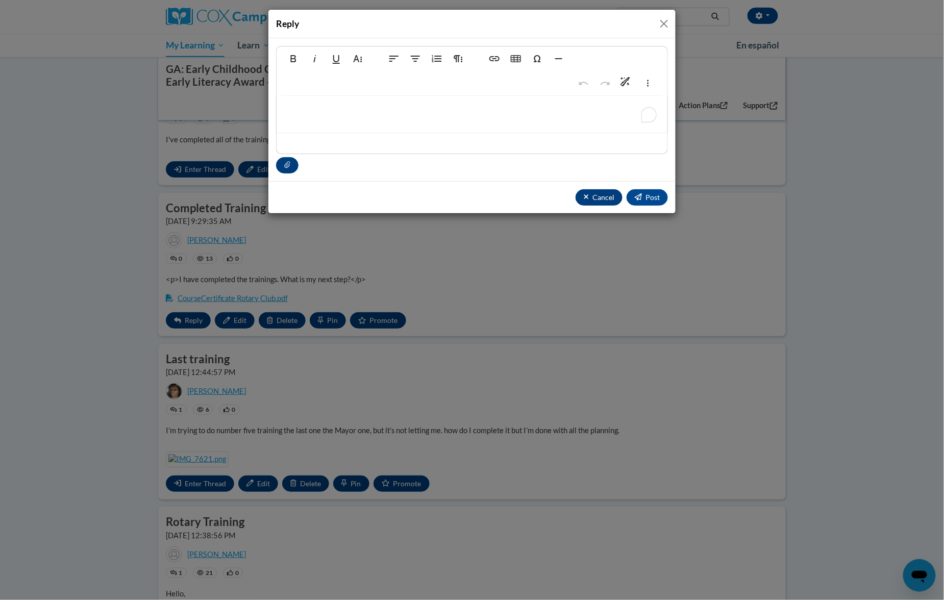
click at [388, 115] on p "To enrich screen reader interactions, please activate Accessibility in Grammarl…" at bounding box center [472, 111] width 370 height 11
type textarea "<p>nce you have completed all the courses under your Early Childhood Champions …"
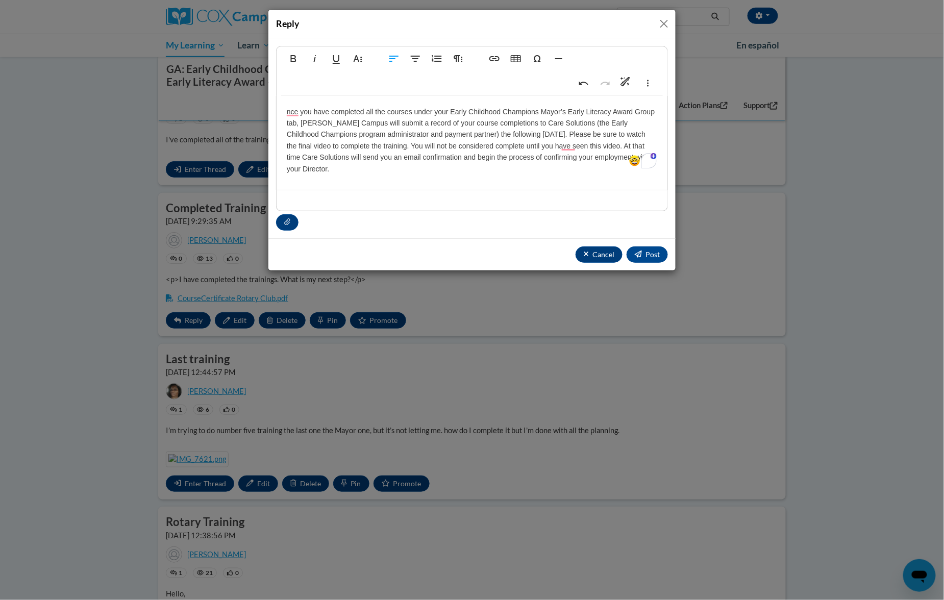
click at [284, 106] on div "nce you have completed all the courses under your Early Childhood Champions May…" at bounding box center [472, 143] width 391 height 94
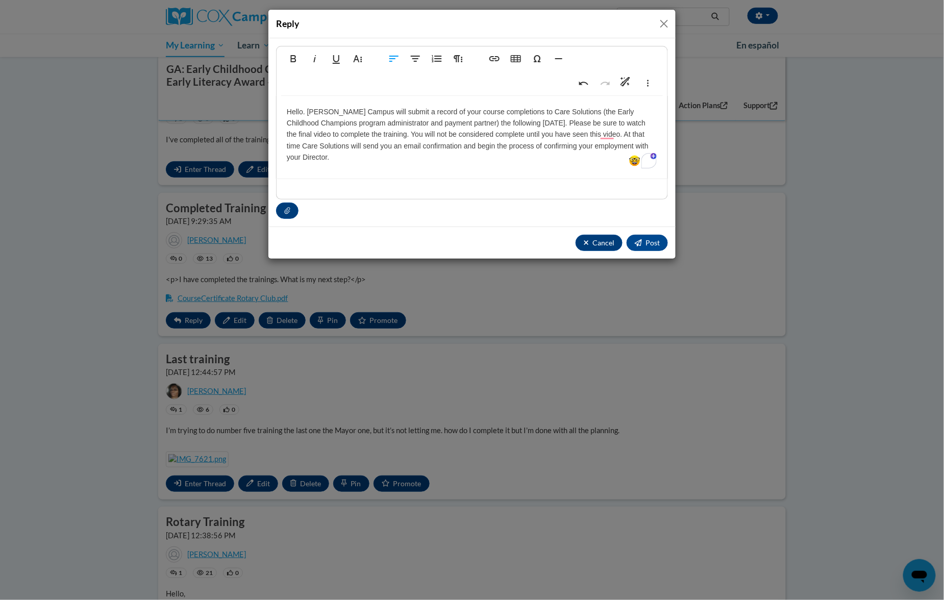
click at [529, 124] on p "Hello. Cox Campus will submit a record of your course completions to Care Solut…" at bounding box center [472, 134] width 370 height 57
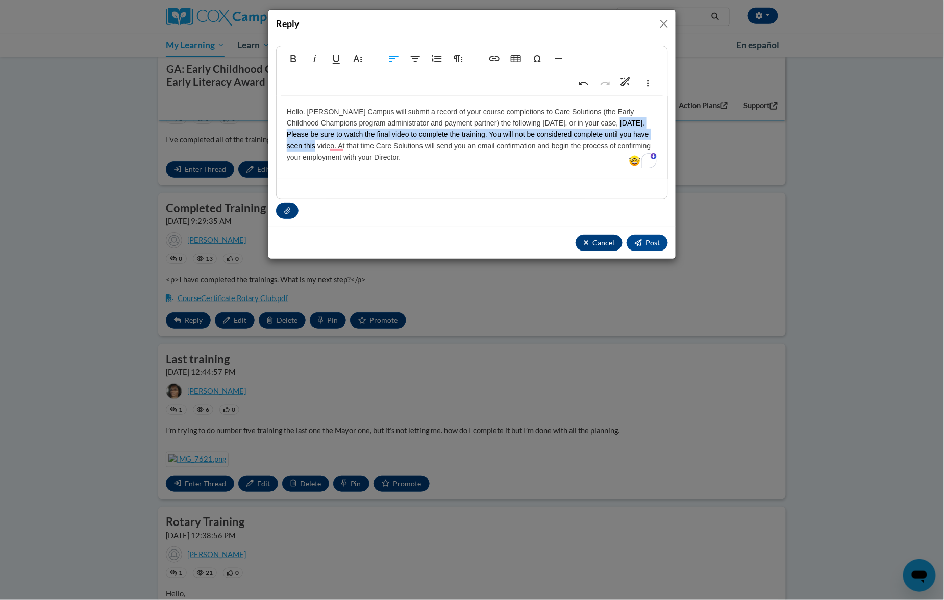
drag, startPoint x: 617, startPoint y: 121, endPoint x: 309, endPoint y: 144, distance: 308.5
click at [309, 144] on p "Hello. Cox Campus will submit a record of your course completions to Care Solut…" at bounding box center [472, 134] width 370 height 57
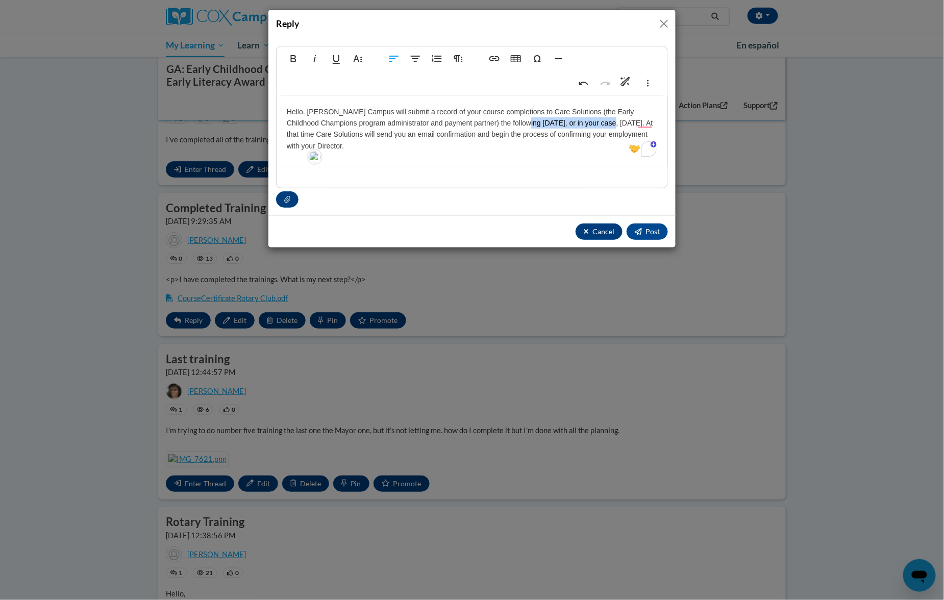
drag, startPoint x: 527, startPoint y: 123, endPoint x: 613, endPoint y: 123, distance: 86.2
click at [613, 123] on p "Hello. Cox Campus will submit a record of your course completions to Care Solut…" at bounding box center [472, 129] width 370 height 46
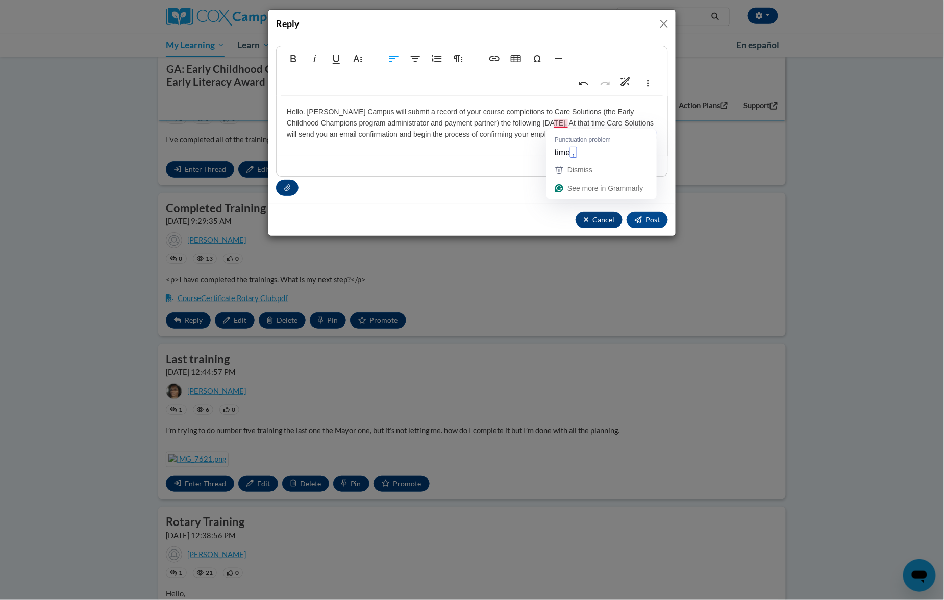
click at [566, 121] on p "Hello. Cox Campus will submit a record of your course completions to Care Solut…" at bounding box center [472, 123] width 370 height 34
click at [615, 135] on p "Hello. Cox Campus will submit a record of your course completions to Care Solut…" at bounding box center [472, 123] width 370 height 34
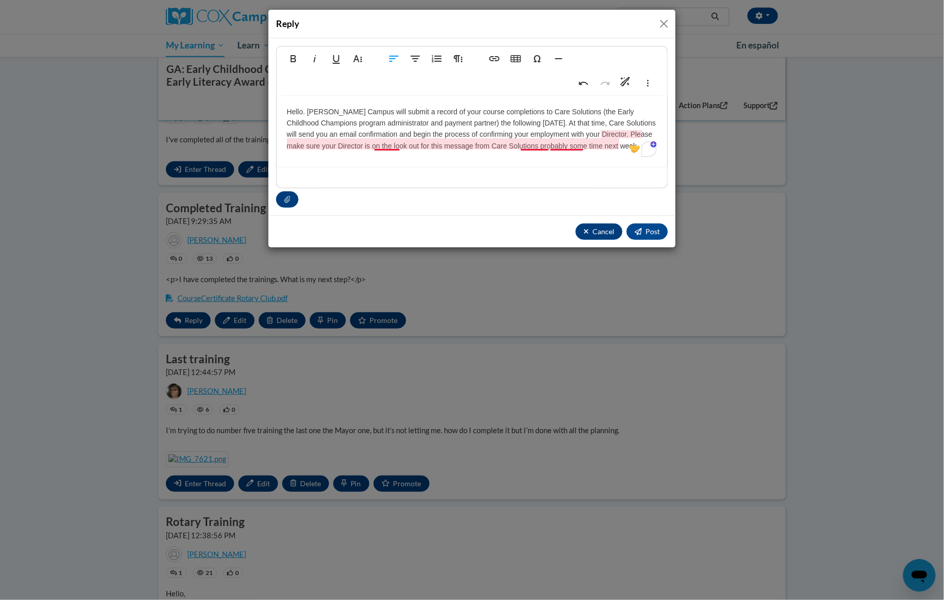
click at [388, 145] on p "Hello. Cox Campus will submit a record of your course completions to Care Solut…" at bounding box center [472, 129] width 370 height 46
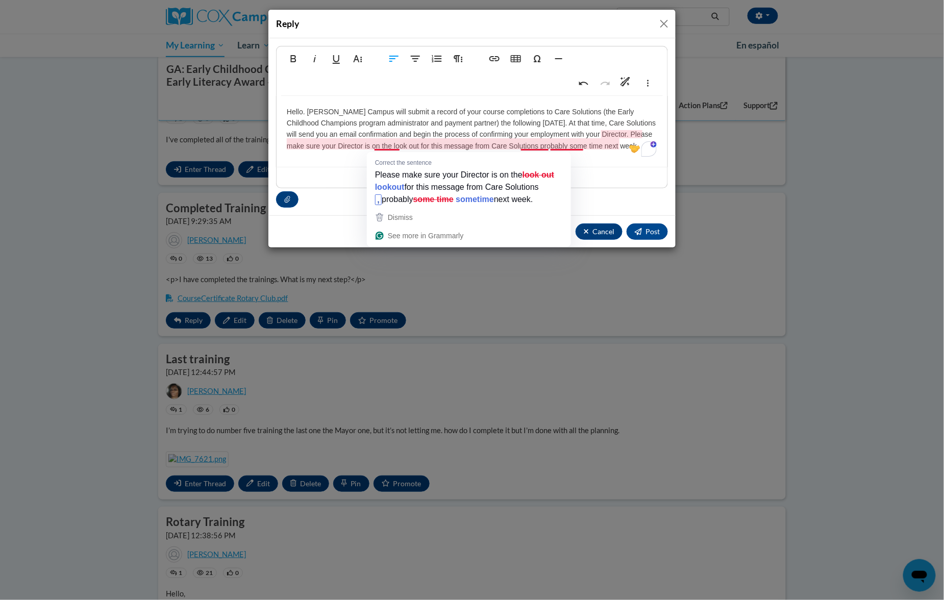
click at [390, 145] on p "Hello. Cox Campus will submit a record of your course completions to Care Solut…" at bounding box center [472, 129] width 370 height 46
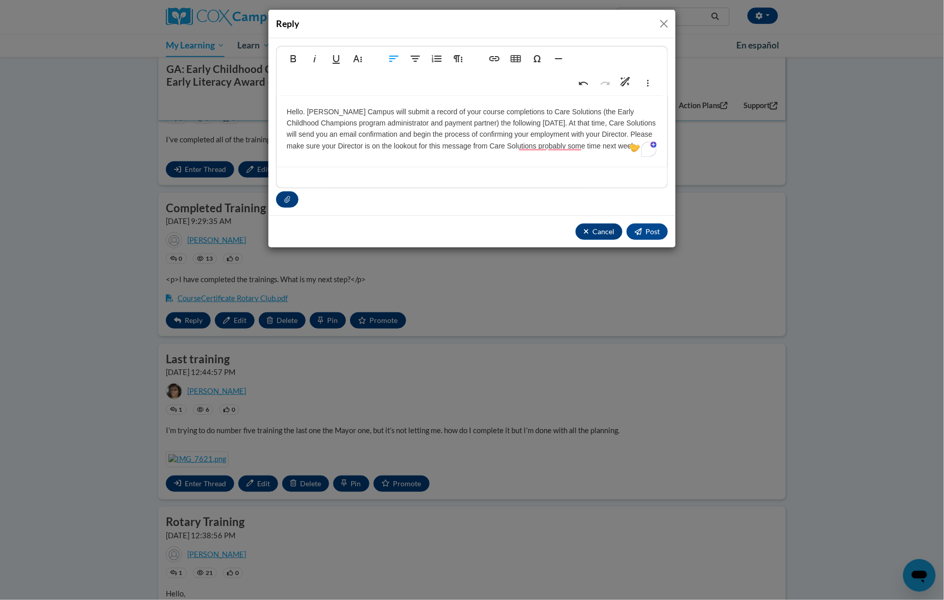
click at [309, 112] on p "Hello. Cox Campus will submit a record of your course completions to Care Solut…" at bounding box center [472, 129] width 370 height 46
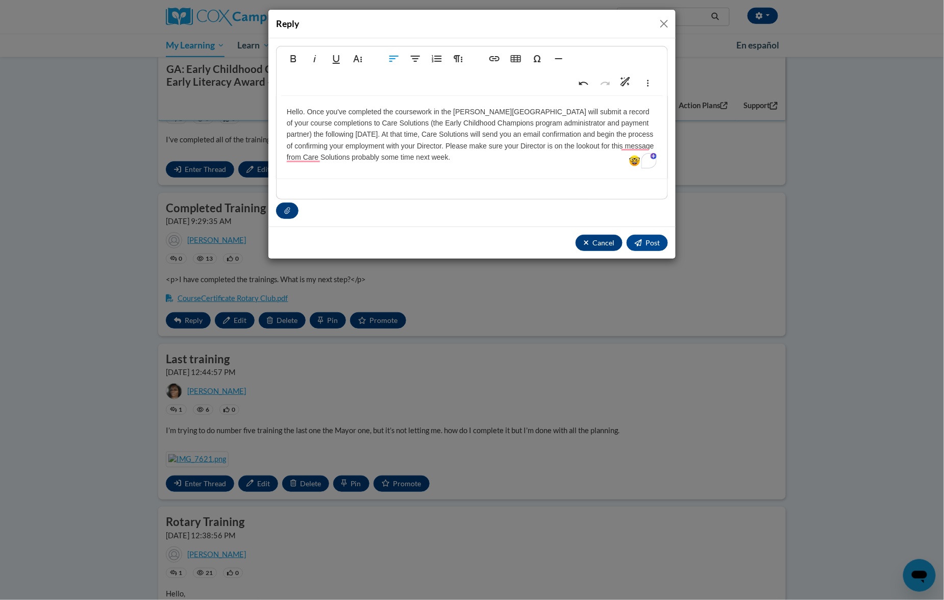
click at [435, 124] on p "Hello. Once you've completed the coursework in the Cox Campus will submit a rec…" at bounding box center [472, 134] width 370 height 57
click at [454, 111] on p "Hello. Once you've completed the coursework in the Cox Campus will submit a rec…" at bounding box center [472, 134] width 370 height 57
click at [552, 132] on p "Hello. Once you've completed the coursework in the Mayor's Early Childhood Cham…" at bounding box center [472, 134] width 370 height 57
click at [525, 158] on p "Hello. Once you've completed the coursework in the Mayor's Early Childhood Cham…" at bounding box center [472, 134] width 370 height 57
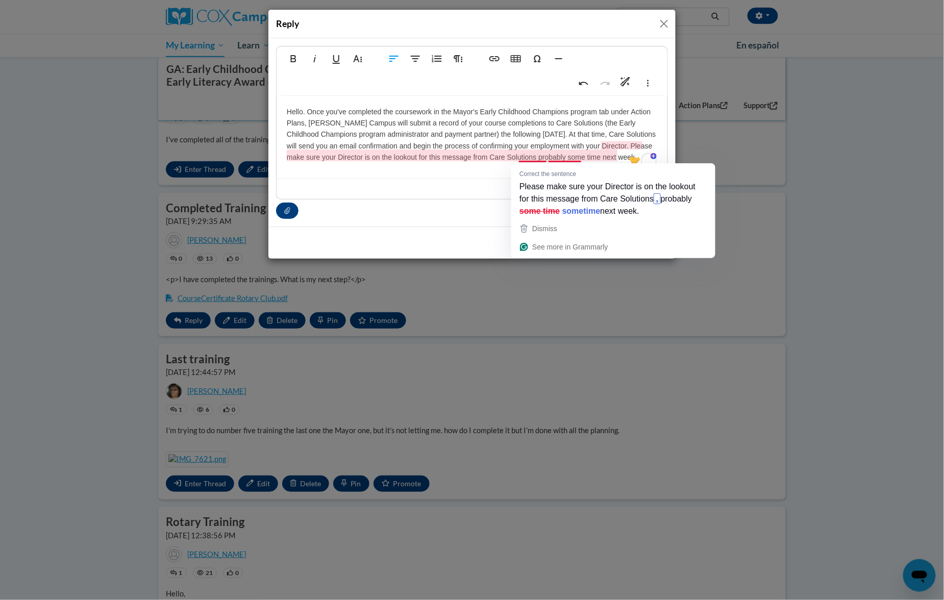
click at [563, 156] on p "Hello. Once you've completed the coursework in the Mayor's Early Childhood Cham…" at bounding box center [472, 134] width 370 height 57
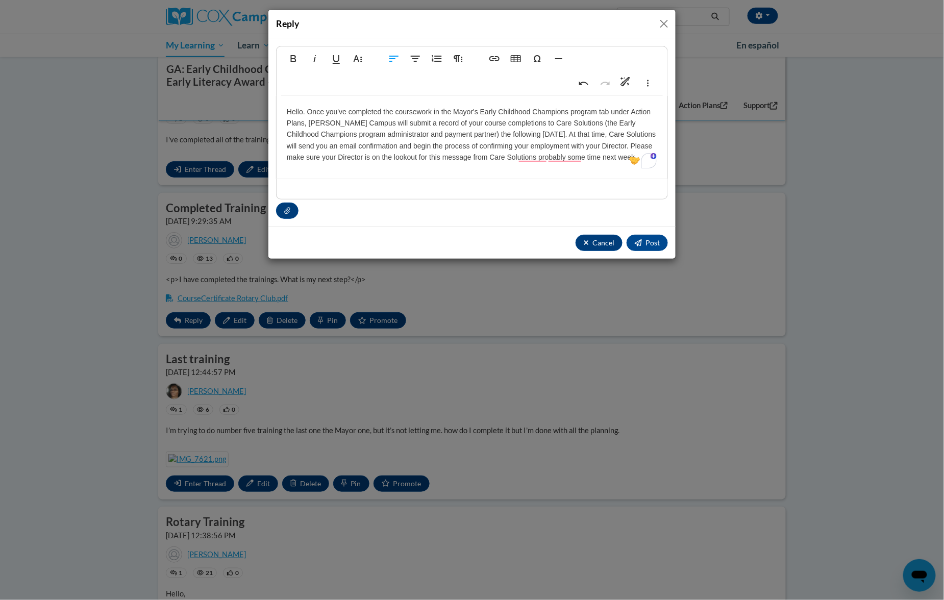
click at [568, 160] on p "Hello. Once you've completed the coursework in the Mayor's Early Childhood Cham…" at bounding box center [472, 134] width 370 height 57
click at [592, 162] on p "Hello. Once you've completed the coursework in the Mayor's Early Childhood Cham…" at bounding box center [472, 134] width 370 height 57
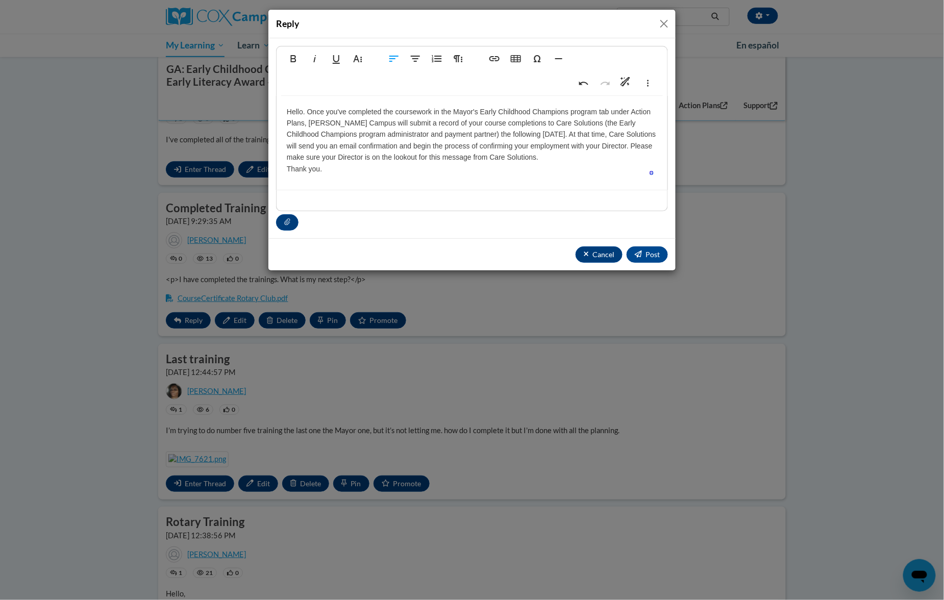
type textarea "<p>Hello. Once you&#39;ve completed the coursework in the Mayor&#39;s Early Chi…"
click at [645, 252] on span "Post" at bounding box center [652, 254] width 14 height 9
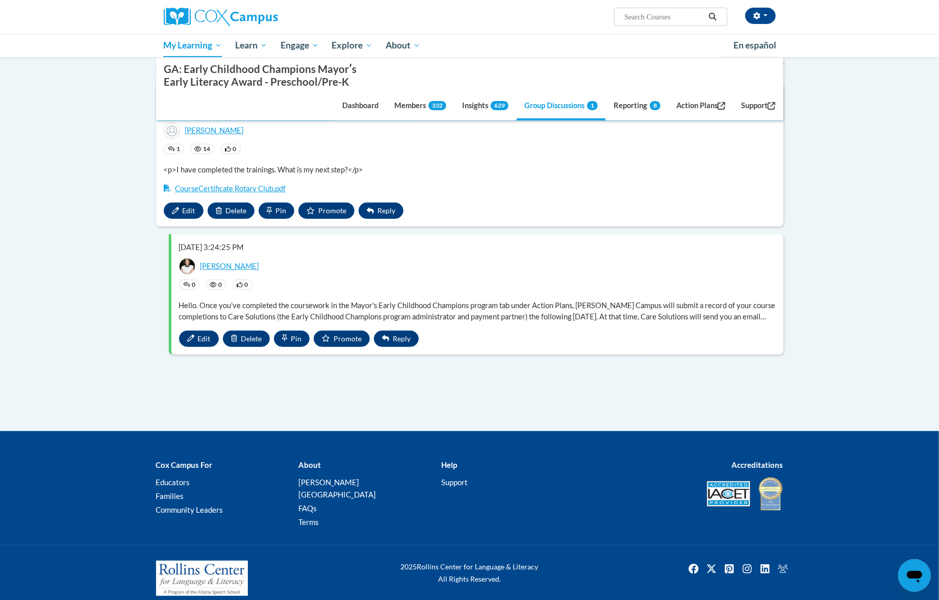
scroll to position [0, 0]
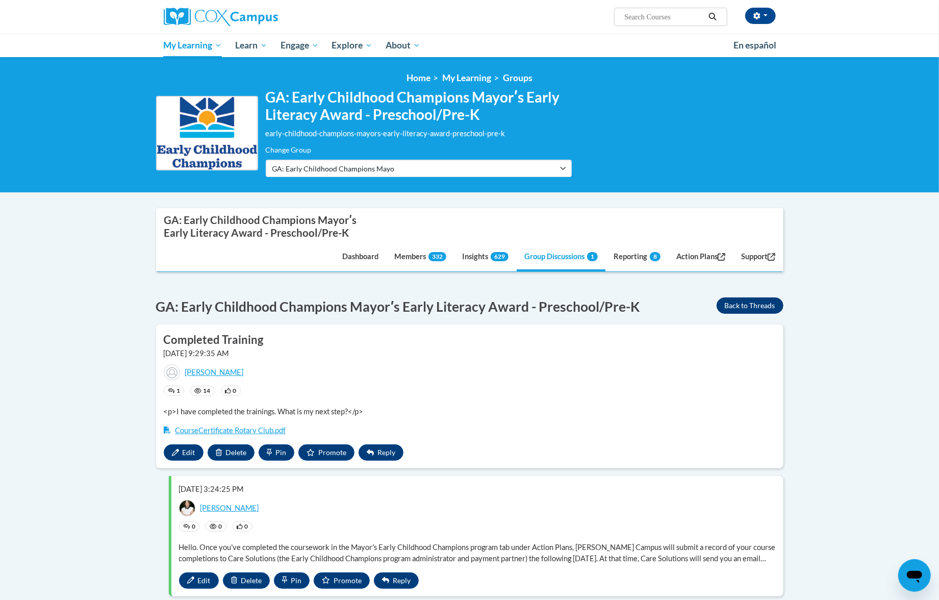
click at [751, 298] on div "New Thread GA: Early Childhood Champions Mayorʹs Early Literacy Award - Prescho…" at bounding box center [470, 447] width 628 height 314
click at [751, 301] on button "Back to Threads" at bounding box center [750, 305] width 67 height 16
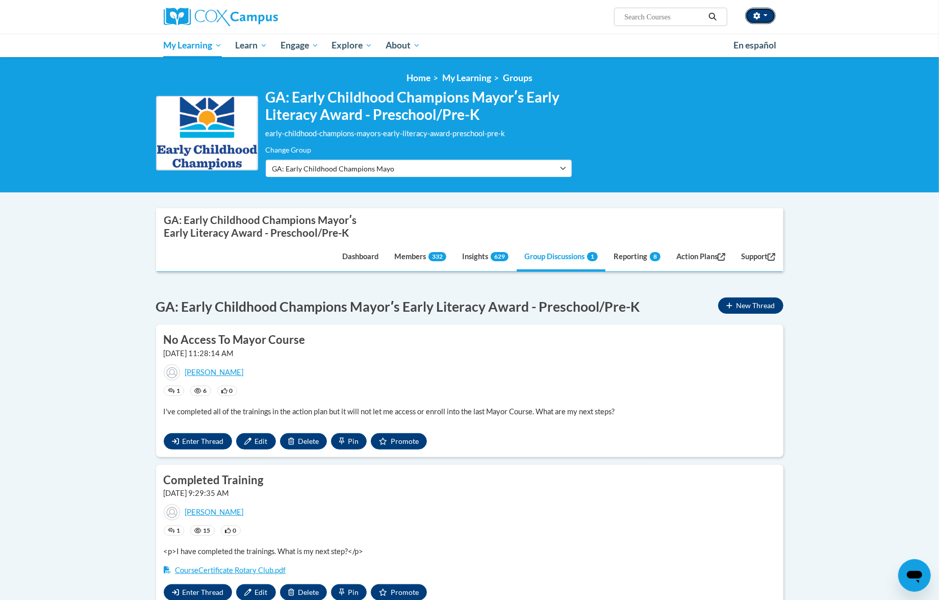
click at [761, 15] on button "button" at bounding box center [760, 16] width 31 height 16
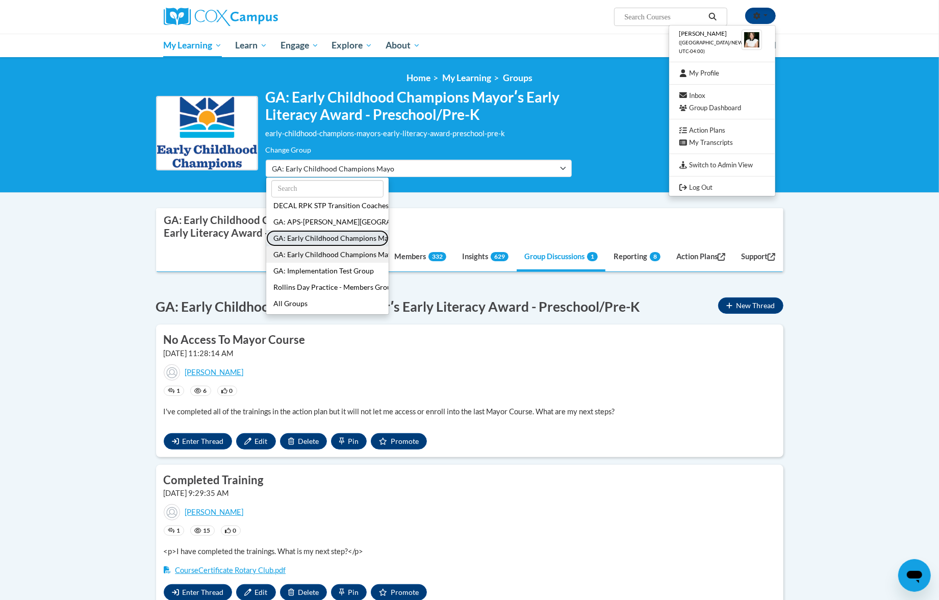
click at [345, 239] on button "GA: Early Childhood Champions Mayorʹs Early Literacy Award - Infant/Toddler" at bounding box center [327, 238] width 122 height 16
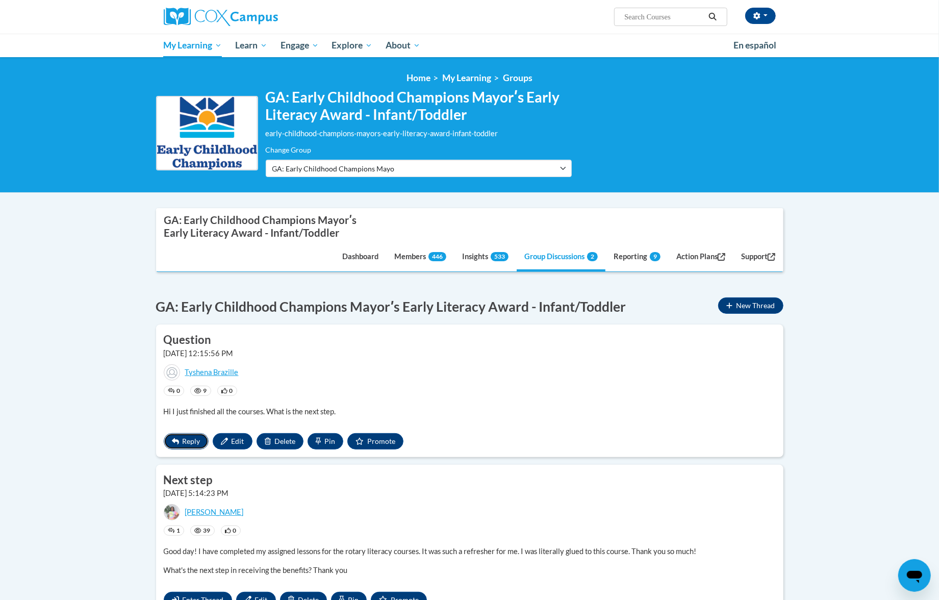
click at [194, 443] on span "Reply" at bounding box center [192, 441] width 18 height 9
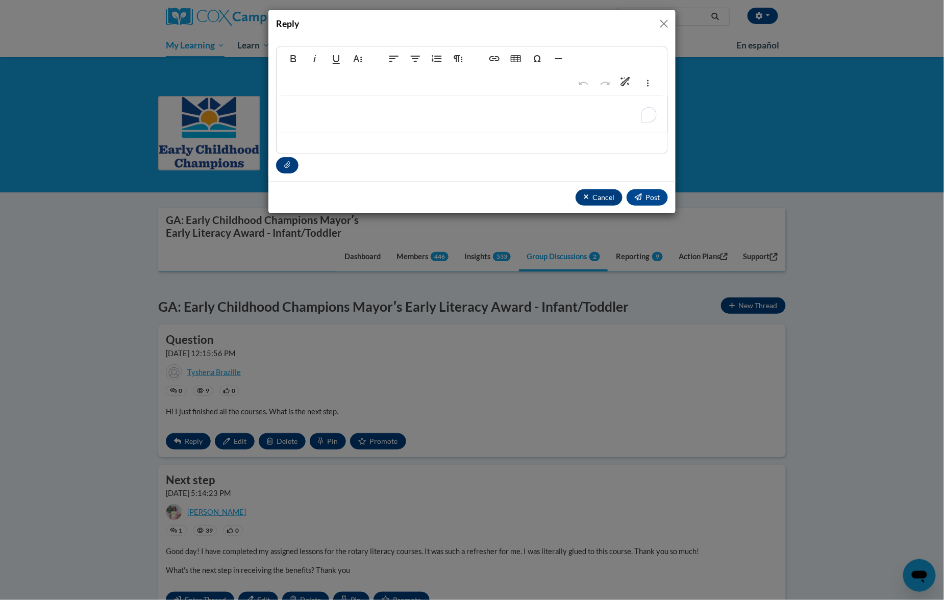
click at [389, 111] on p "To enrich screen reader interactions, please activate Accessibility in Grammarl…" at bounding box center [472, 111] width 370 height 11
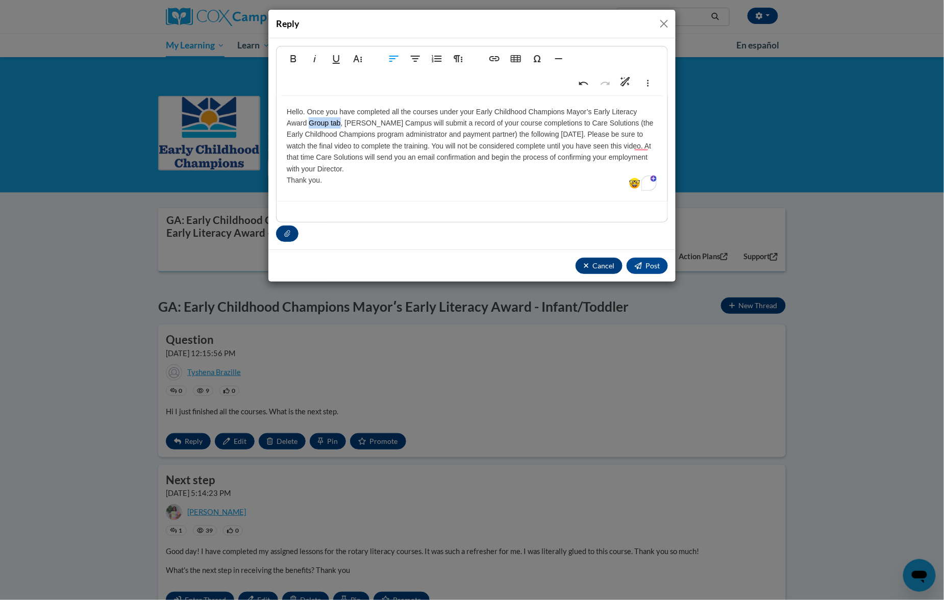
drag, startPoint x: 311, startPoint y: 122, endPoint x: 341, endPoint y: 124, distance: 30.2
click at [341, 124] on p "Hello. Once you have completed all the courses under your Early Childhood Champ…" at bounding box center [472, 146] width 370 height 80
drag, startPoint x: 440, startPoint y: 111, endPoint x: 474, endPoint y: 109, distance: 34.8
click at [474, 109] on p "Hello. Once you have completed all the courses under your Early Childhood Champ…" at bounding box center [472, 146] width 370 height 80
click at [329, 122] on p "Hello. Once you have completed all the courses in the Early Childhood Champions…" at bounding box center [472, 146] width 370 height 80
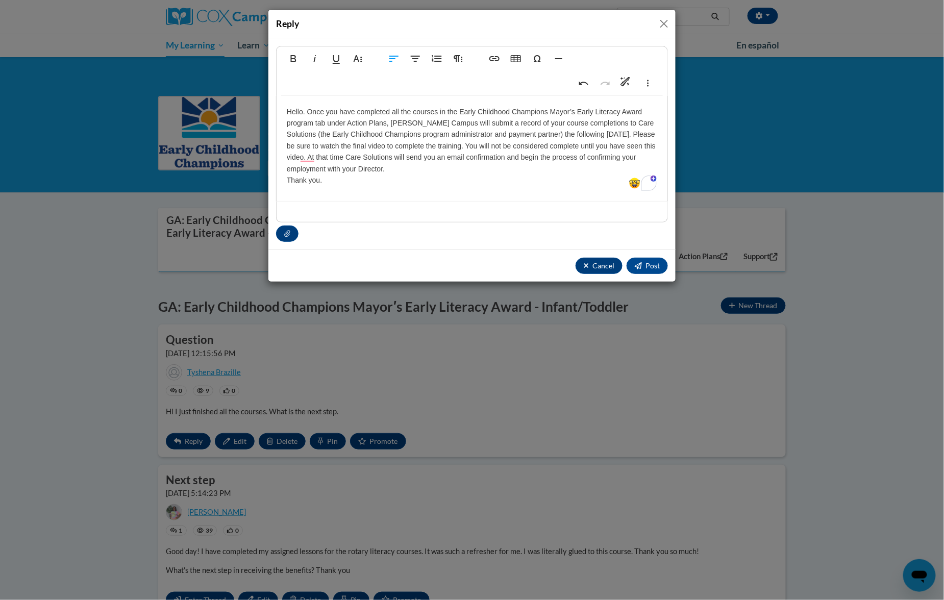
click at [347, 121] on p "Hello. Once you have completed all the courses in the Early Childhood Champions…" at bounding box center [472, 146] width 370 height 80
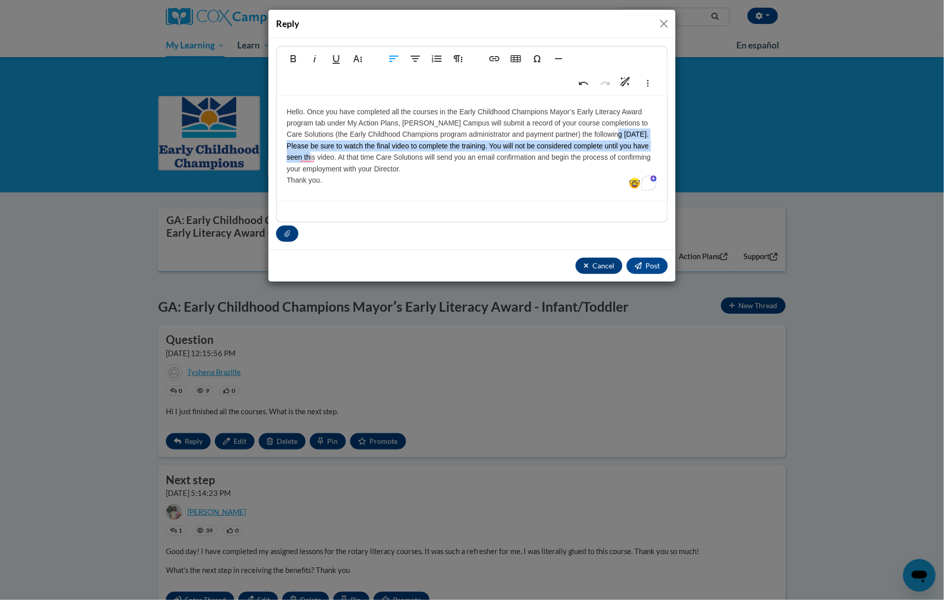
drag, startPoint x: 598, startPoint y: 133, endPoint x: 646, endPoint y: 148, distance: 49.7
click at [646, 148] on p "Hello. Once you have completed all the courses in the Early Childhood Champions…" at bounding box center [472, 146] width 370 height 80
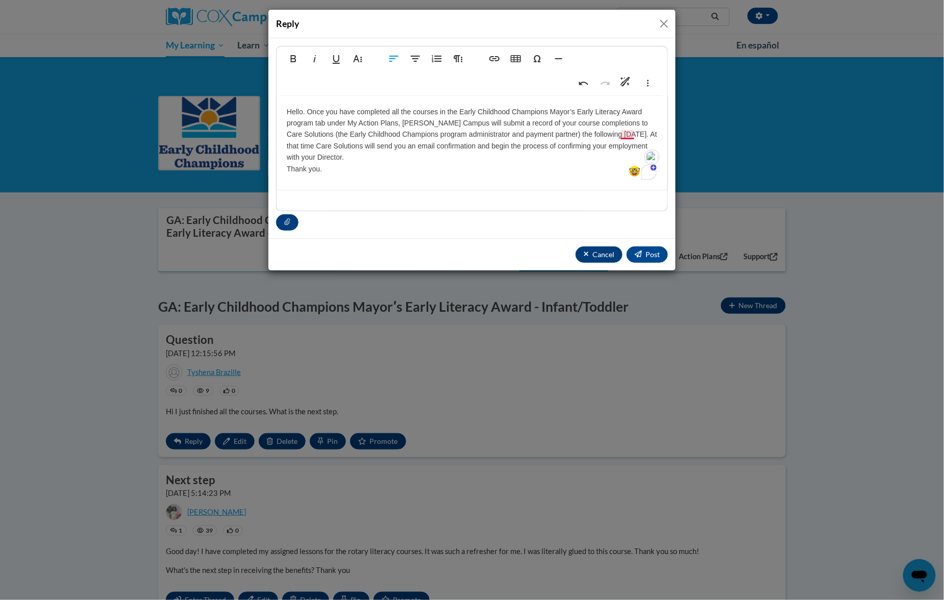
click at [633, 135] on p "Hello. Once you have completed all the courses in the Early Childhood Champions…" at bounding box center [472, 140] width 370 height 68
click at [633, 146] on p "Hello. Once you have completed all the courses in the Early Childhood Champions…" at bounding box center [472, 140] width 370 height 68
click at [466, 154] on p "Hello. Once you have completed all the courses in the Early Childhood Champions…" at bounding box center [472, 140] width 370 height 68
click at [588, 157] on p "Hello. Once you have completed all the courses in the Early Childhood Champions…" at bounding box center [472, 140] width 370 height 68
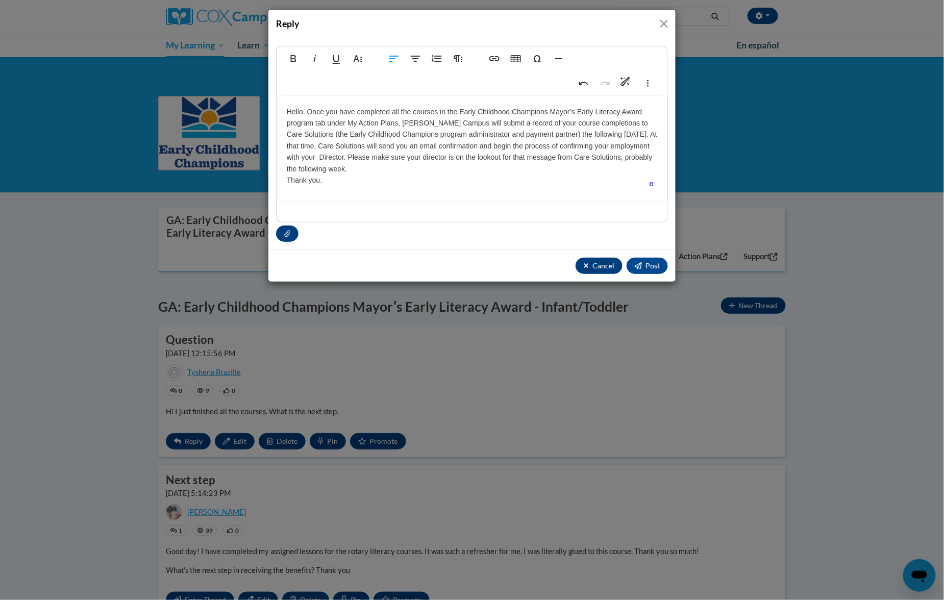
type textarea "<p>Hello.&nbsp;Once you have completed all the courses in the Early Childhood C…"
click at [557, 156] on p "Hello. Once you have completed all the courses in the Early Childhood Champions…" at bounding box center [472, 146] width 370 height 80
click at [639, 264] on icon "button" at bounding box center [638, 265] width 7 height 7
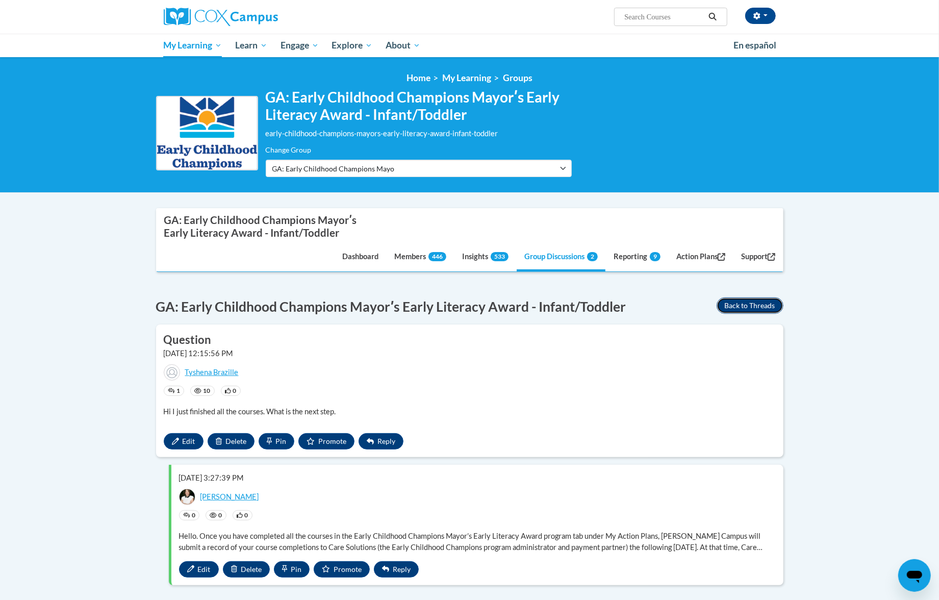
click at [729, 307] on button "Back to Threads" at bounding box center [750, 305] width 67 height 16
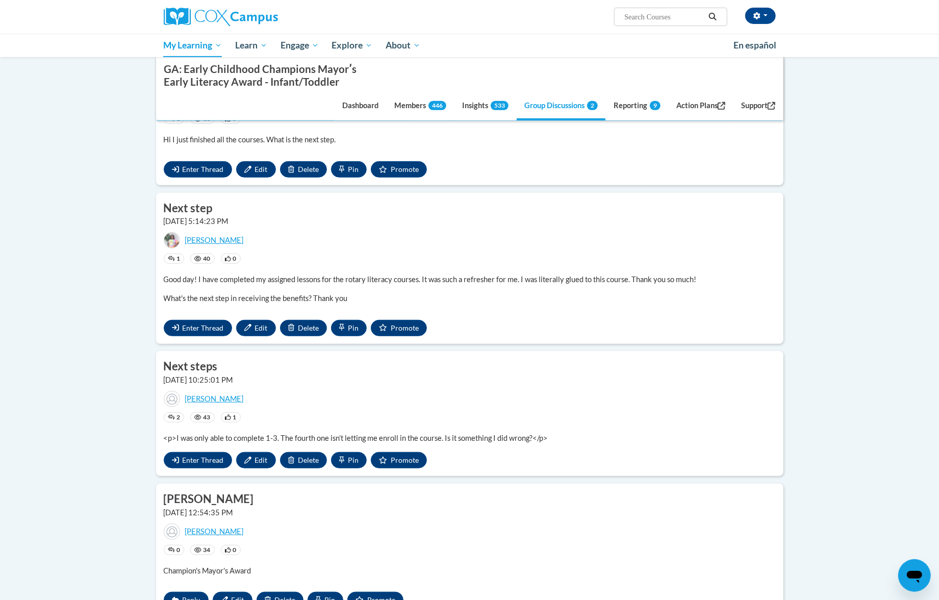
scroll to position [408, 0]
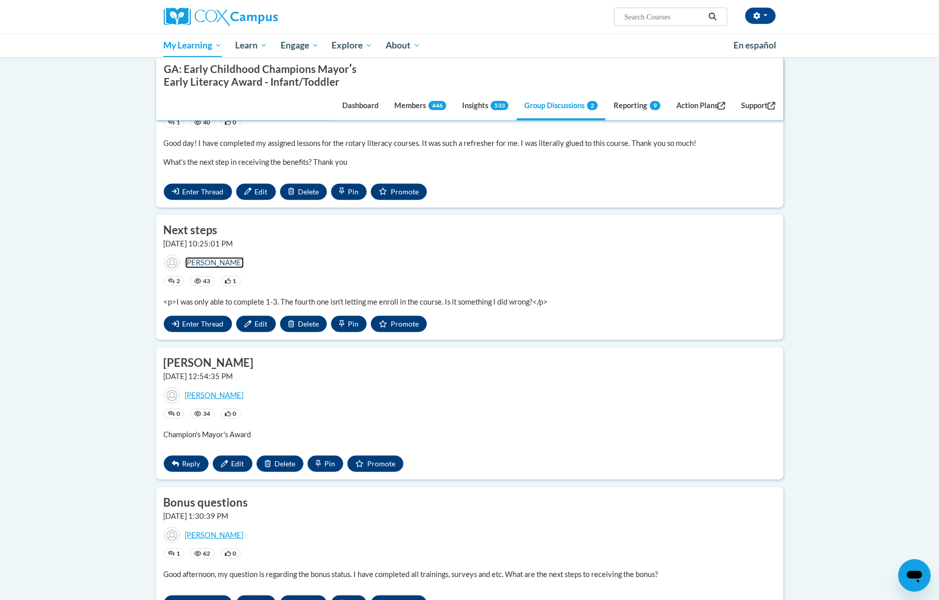
click at [217, 266] on link "Totiyana Stewart" at bounding box center [214, 262] width 59 height 11
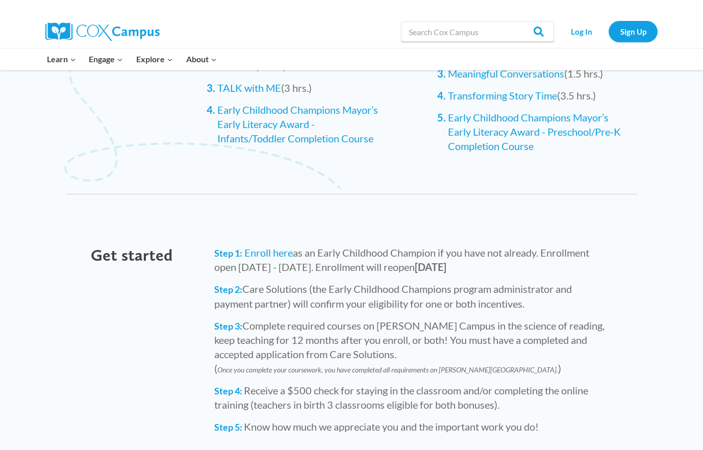
scroll to position [918, 0]
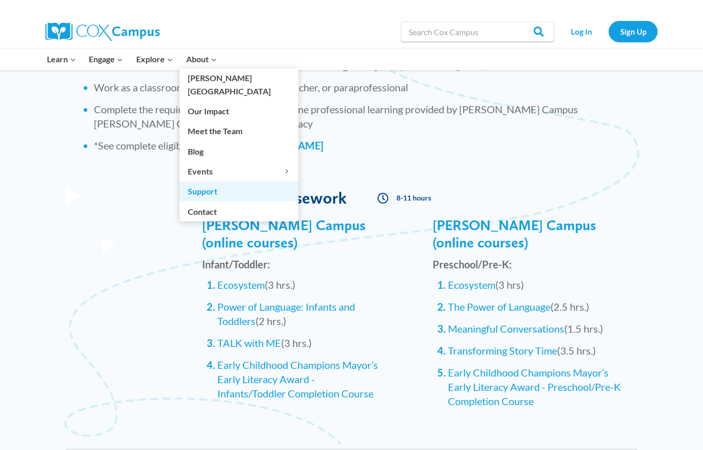
click at [224, 182] on link "Support" at bounding box center [239, 191] width 119 height 19
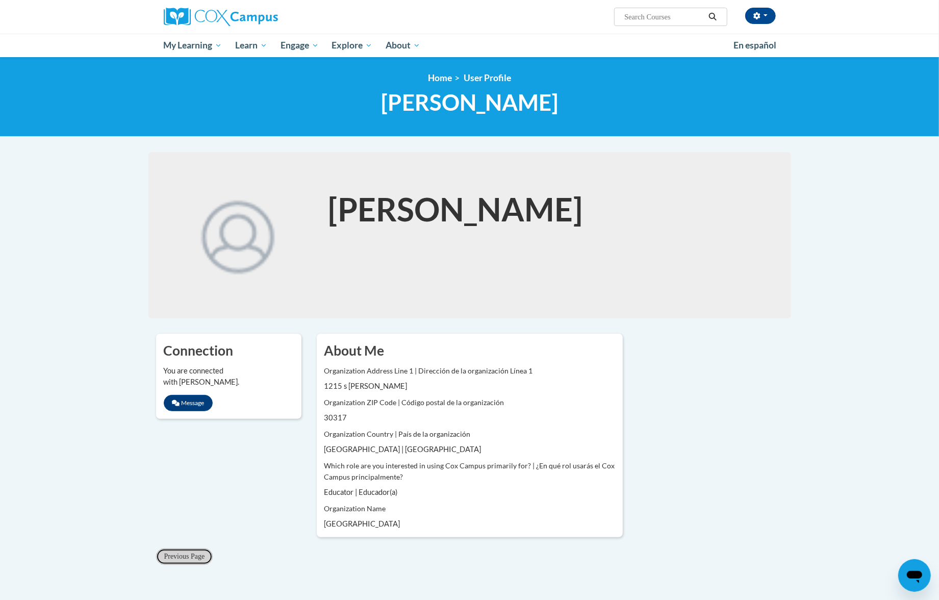
click at [199, 554] on span "Previous Page" at bounding box center [184, 557] width 41 height 8
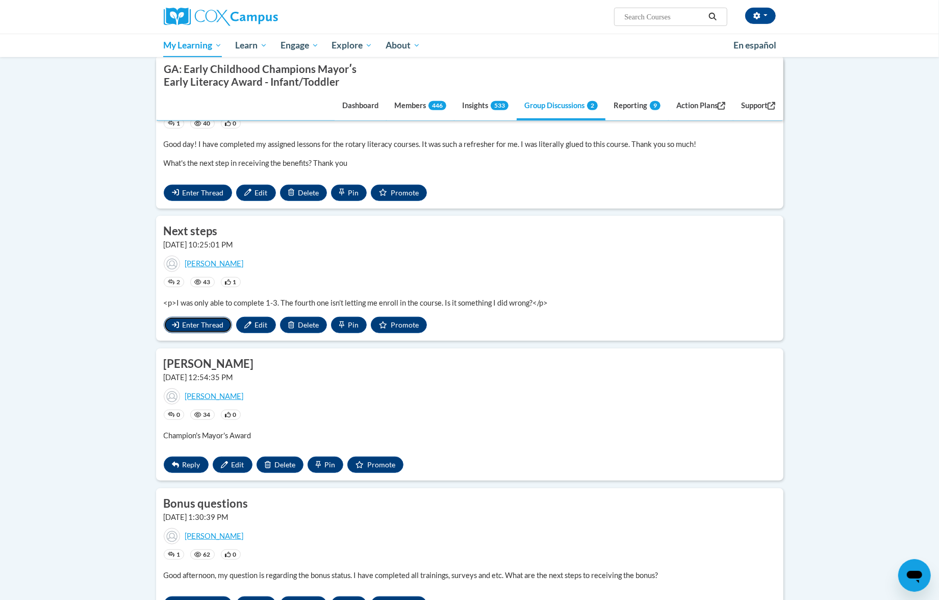
click at [218, 323] on span "Enter Thread" at bounding box center [203, 324] width 41 height 9
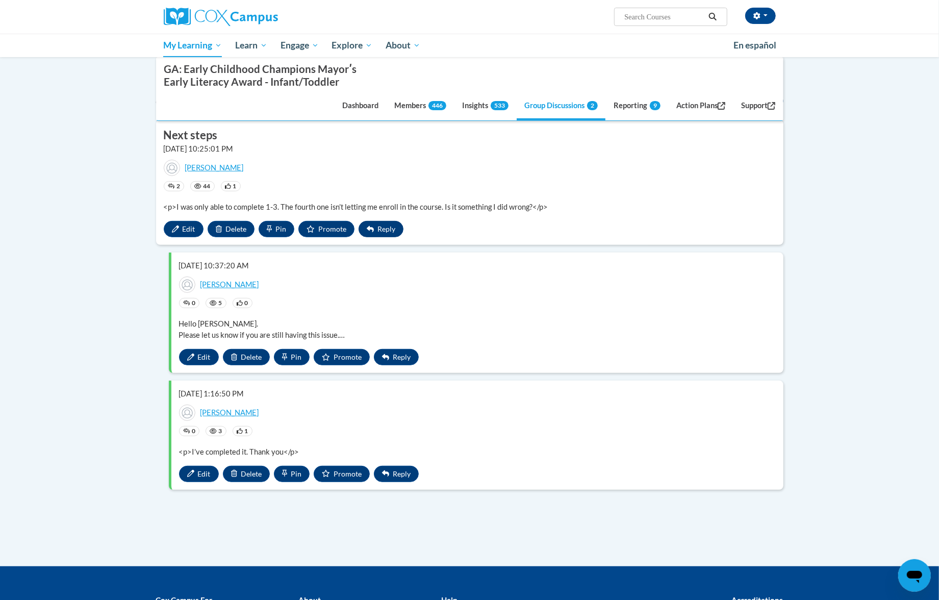
scroll to position [137, 0]
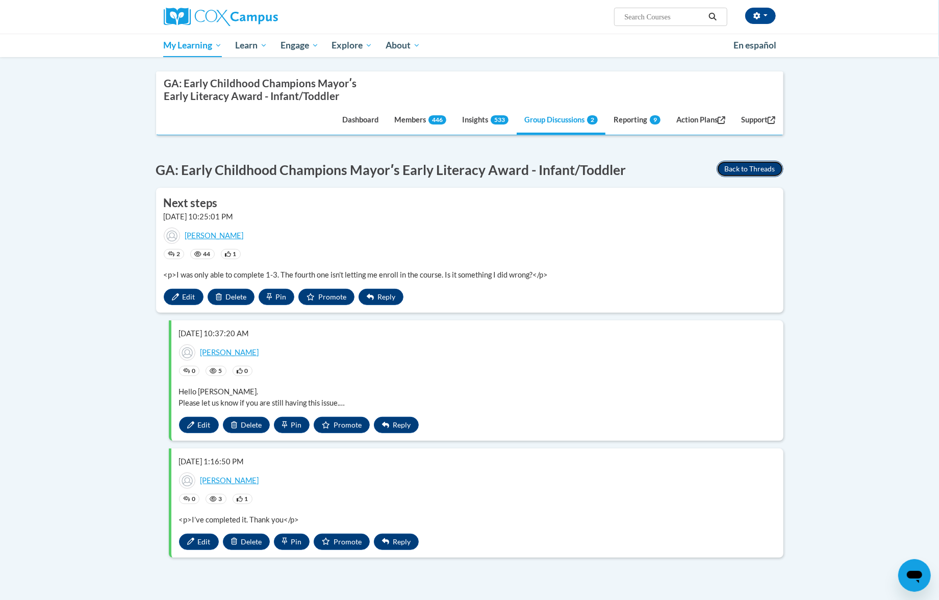
click at [745, 167] on button "Back to Threads" at bounding box center [750, 169] width 67 height 16
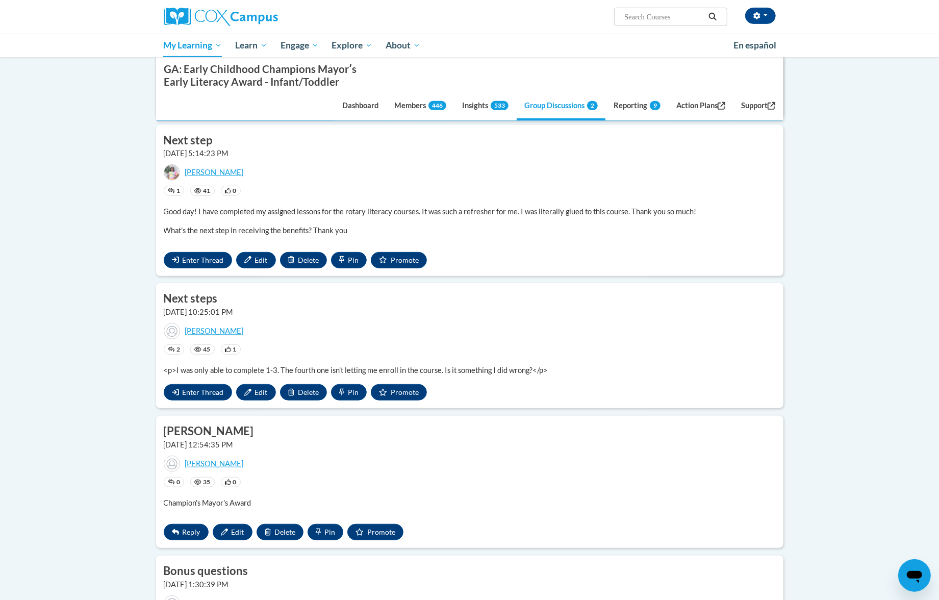
scroll to position [612, 0]
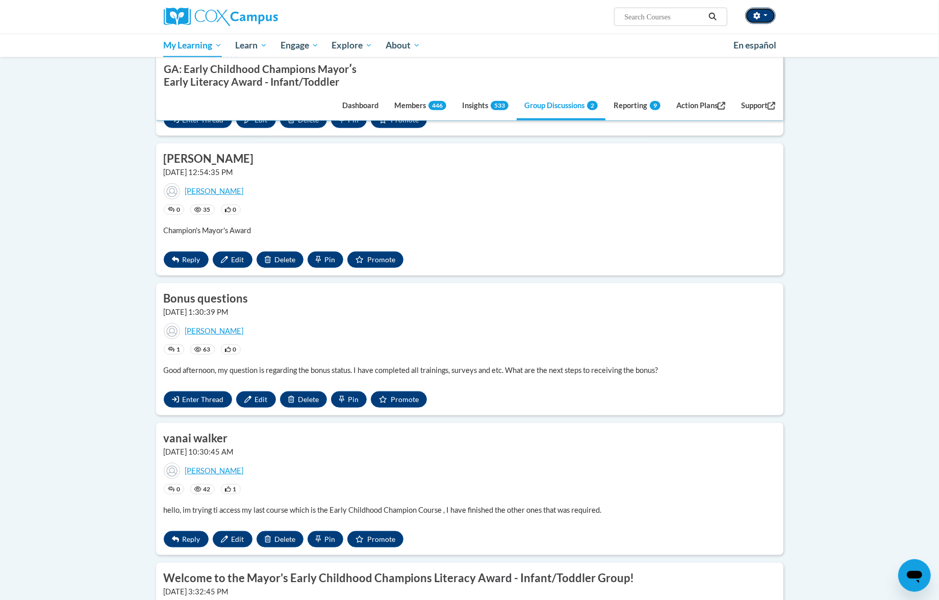
click at [766, 14] on span "button" at bounding box center [766, 15] width 4 height 2
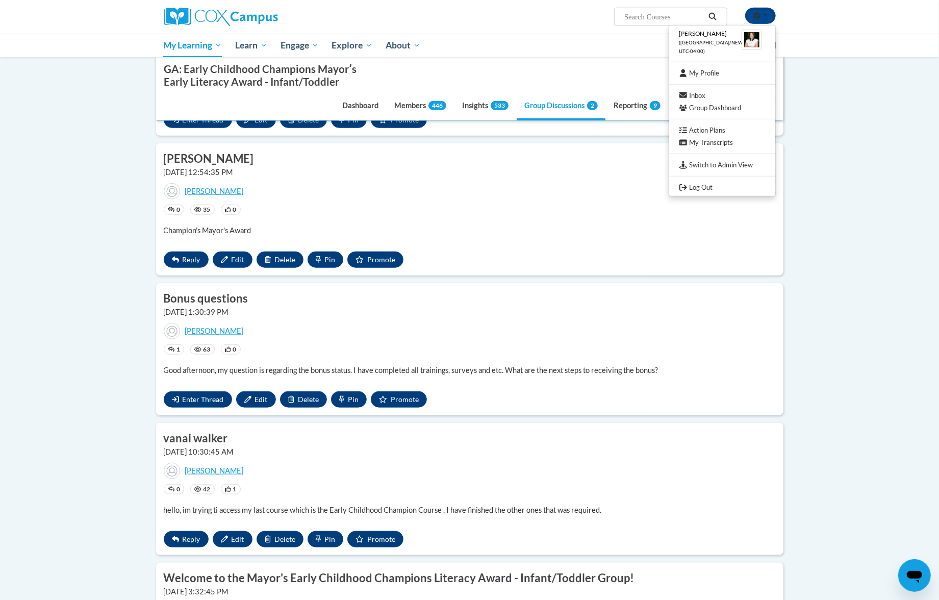
click at [54, 92] on body "Trina Heath (America/New_York UTC-04:00) My Profile Inbox Group Dashboard Actio…" at bounding box center [469, 175] width 939 height 1575
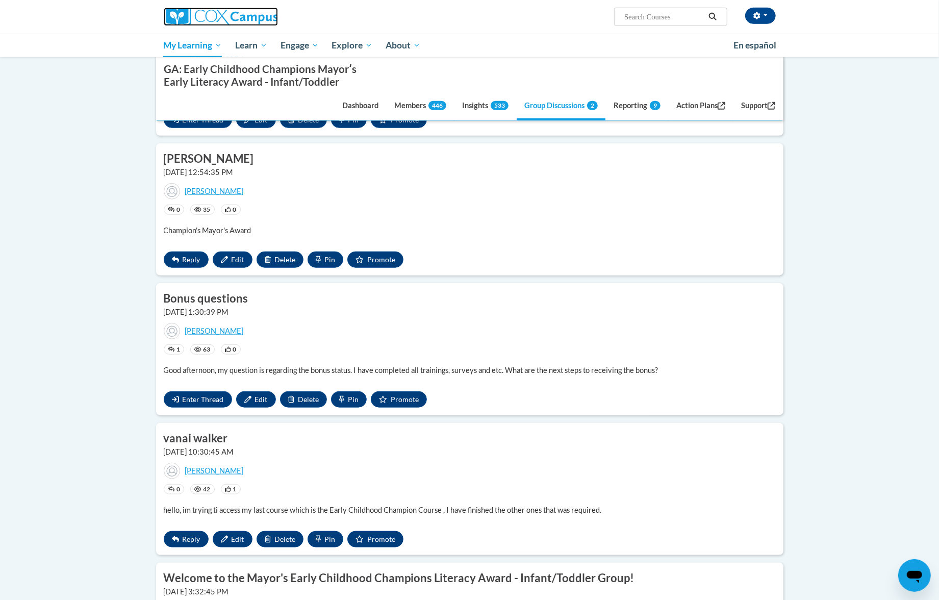
click at [183, 19] on img at bounding box center [221, 17] width 114 height 18
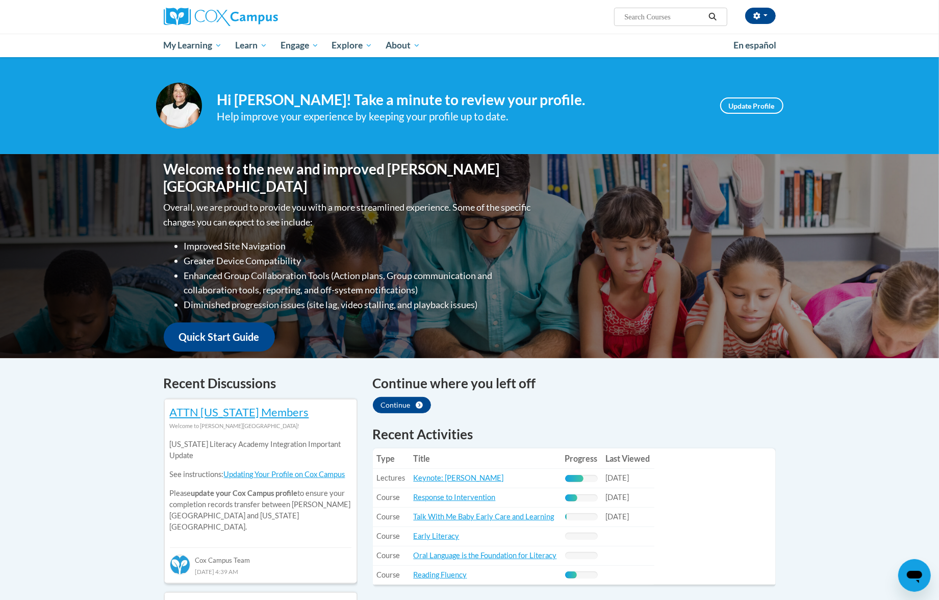
click at [767, 11] on button "button" at bounding box center [760, 16] width 31 height 16
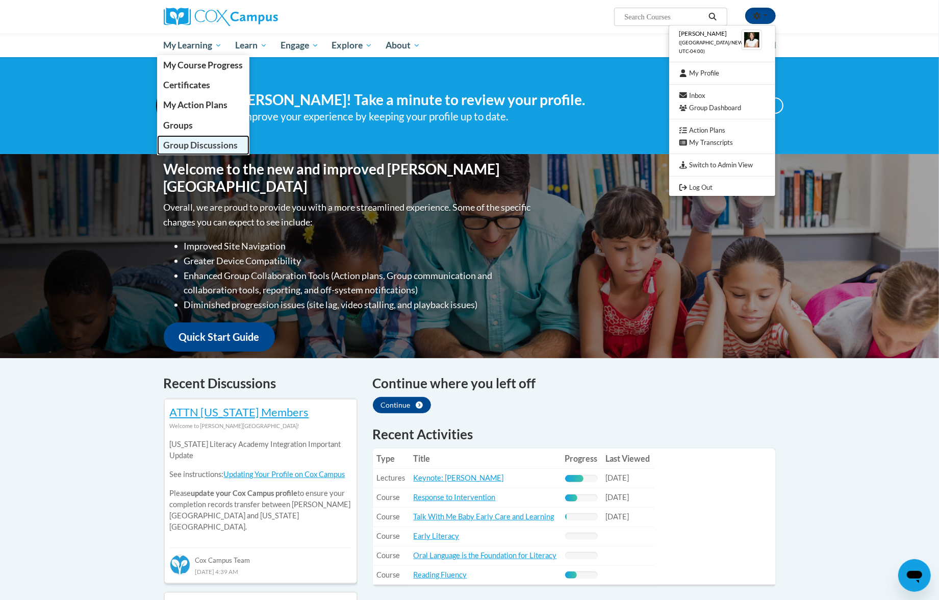
click at [217, 145] on span "Group Discussions" at bounding box center [200, 145] width 74 height 11
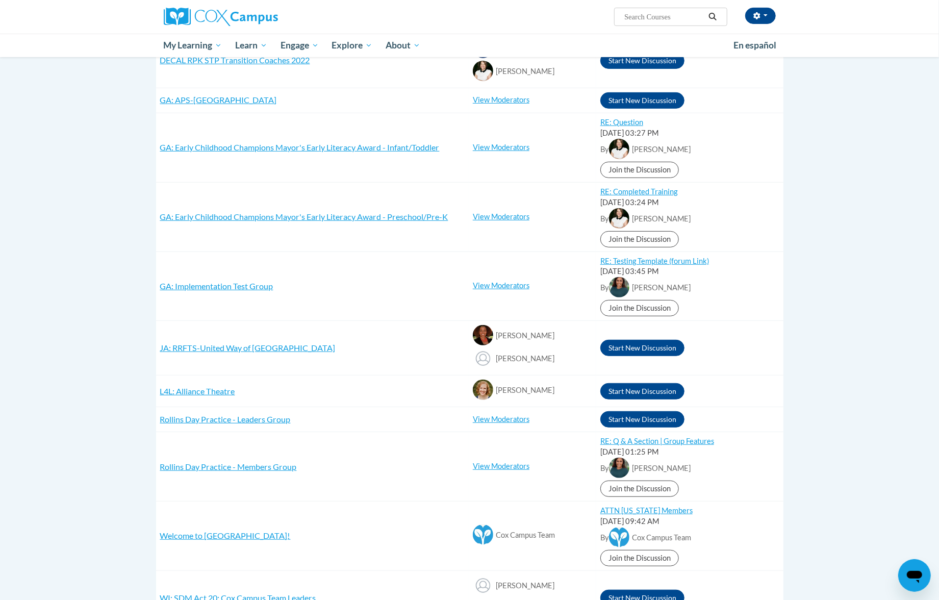
scroll to position [340, 0]
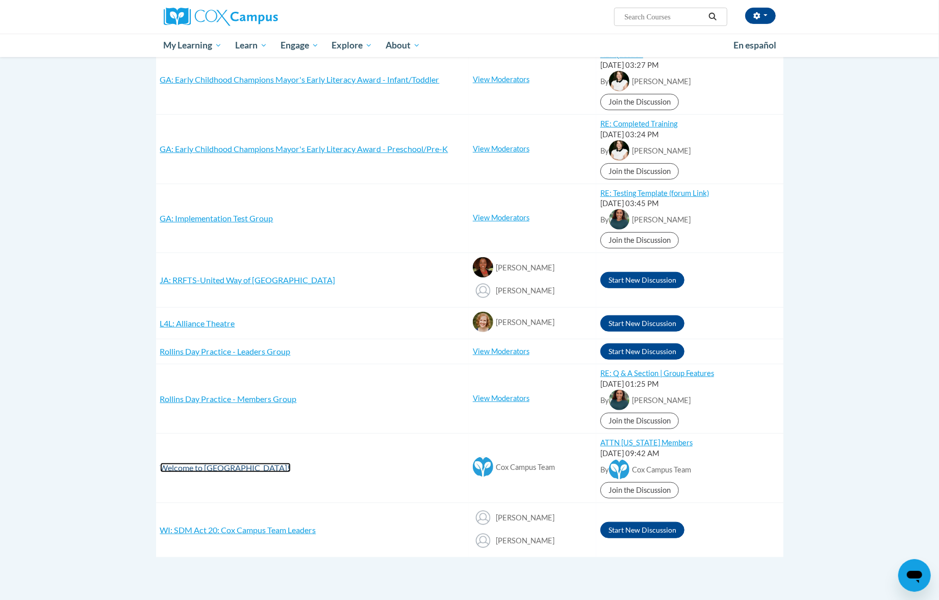
click at [242, 470] on span "Welcome to [GEOGRAPHIC_DATA]!" at bounding box center [225, 468] width 131 height 10
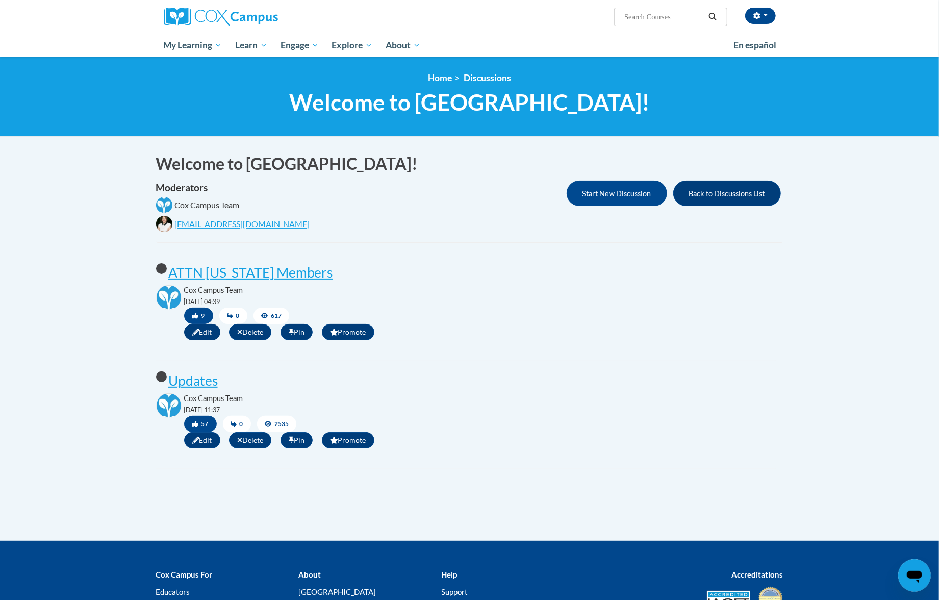
click at [199, 337] on span "Edit" at bounding box center [202, 332] width 36 height 16
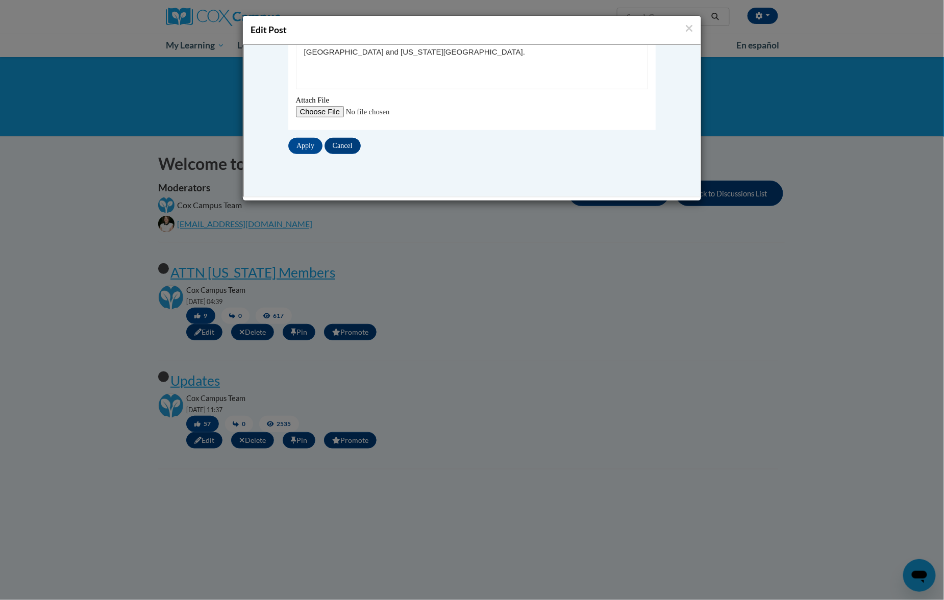
scroll to position [68, 0]
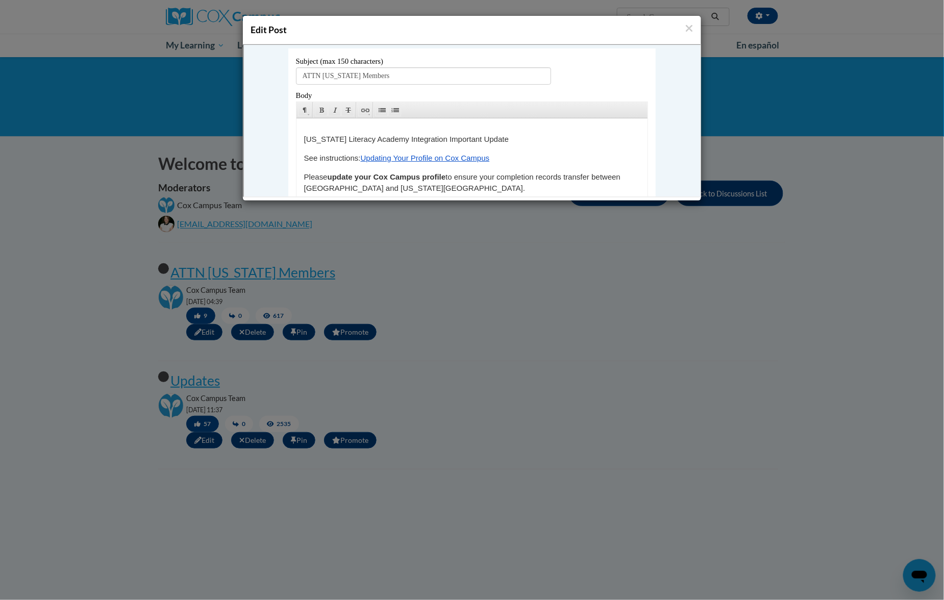
click at [696, 30] on div "Edit Post" at bounding box center [472, 30] width 458 height 29
click at [690, 29] on icon "Close" at bounding box center [689, 28] width 7 height 7
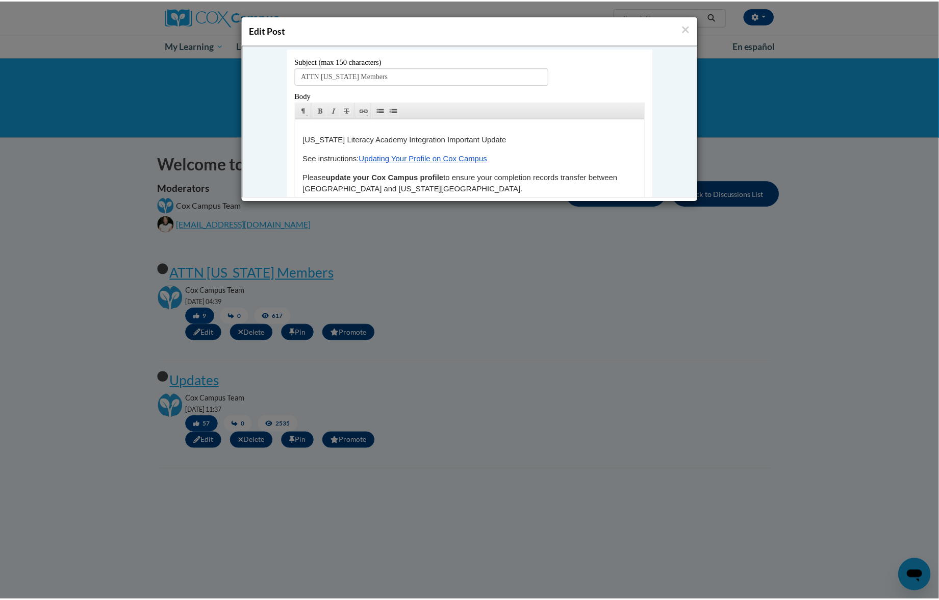
scroll to position [0, 0]
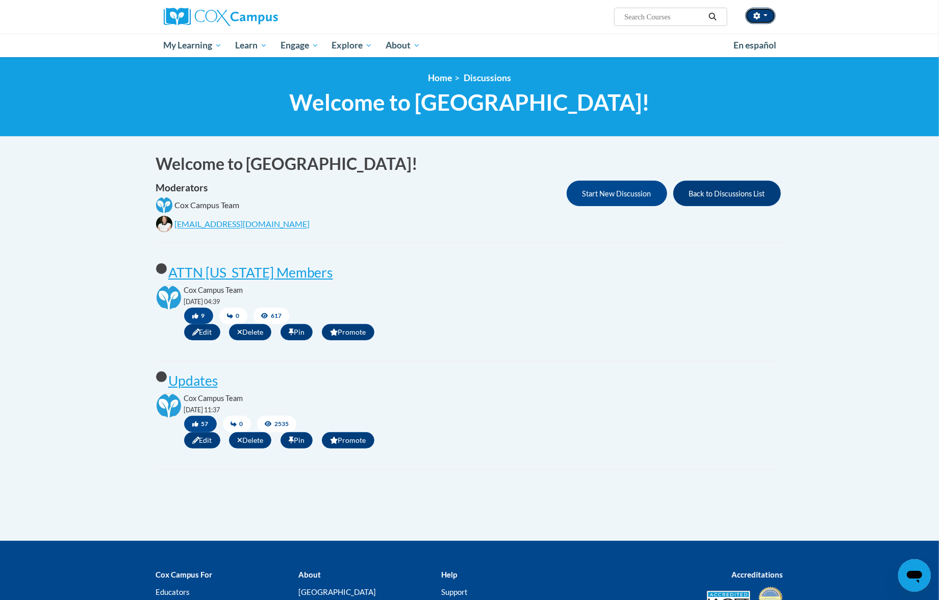
click at [761, 17] on button "button" at bounding box center [760, 16] width 31 height 16
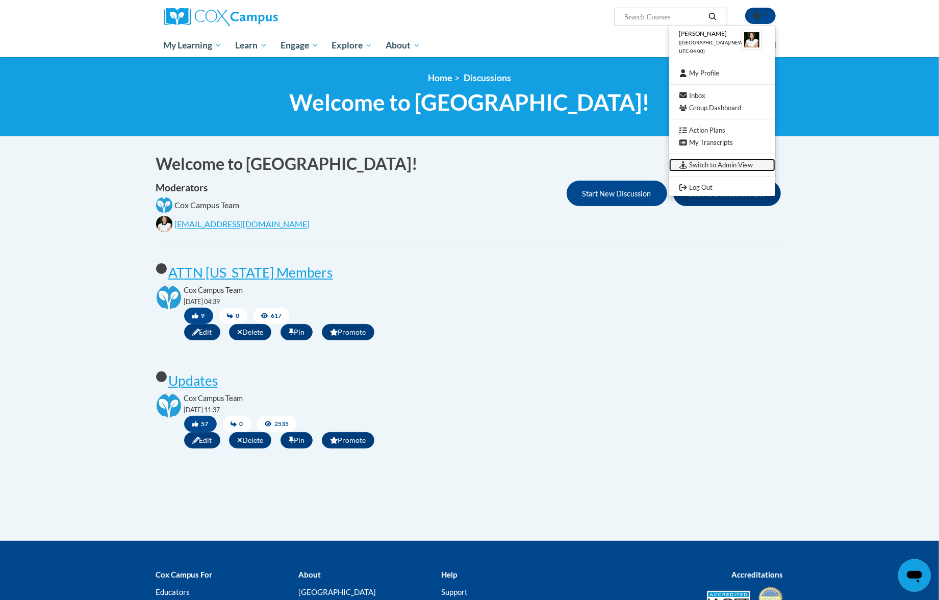
click at [723, 168] on link "Switch to Admin View" at bounding box center [722, 165] width 106 height 13
